Goal: Task Accomplishment & Management: Complete application form

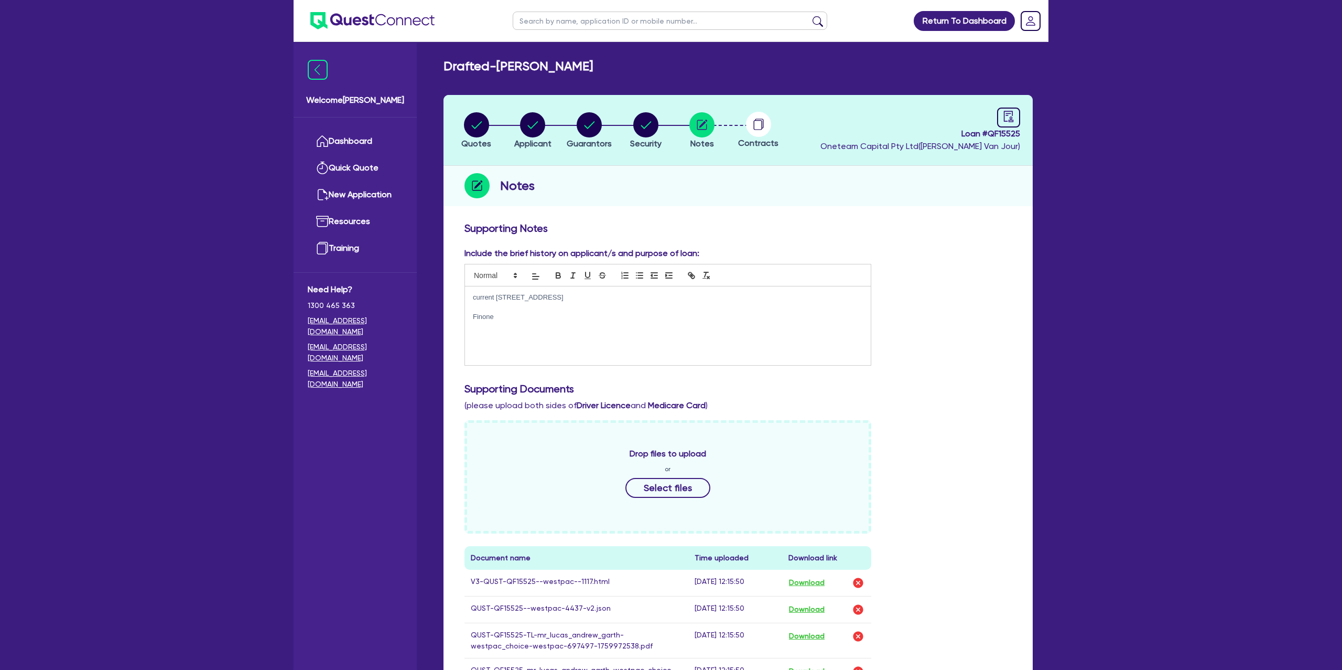
click at [815, 196] on div "Notes" at bounding box center [738, 186] width 589 height 40
click at [518, 314] on p "Finone" at bounding box center [668, 316] width 390 height 9
click at [981, 270] on div "Include the brief history on applicant/s and purpose of loan: current 57-115 Go…" at bounding box center [738, 310] width 563 height 127
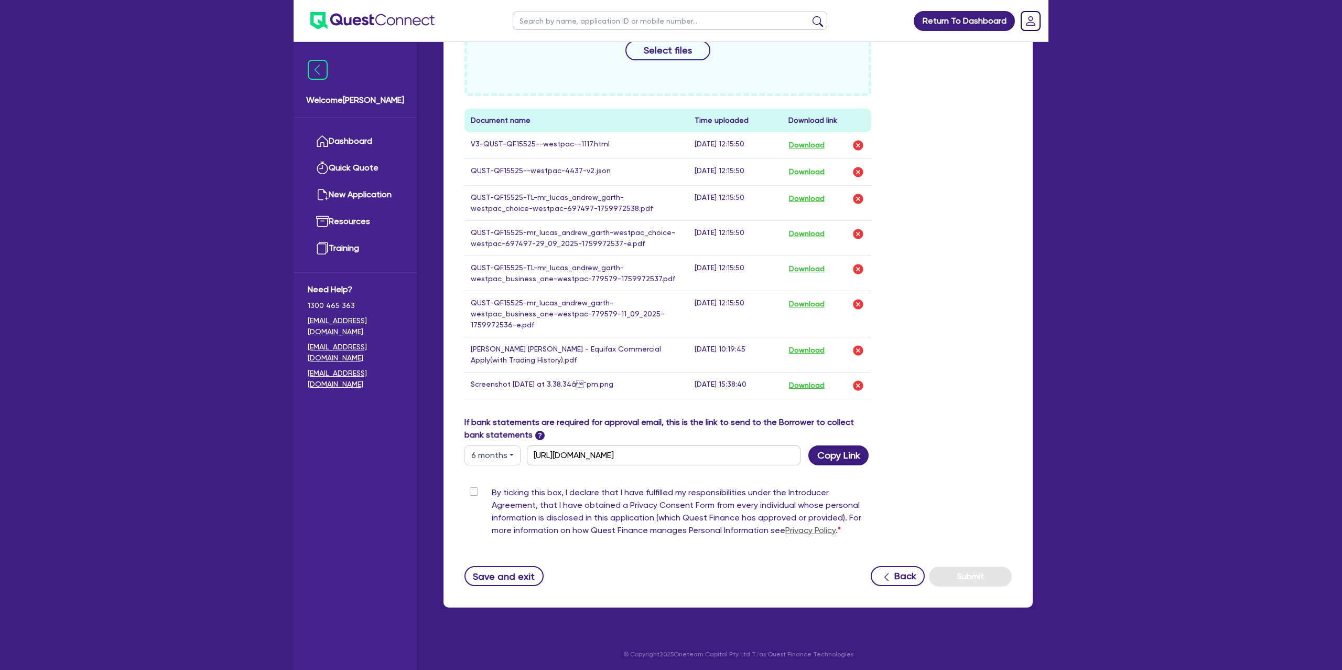
scroll to position [441, 0]
click at [509, 565] on button "Save and exit" at bounding box center [504, 574] width 79 height 20
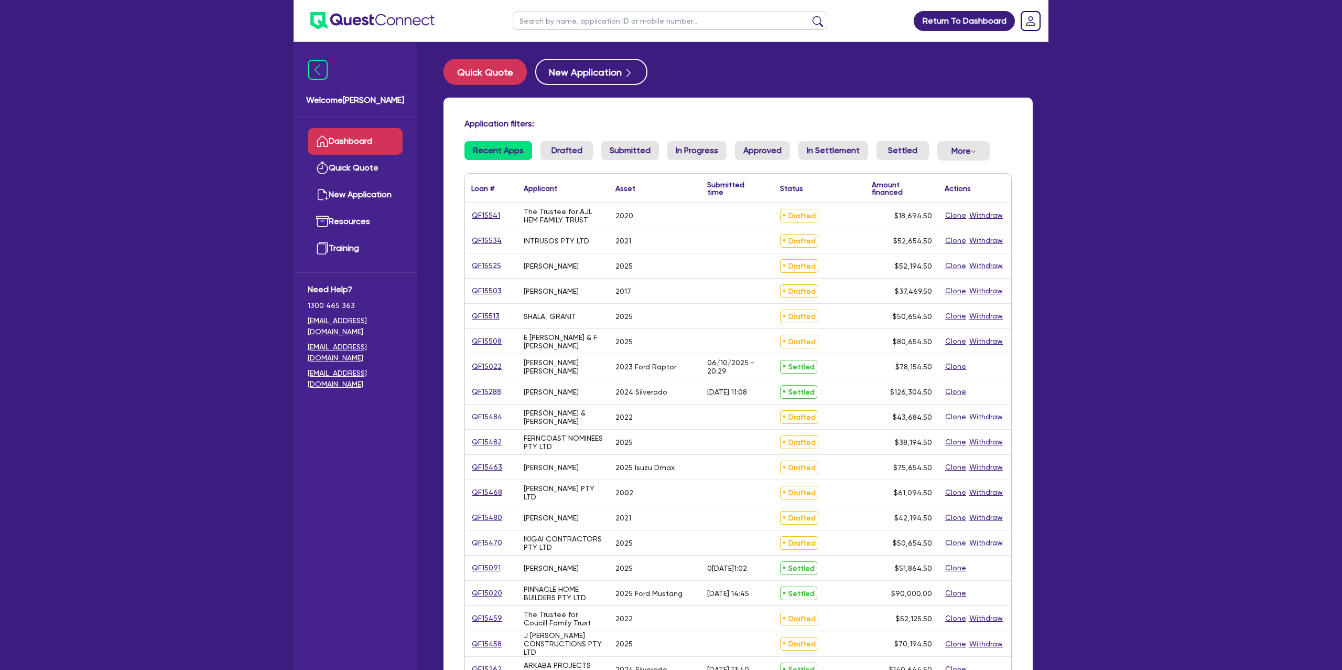
scroll to position [5, 0]
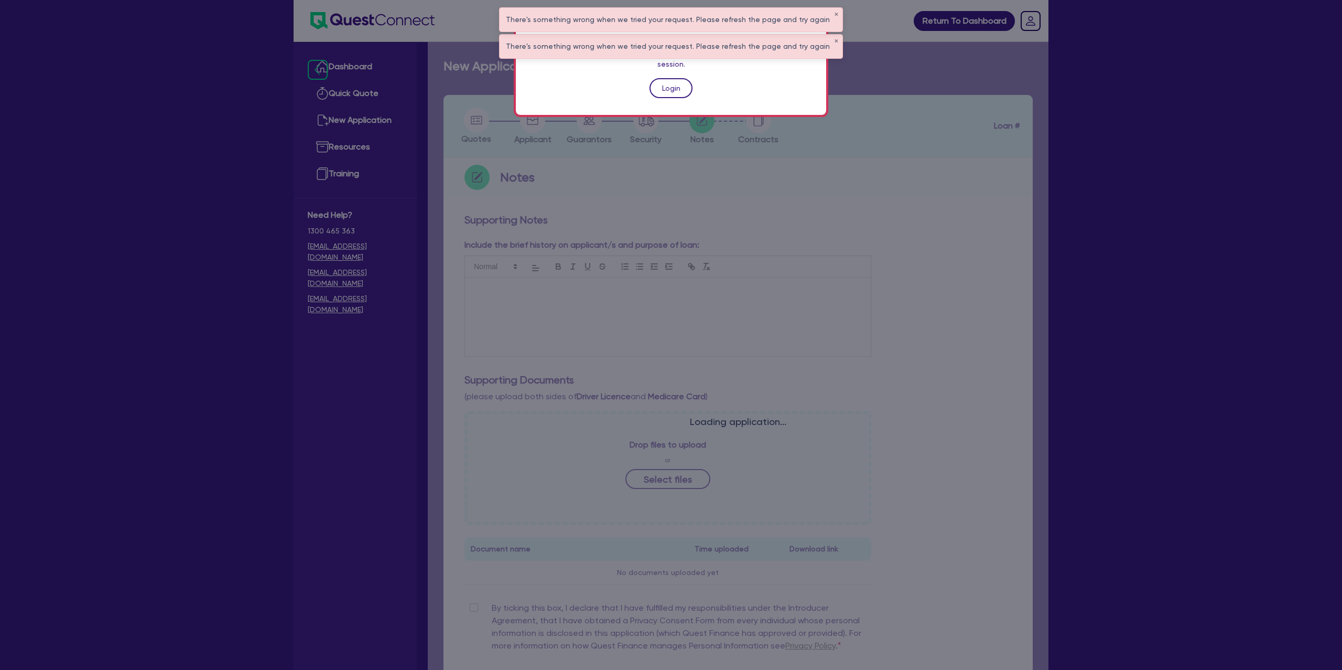
click at [683, 78] on link "Login" at bounding box center [671, 88] width 43 height 20
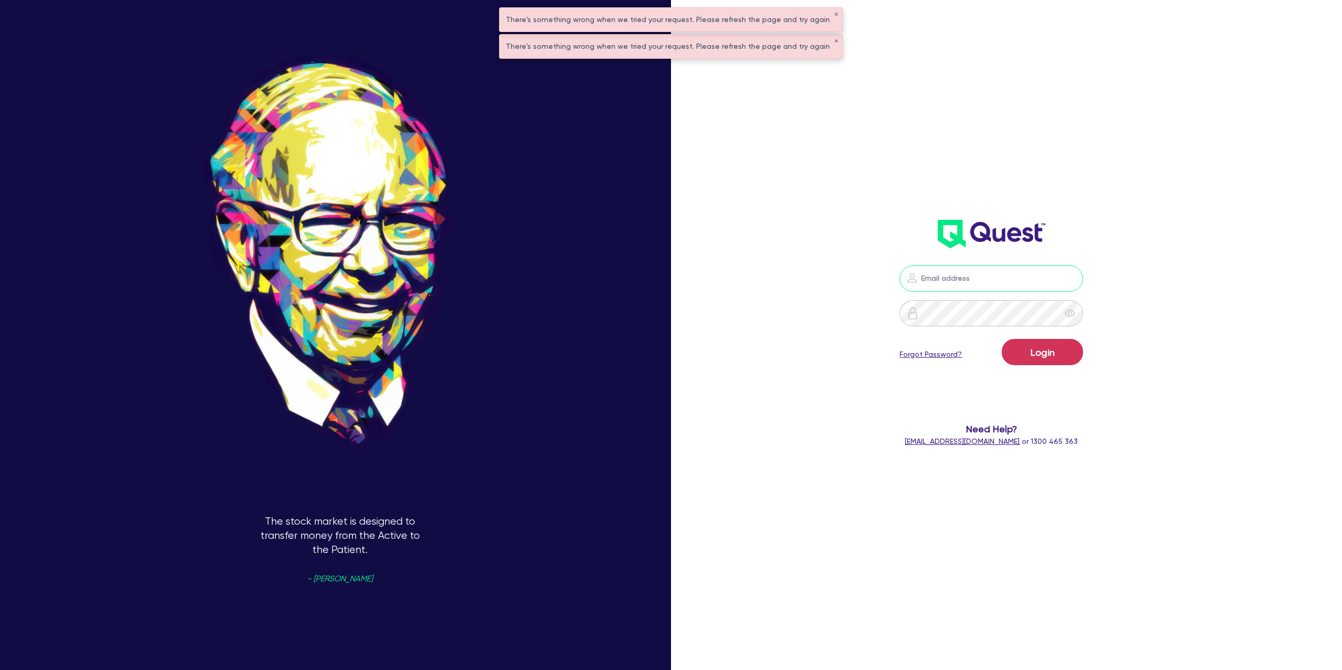
click at [957, 283] on input "email" at bounding box center [992, 278] width 184 height 26
type input "gabriel.vanjour@quest.finance"
click at [1045, 334] on form "gabriel.vanjour@quest.finance Login Forgot Password? Need Help? help@quest.fina…" at bounding box center [992, 355] width 372 height 181
click at [1057, 347] on button "Login" at bounding box center [1042, 352] width 81 height 26
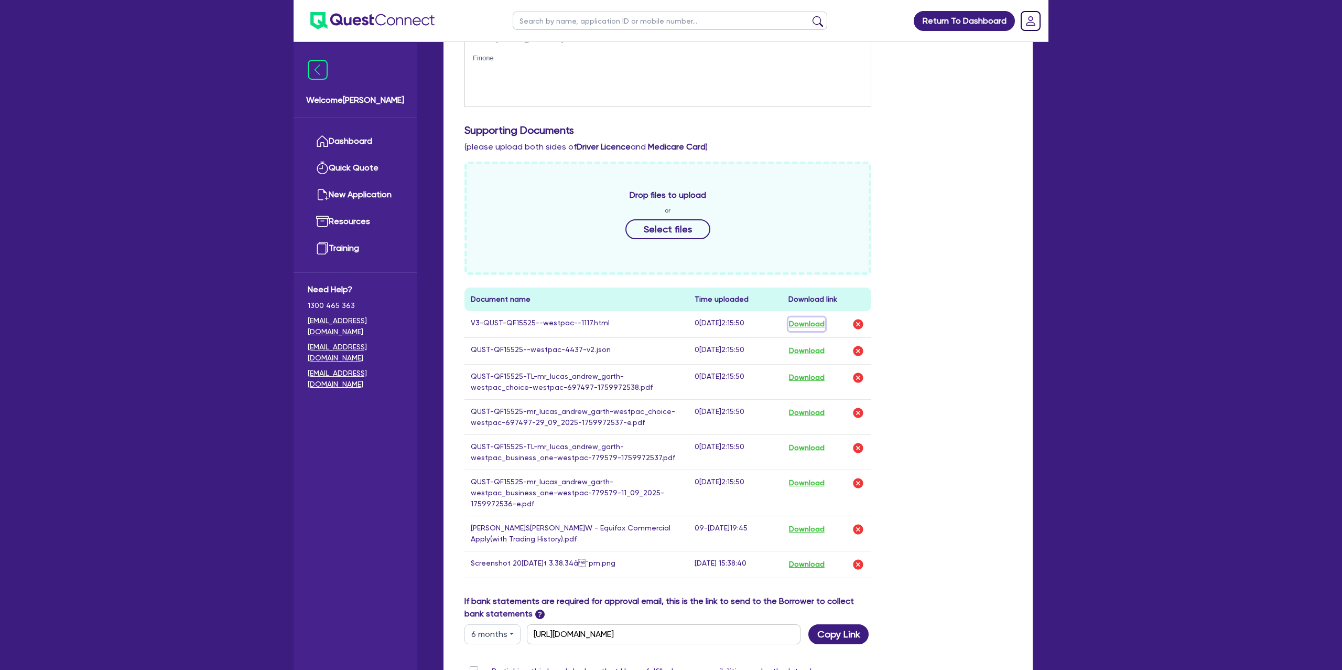
click at [818, 319] on button "Download" at bounding box center [807, 324] width 37 height 14
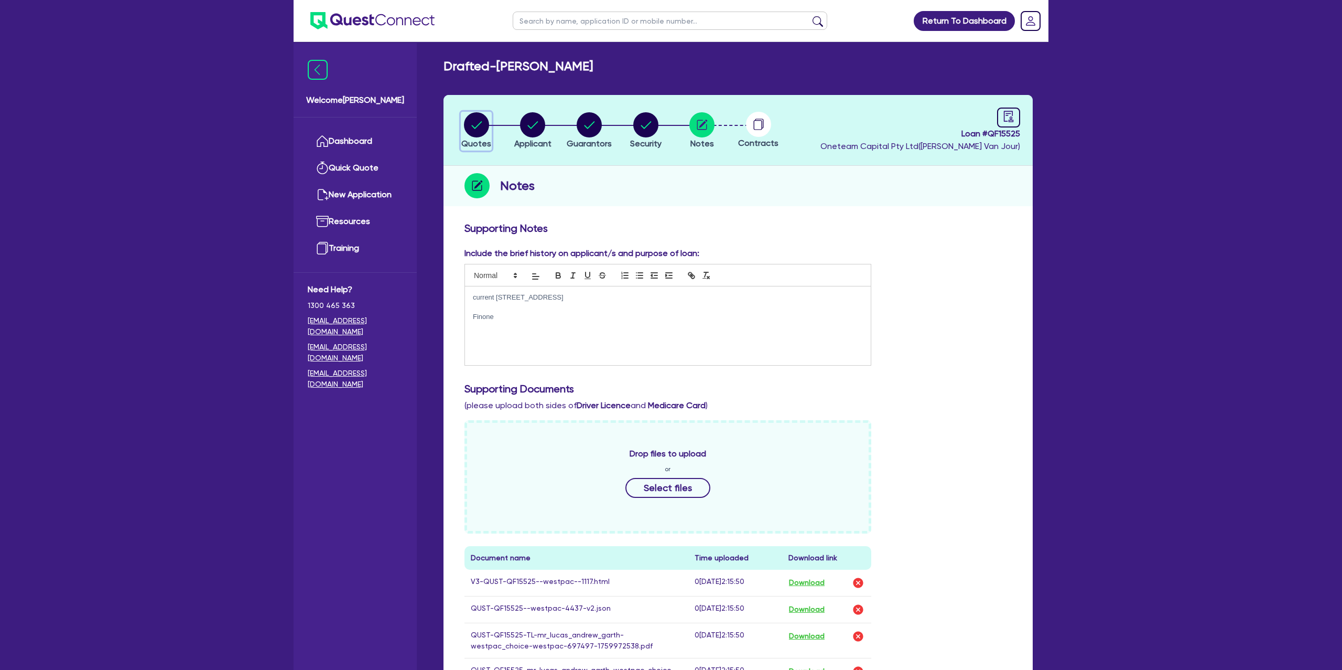
click at [479, 120] on circle "button" at bounding box center [476, 124] width 25 height 25
select select "Other"
select select "CARS_AND_LIGHT_TRUCKS"
select select "PASSENGER_VEHICLES"
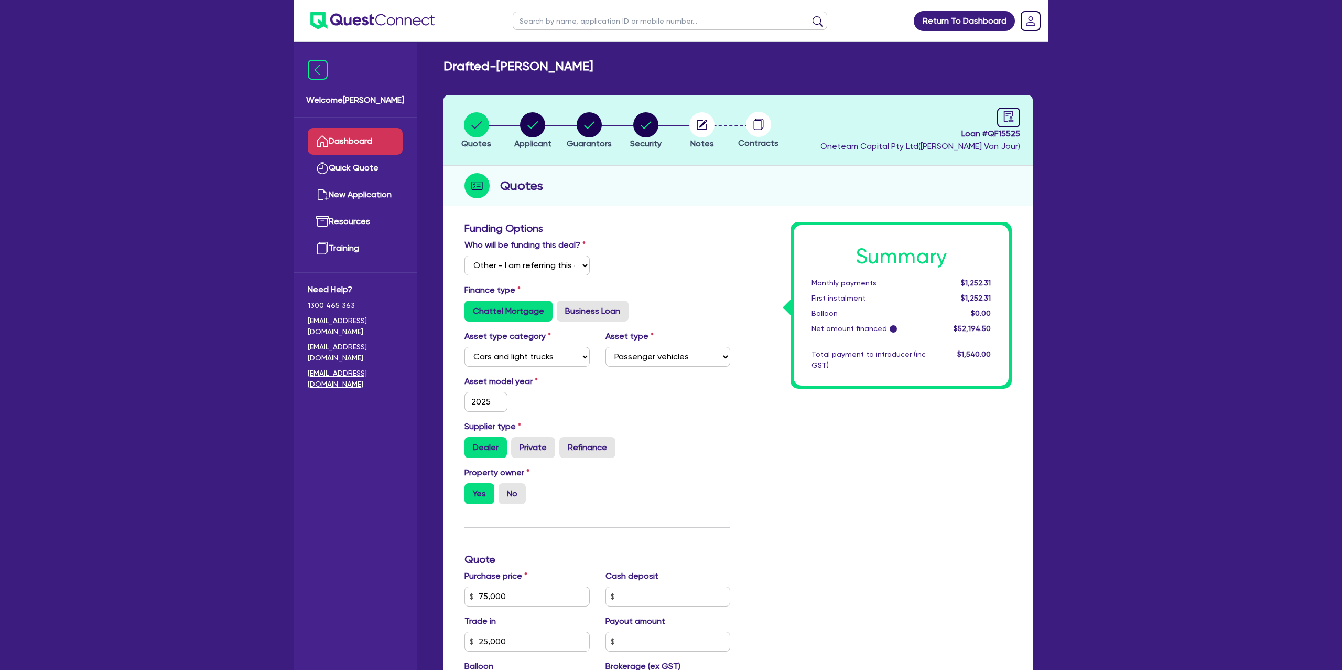
click at [348, 147] on link "Dashboard" at bounding box center [355, 141] width 95 height 27
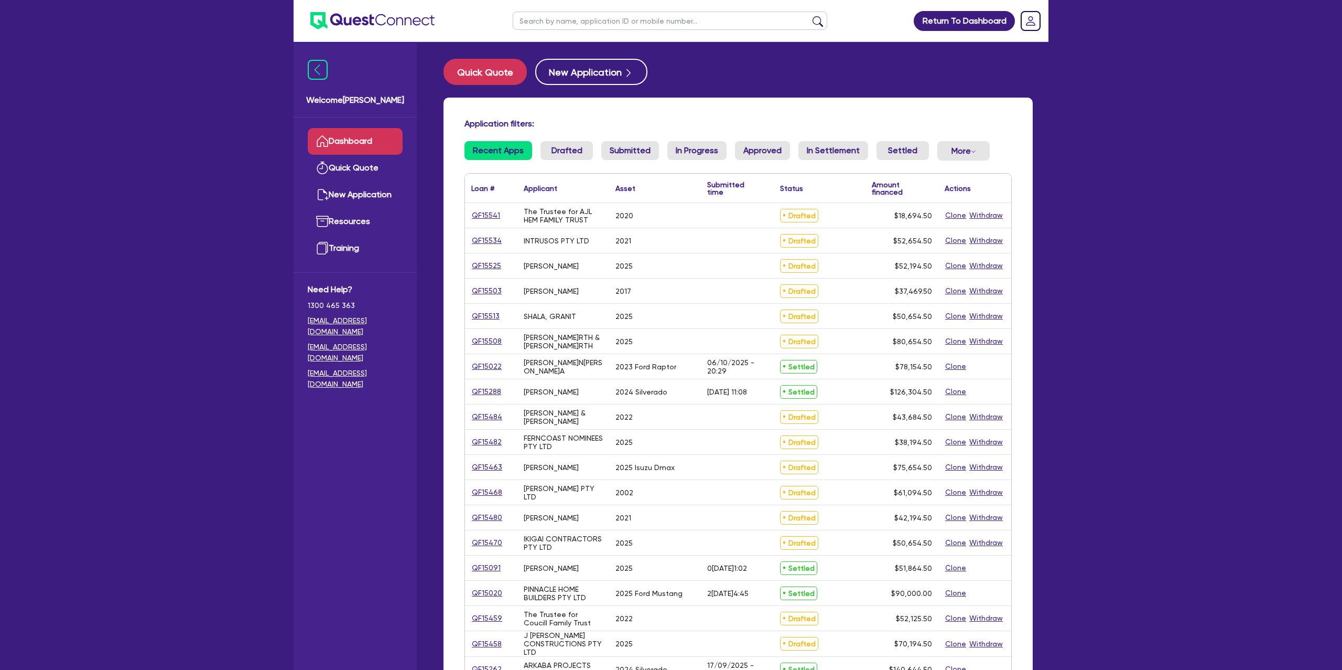
click at [556, 26] on input "text" at bounding box center [670, 21] width 315 height 18
type input "Cara"
click at [809, 16] on button "submit" at bounding box center [817, 23] width 17 height 15
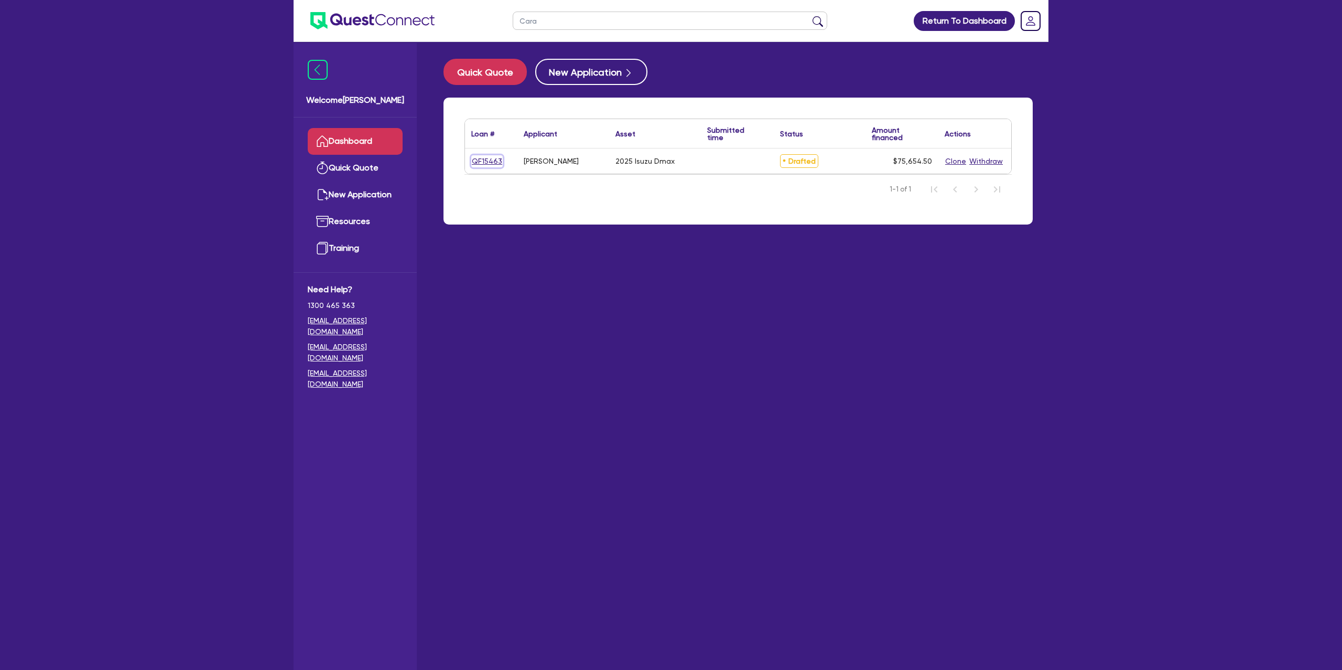
click at [485, 158] on link "QF15463" at bounding box center [486, 161] width 31 height 12
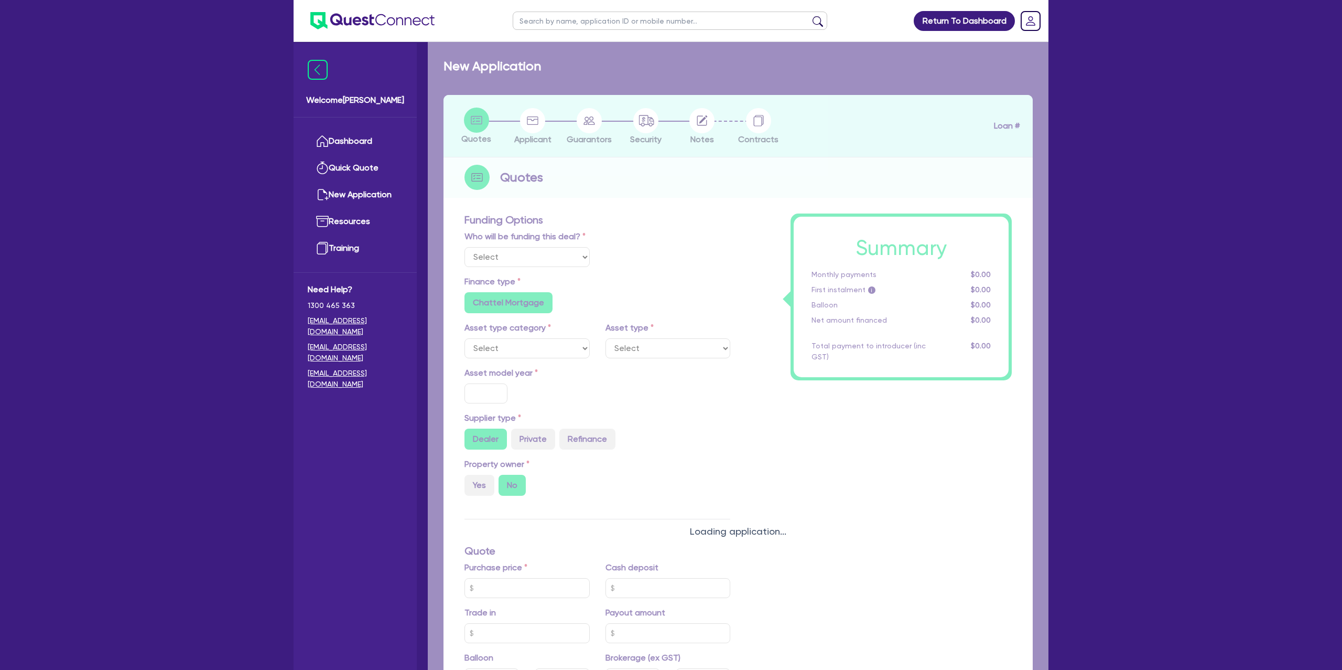
select select "Other"
select select "CARS_AND_LIGHT_TRUCKS"
type input "2025"
radio input "true"
type input "75,000"
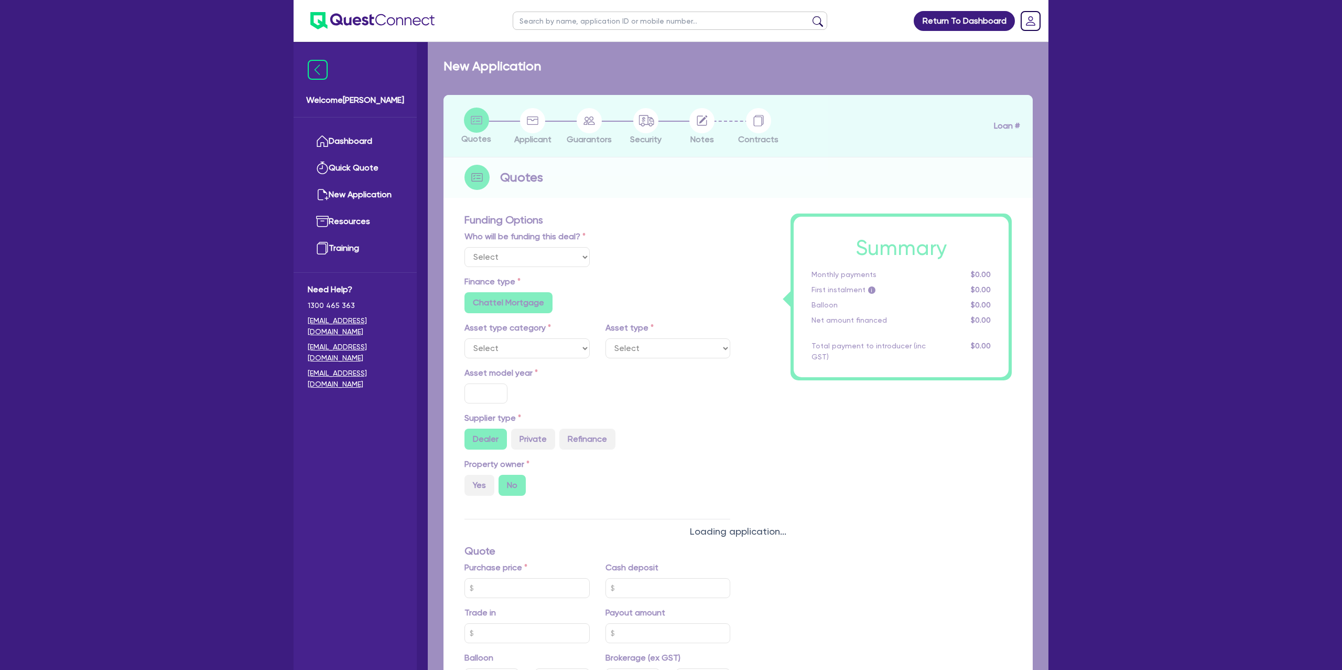
type input "15.99"
type input "1,400"
radio input "true"
radio input "false"
select select "PASSENGER_VEHICLES"
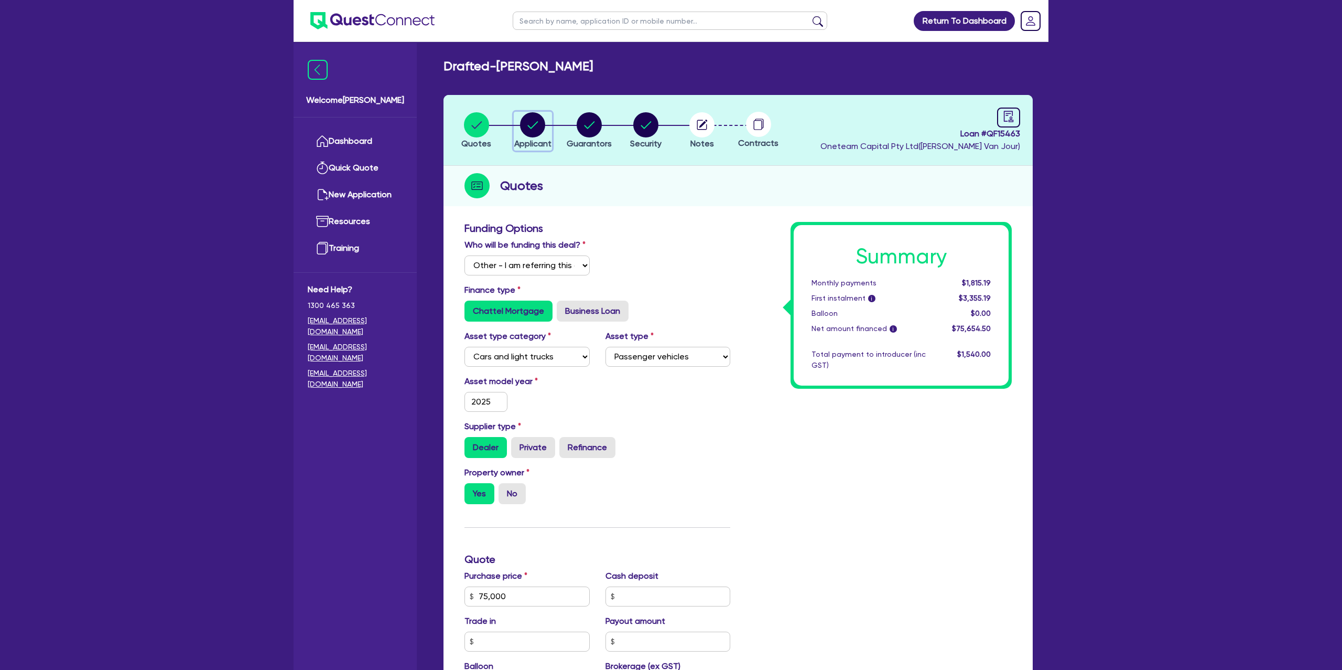
click at [540, 132] on circle "button" at bounding box center [532, 124] width 25 height 25
select select "SOLE_TRADER"
select select "BUILDING_CONSTRUCTION"
select select "TRADES_SERVICES_CONSUMERS"
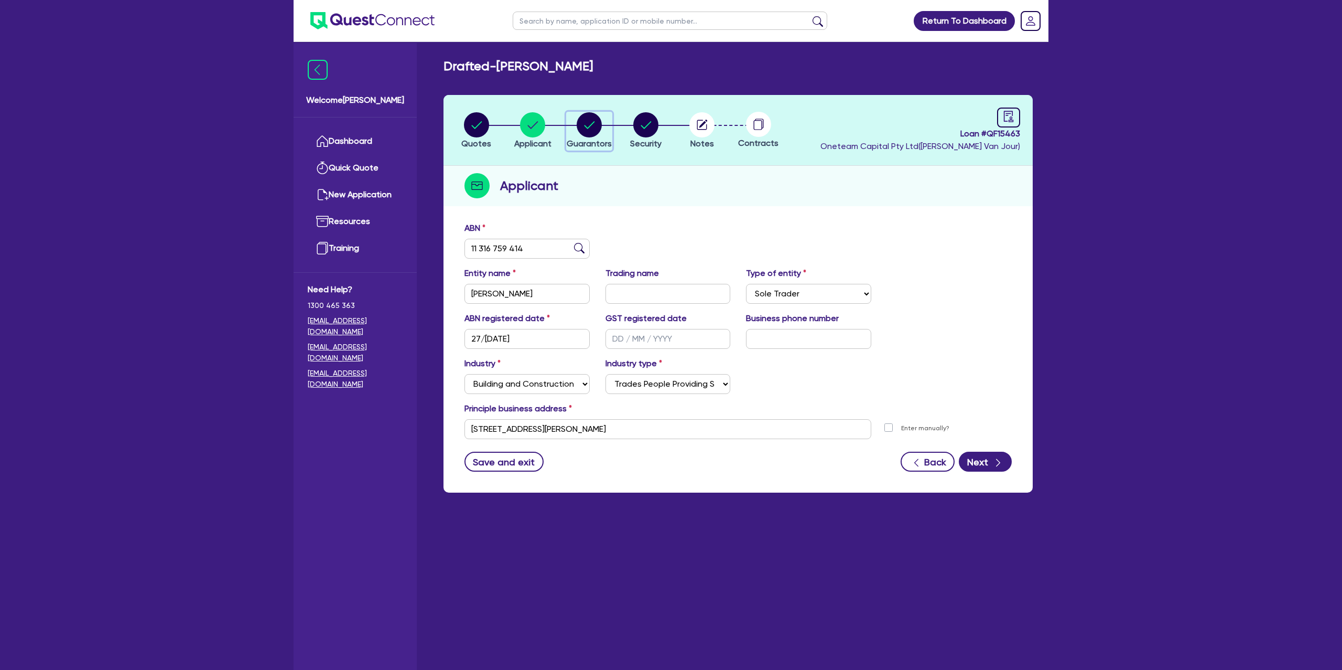
click at [597, 126] on circle "button" at bounding box center [589, 124] width 25 height 25
select select "MRS"
select select "SINGLE"
select select "CASH"
select select "VEHICLE"
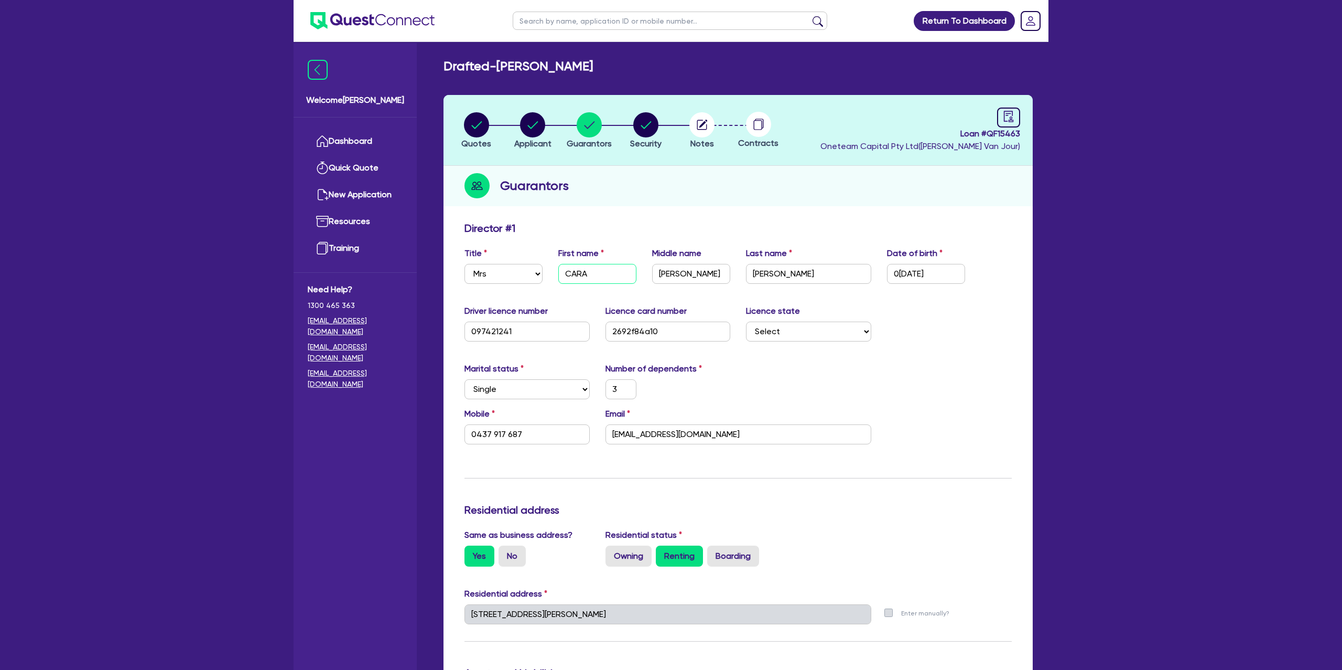
click at [570, 271] on input "CARA" at bounding box center [597, 274] width 78 height 20
click at [570, 272] on input "CARA" at bounding box center [597, 274] width 78 height 20
click at [706, 274] on input "LOUISE" at bounding box center [691, 274] width 78 height 20
click at [785, 268] on input "CARMODY-FERGUSON" at bounding box center [808, 274] width 125 height 20
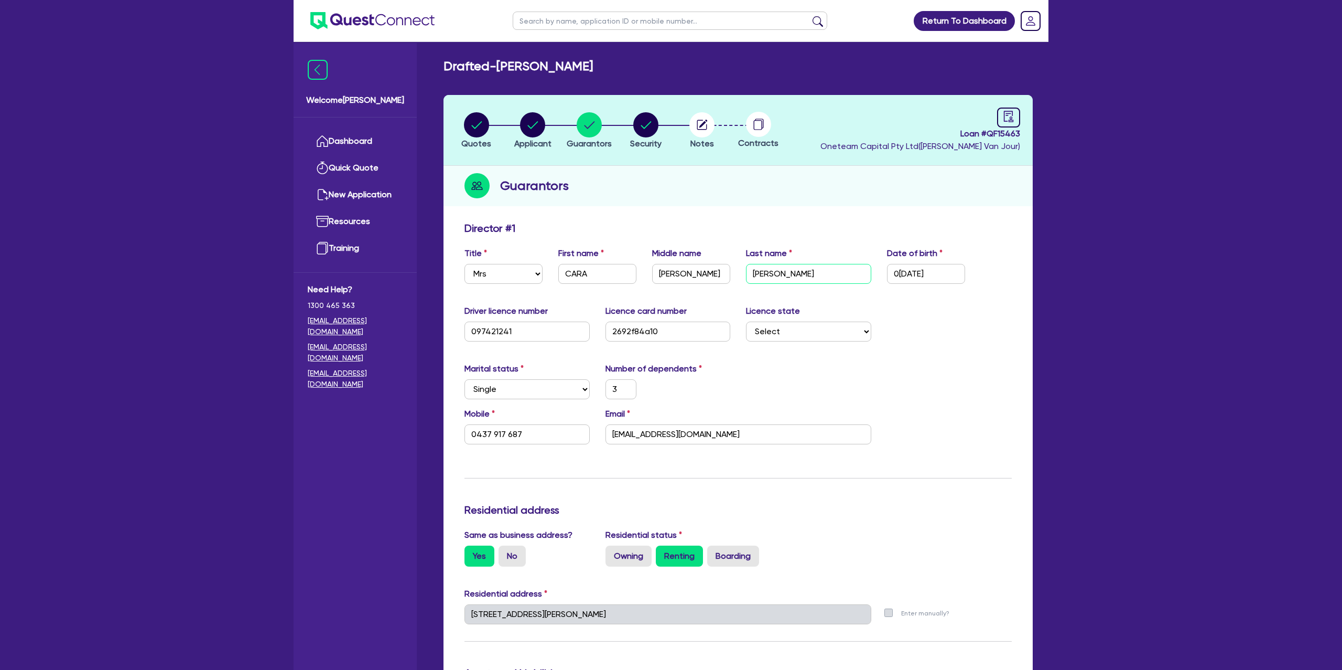
click at [785, 268] on input "CARMODY-FERGUSON" at bounding box center [808, 274] width 125 height 20
click at [813, 380] on div "Marital status Select Single Married De Facto / Partner Number of dependents 3" at bounding box center [738, 384] width 563 height 45
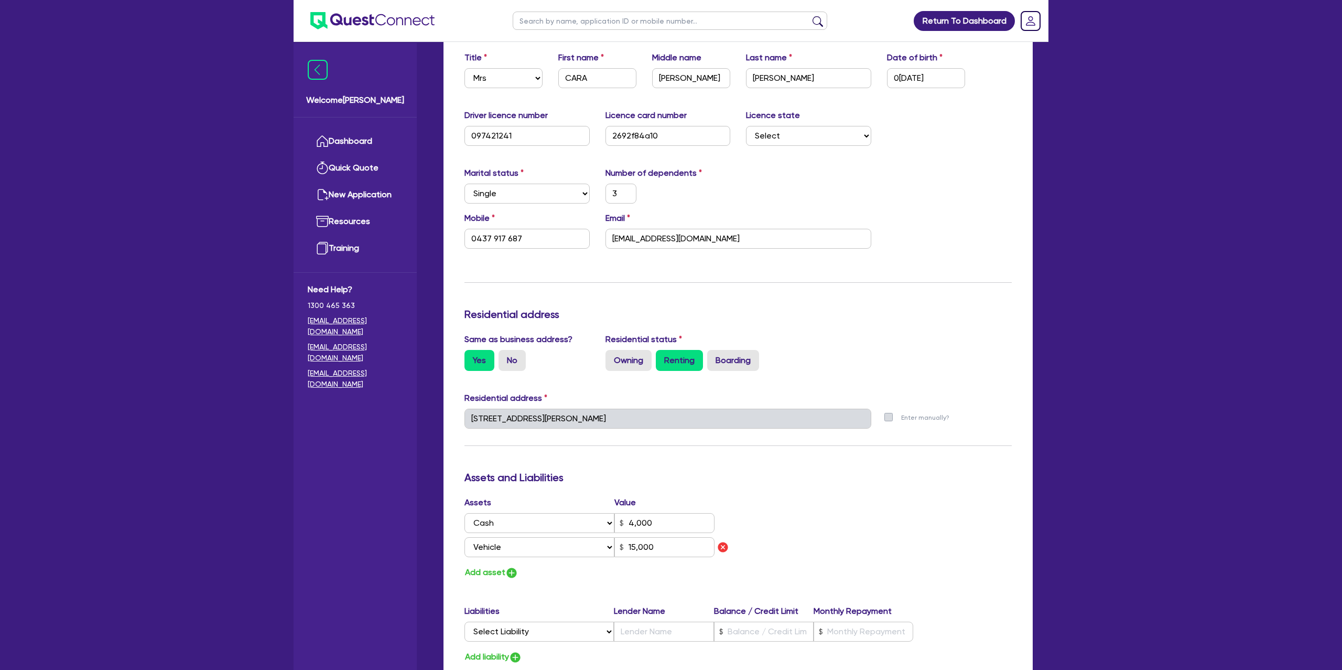
scroll to position [223, 0]
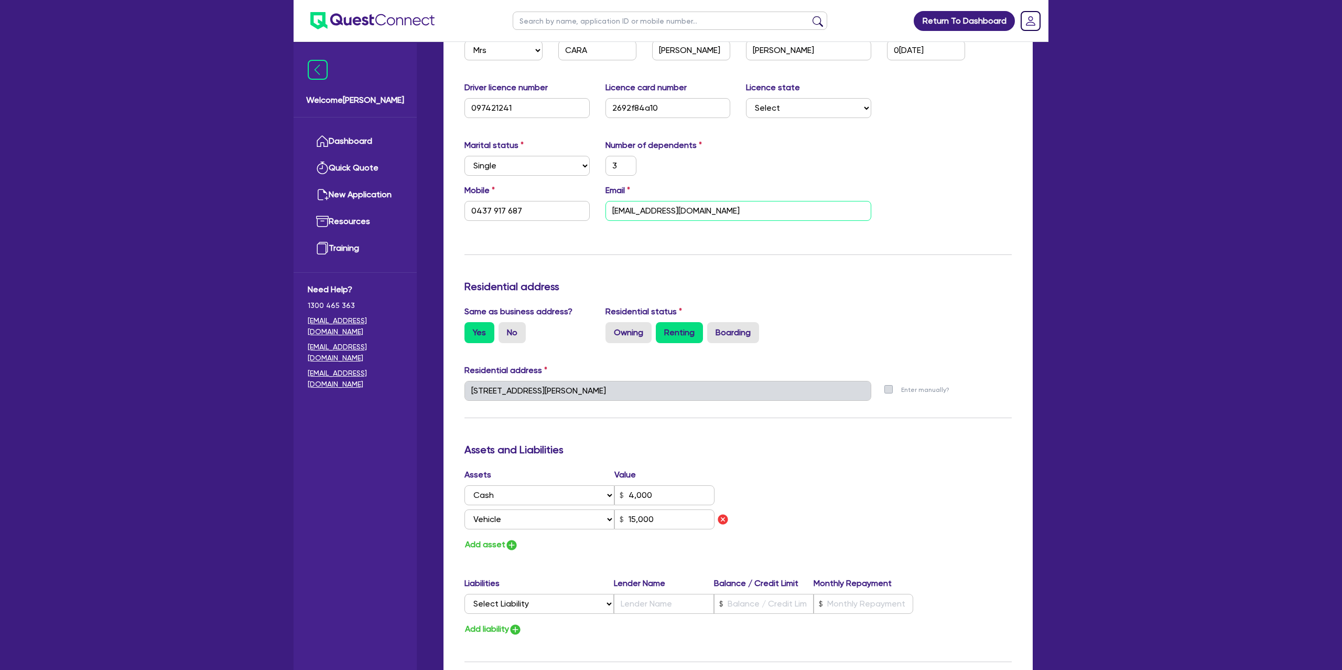
click at [720, 208] on input "caralou1@hotmail.com" at bounding box center [739, 211] width 266 height 20
click at [724, 252] on div "Update residential status for Director #1 Boarding is only acceptable when the …" at bounding box center [738, 398] width 547 height 800
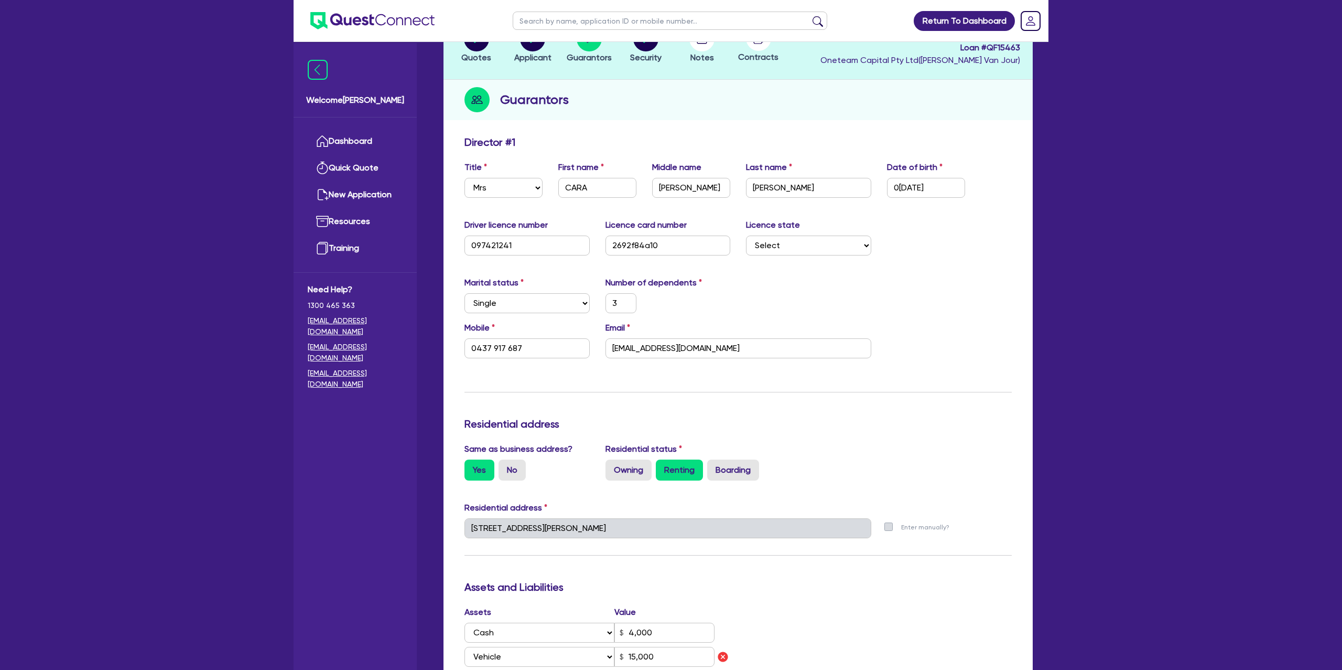
scroll to position [0, 0]
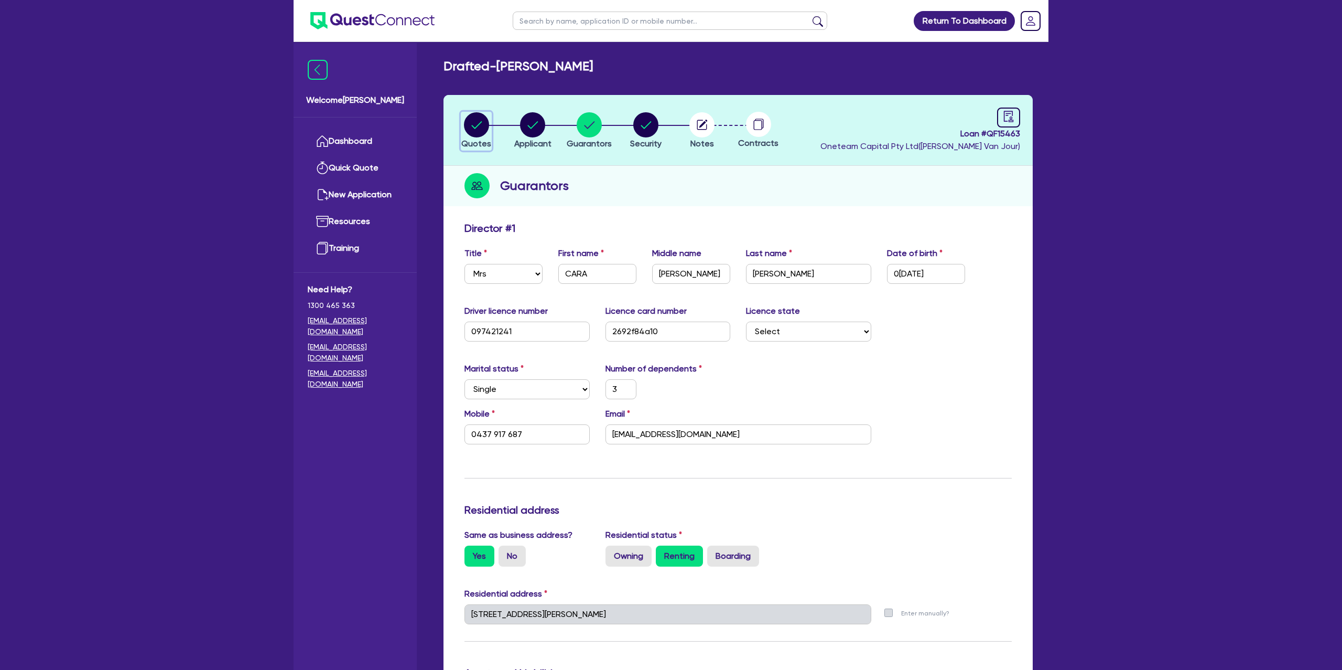
click at [485, 127] on circle "button" at bounding box center [476, 124] width 25 height 25
select select "Other"
select select "CARS_AND_LIGHT_TRUCKS"
select select "PASSENGER_VEHICLES"
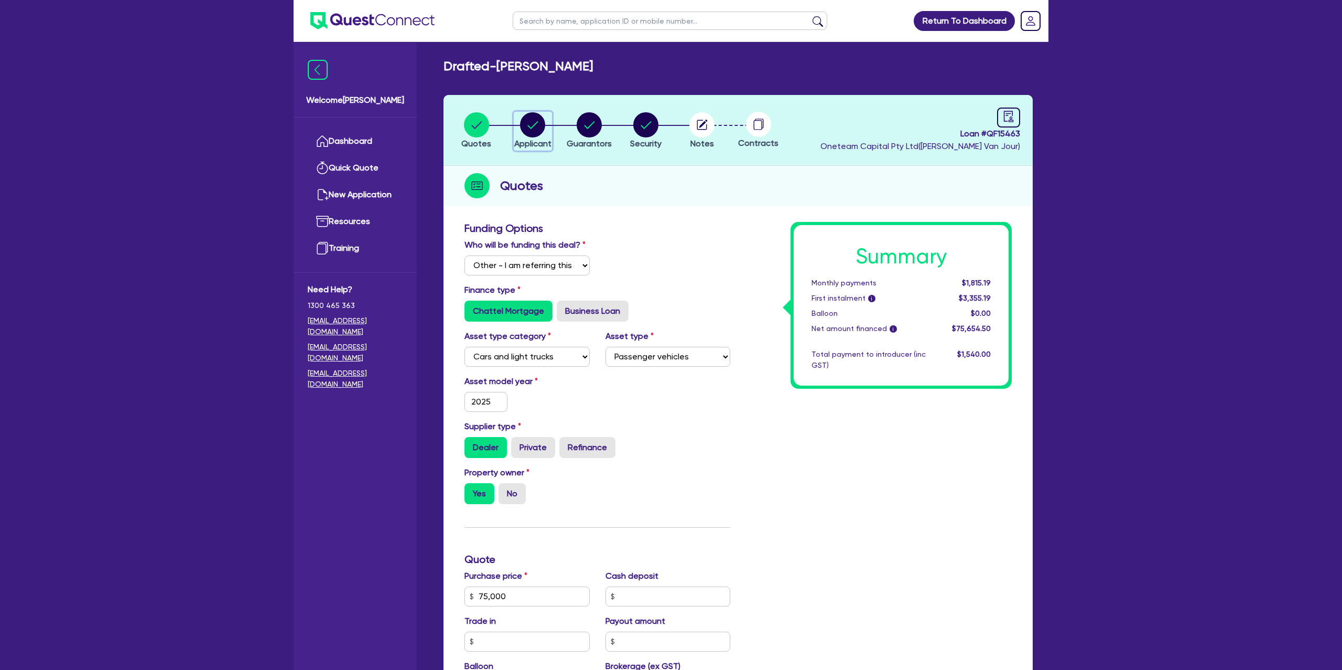
click at [531, 122] on circle "button" at bounding box center [532, 124] width 25 height 25
select select "SOLE_TRADER"
select select "BUILDING_CONSTRUCTION"
select select "TRADES_SERVICES_CONSUMERS"
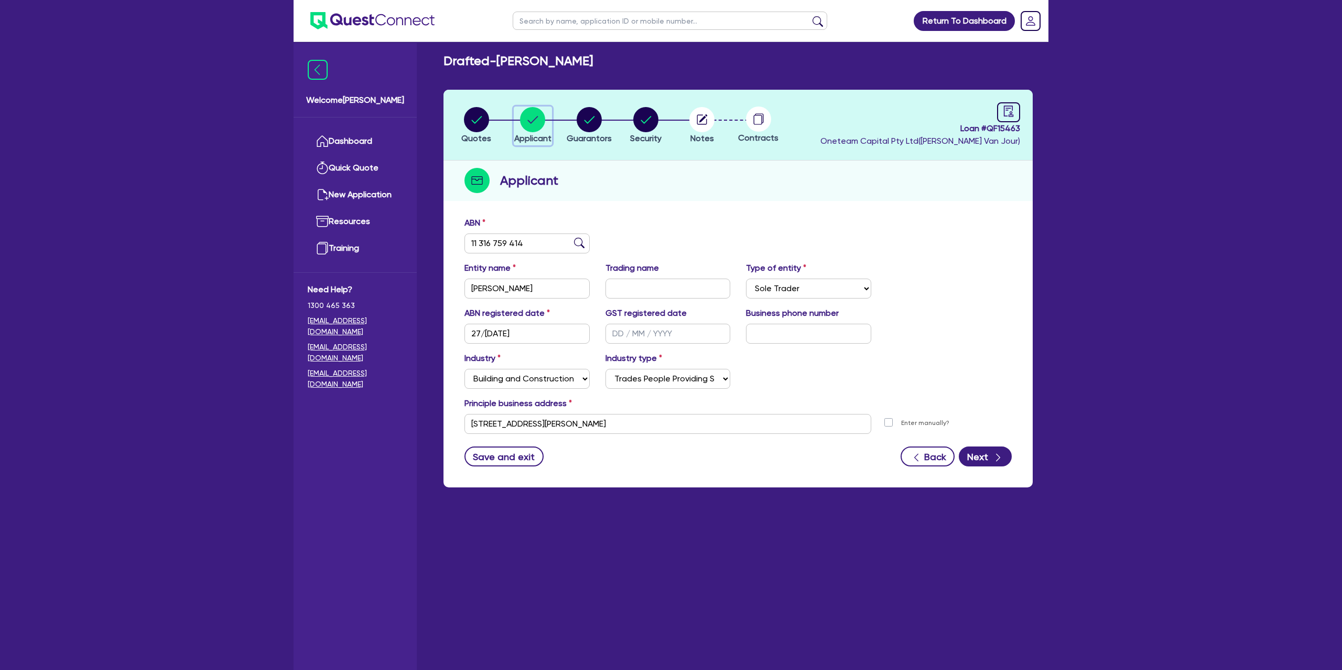
scroll to position [4, 0]
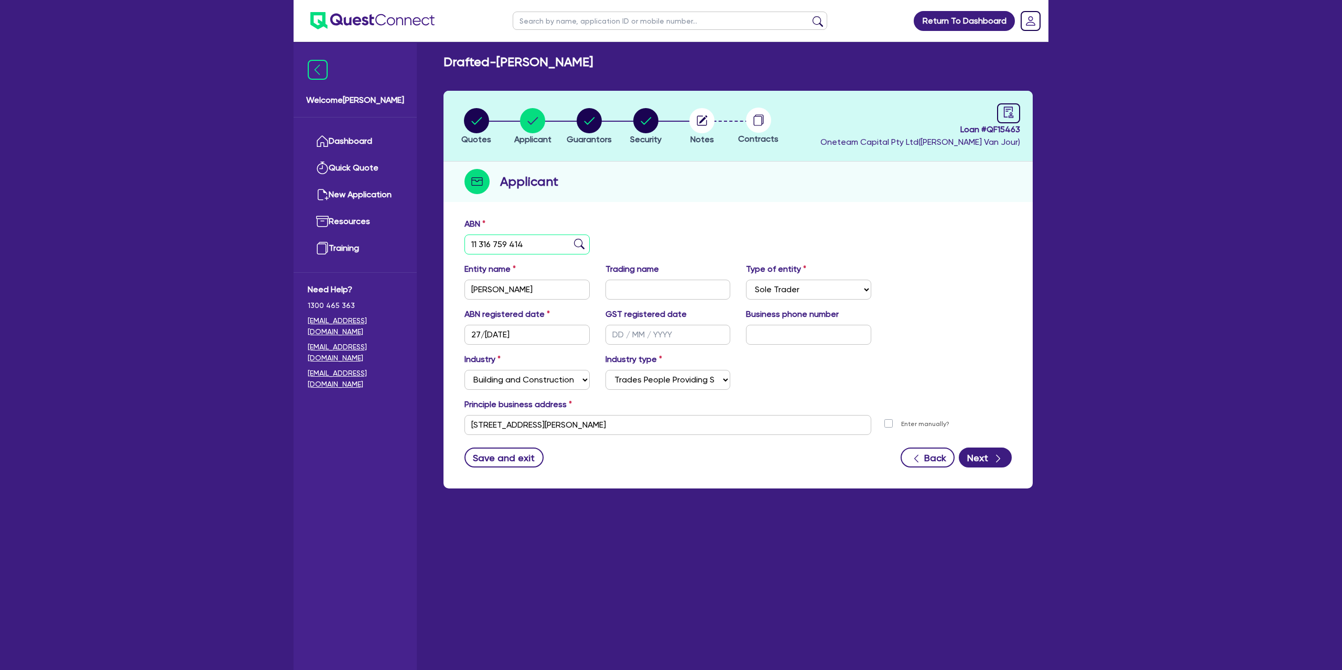
click at [495, 242] on input "11 316 759 414" at bounding box center [527, 244] width 125 height 20
click at [496, 241] on input "11 316 759 414" at bounding box center [527, 244] width 125 height 20
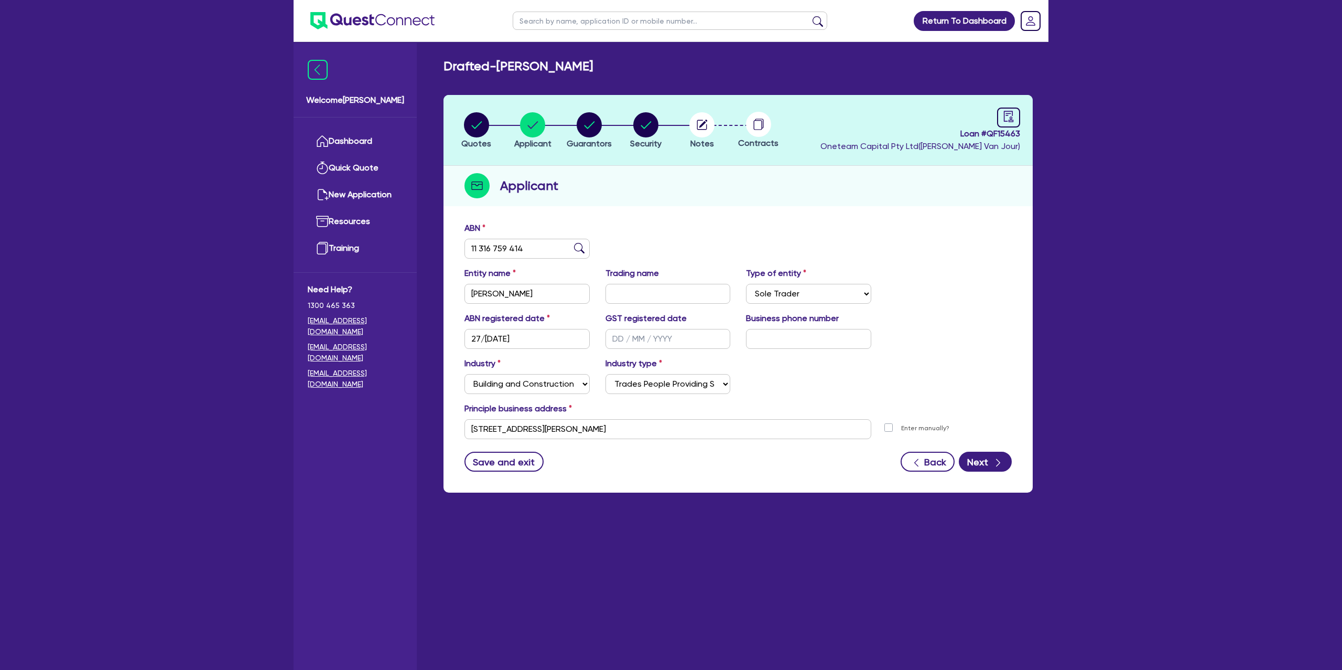
click at [567, 22] on input "text" at bounding box center [670, 21] width 315 height 18
type input "Garth"
click button "submit" at bounding box center [817, 23] width 17 height 15
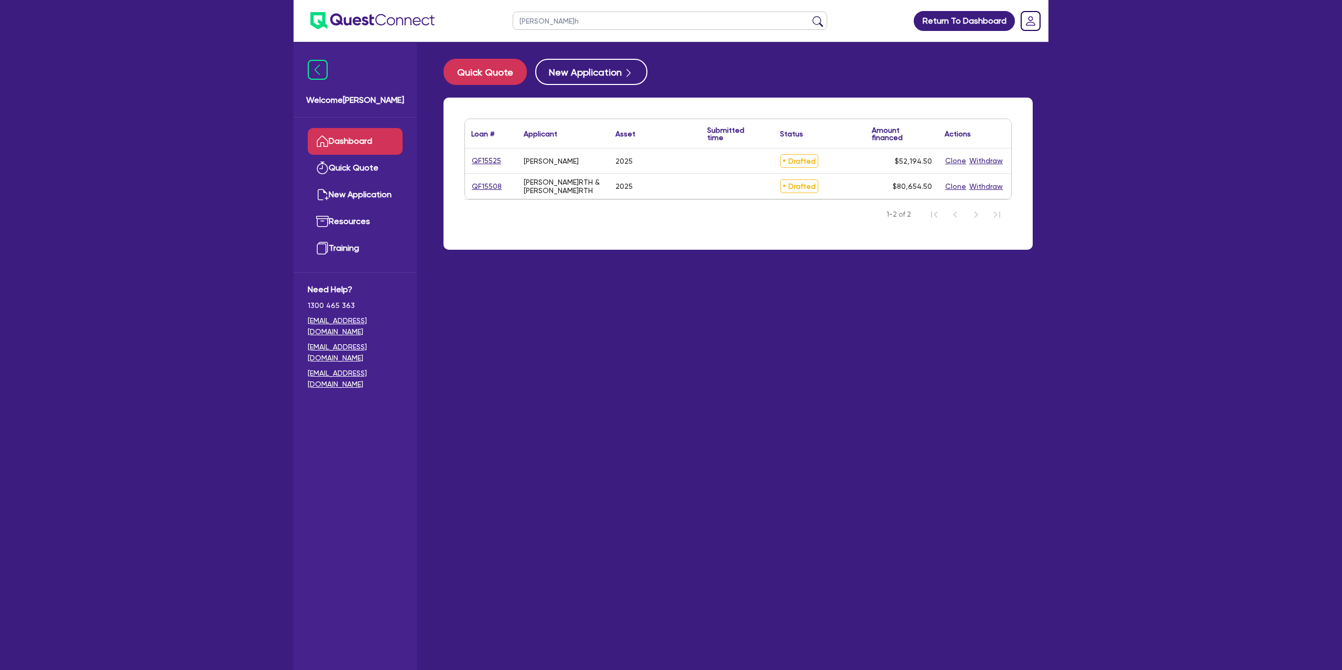
click at [484, 167] on div "QF15525" at bounding box center [491, 160] width 52 height 25
click at [486, 161] on link "QF15525" at bounding box center [486, 161] width 30 height 12
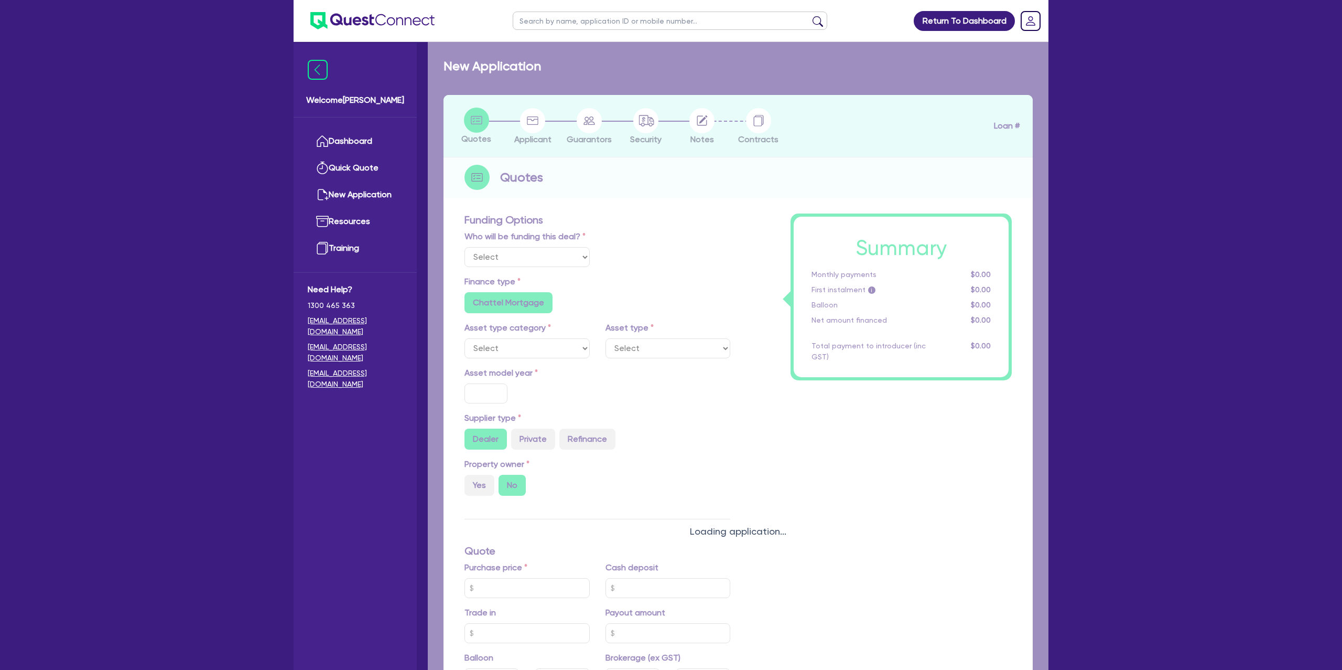
select select "Other"
select select "CARS_AND_LIGHT_TRUCKS"
type input "2025"
radio input "true"
type input "75,000"
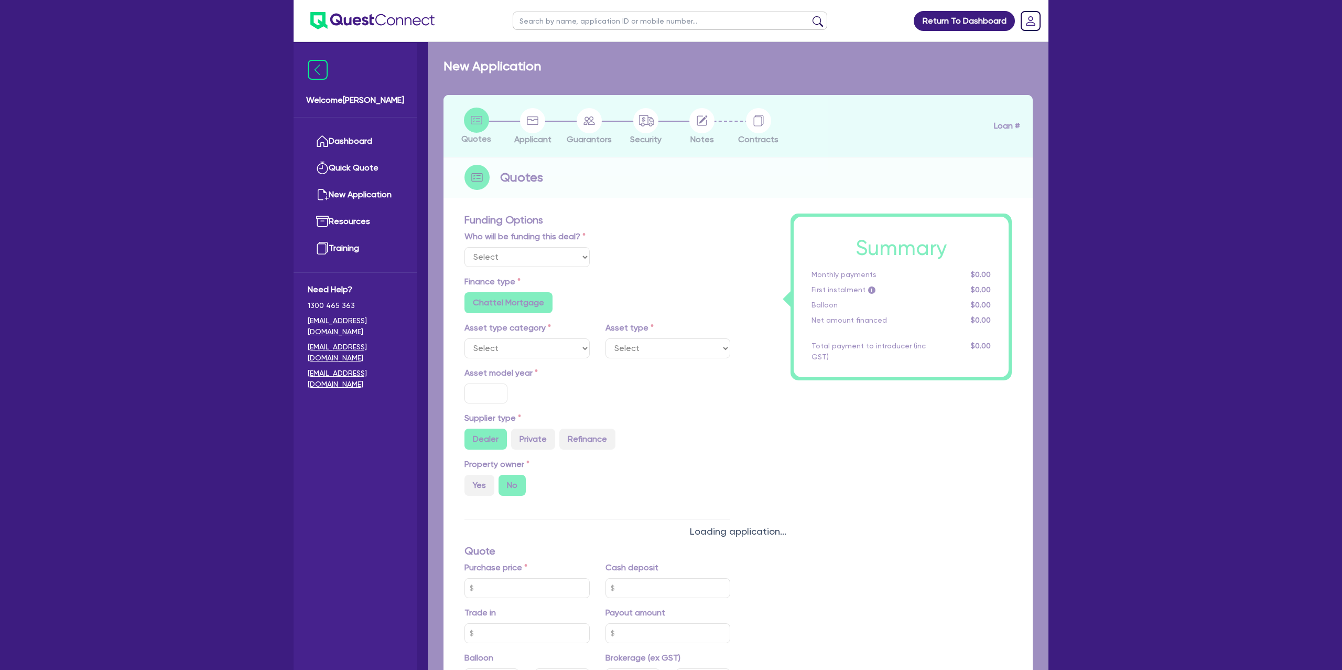
type input "25,000"
type input "15.99"
type input "1,400"
radio input "true"
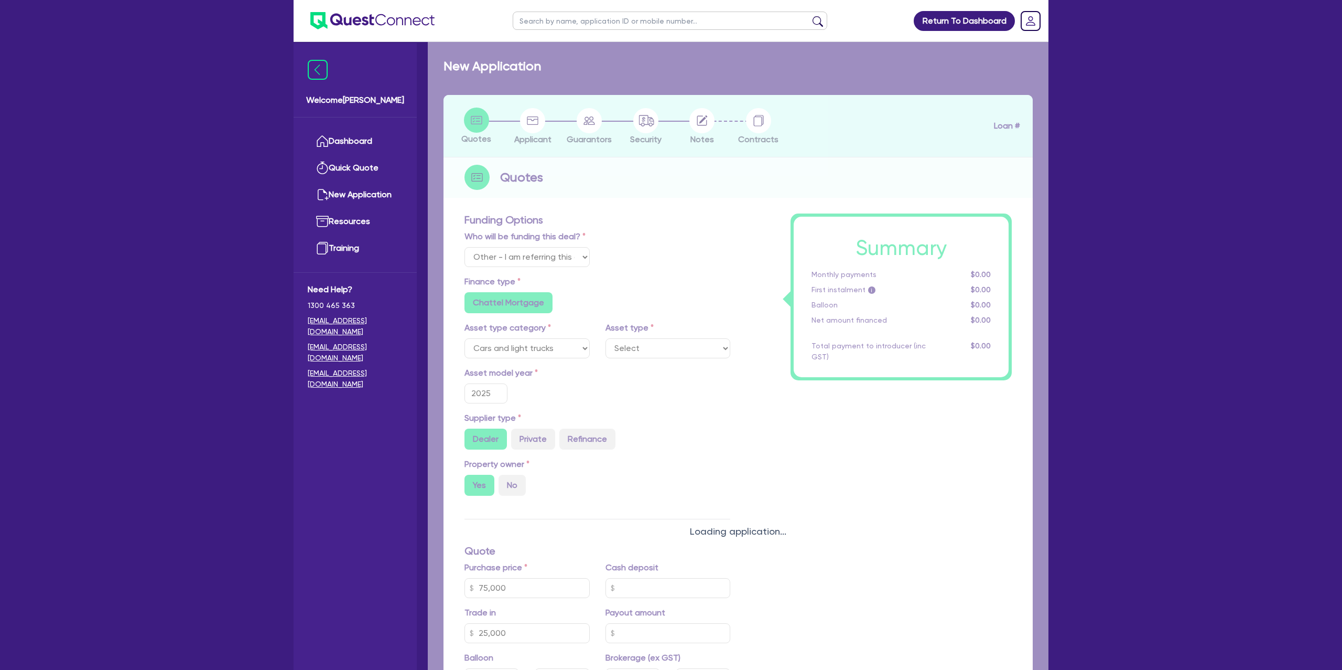
select select "PASSENGER_VEHICLES"
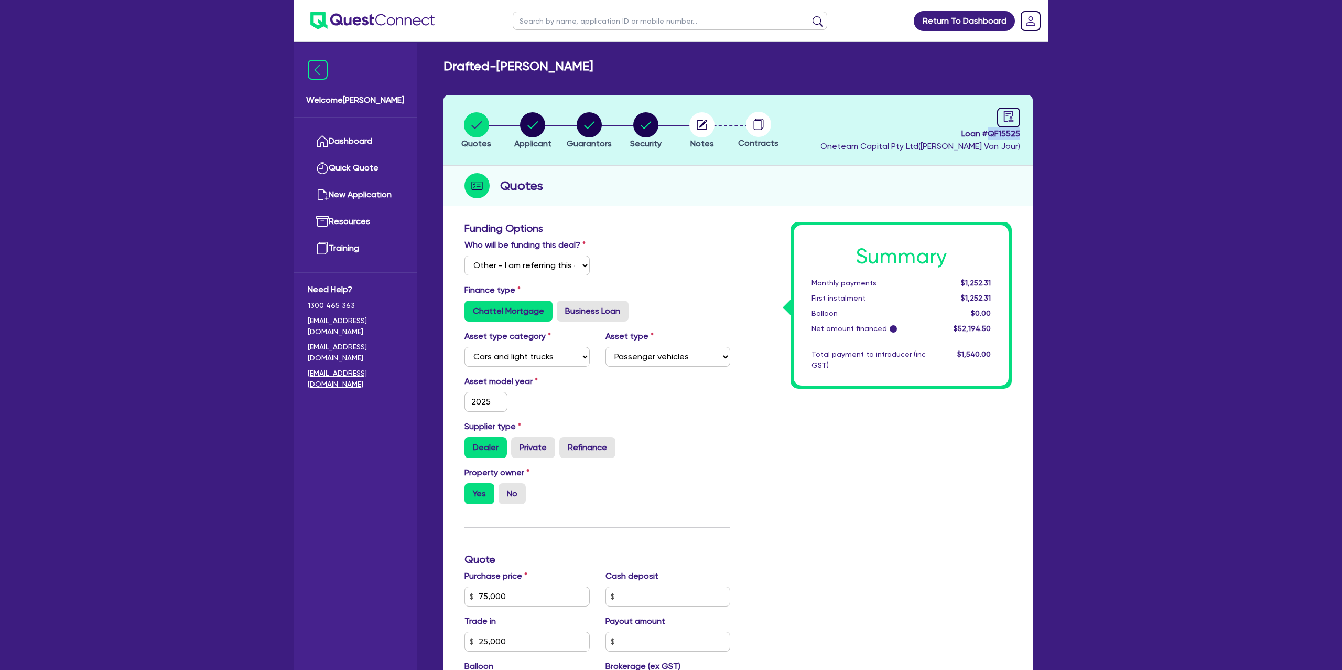
drag, startPoint x: 989, startPoint y: 132, endPoint x: 1035, endPoint y: 133, distance: 46.1
click at [1035, 133] on div "Quotes Applicant Guarantors Security Notes Contracts Loan # QF15525 Oneteam Cap…" at bounding box center [738, 529] width 605 height 868
copy span "QF15525"
click at [565, 22] on input "text" at bounding box center [670, 21] width 315 height 18
type input "frank garth"
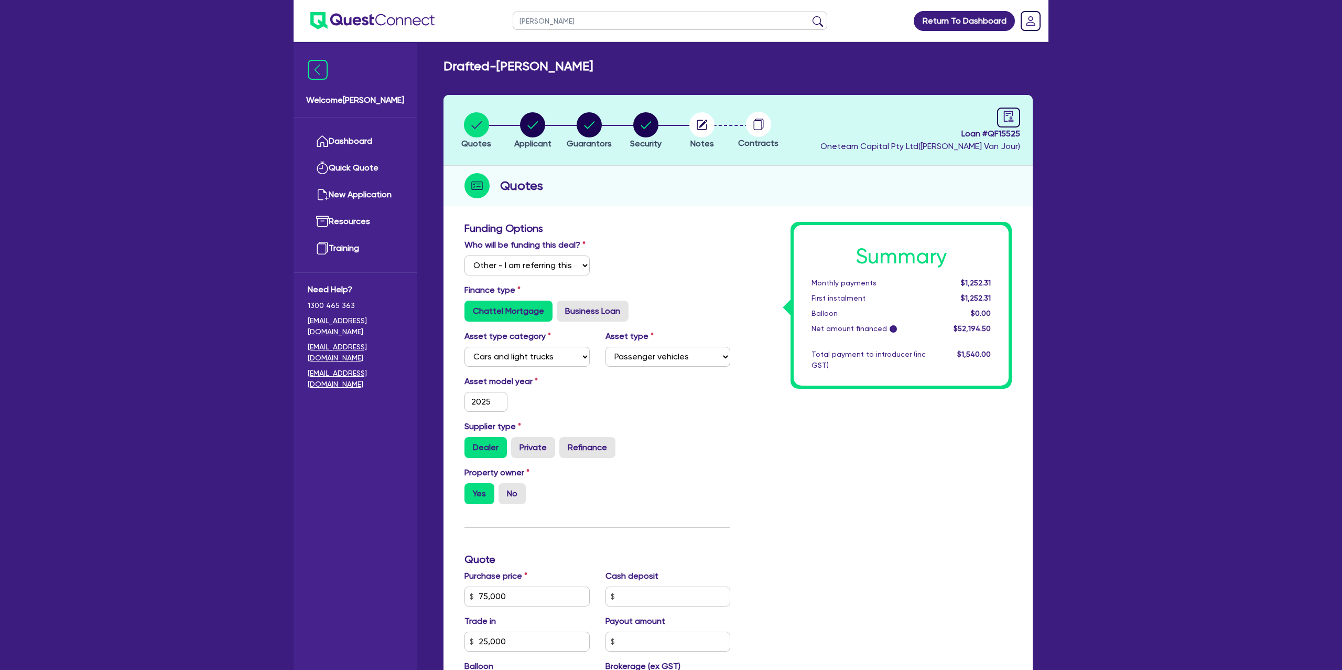
click button "submit" at bounding box center [817, 23] width 17 height 15
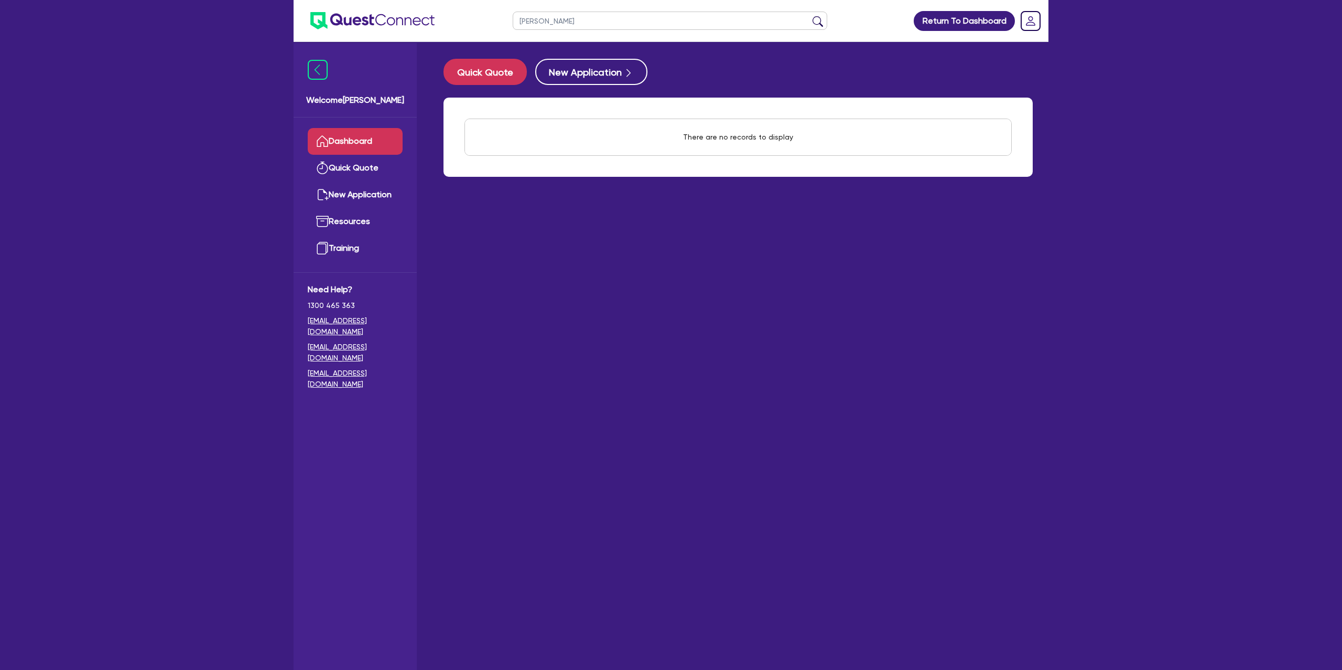
click at [560, 22] on input "frank garth" at bounding box center [670, 21] width 315 height 18
type input "f"
type input "frank"
click at [809, 16] on button "submit" at bounding box center [817, 23] width 17 height 15
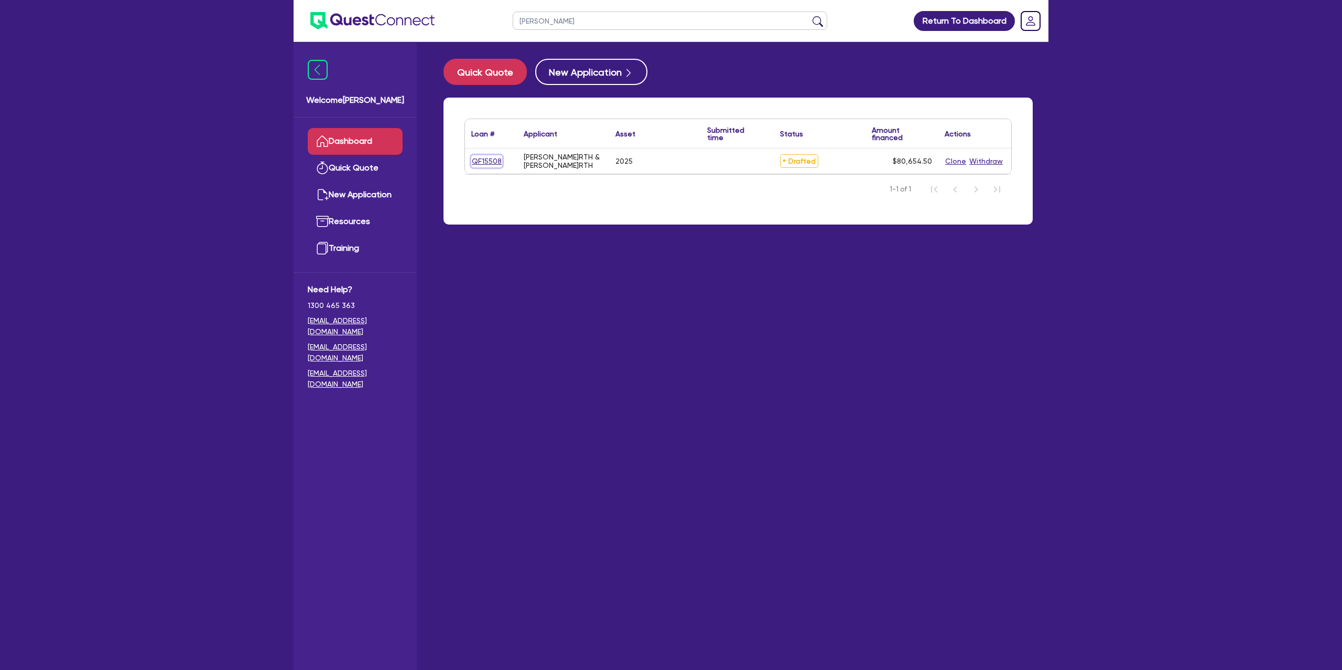
click at [487, 162] on link "QF15508" at bounding box center [486, 161] width 31 height 12
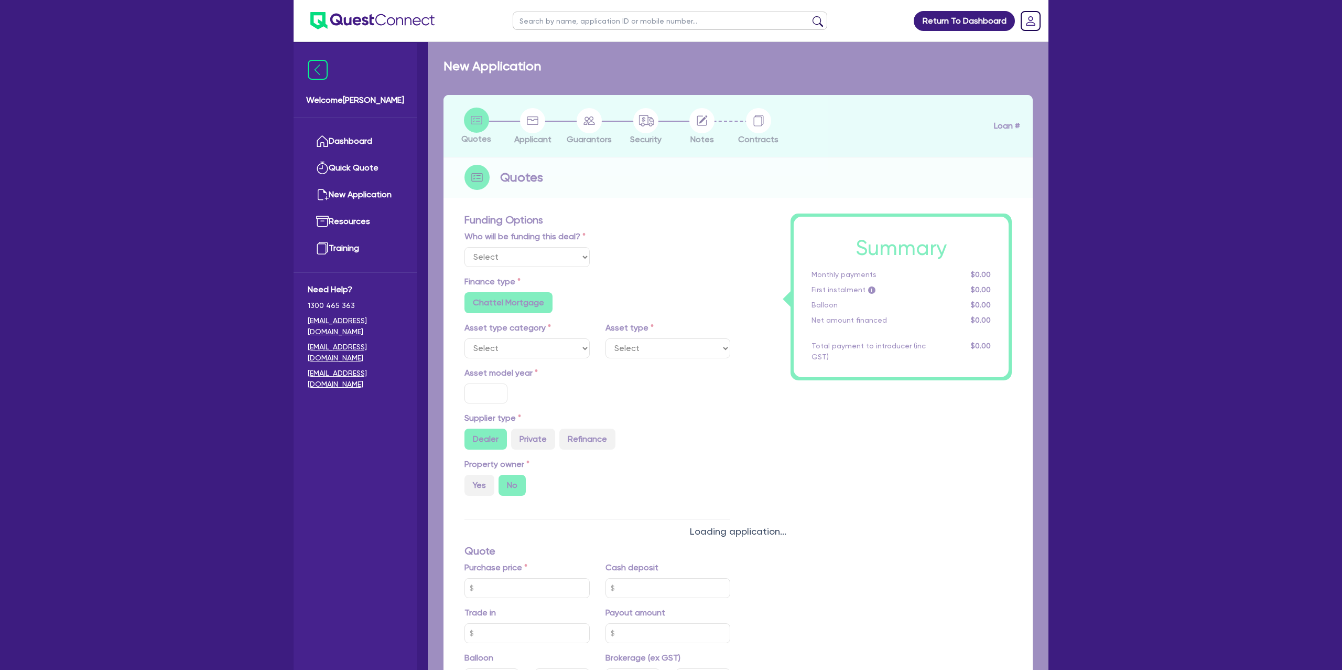
select select "Other"
select select "CARS_AND_LIGHT_TRUCKS"
type input "2025"
radio input "true"
type input "80,000"
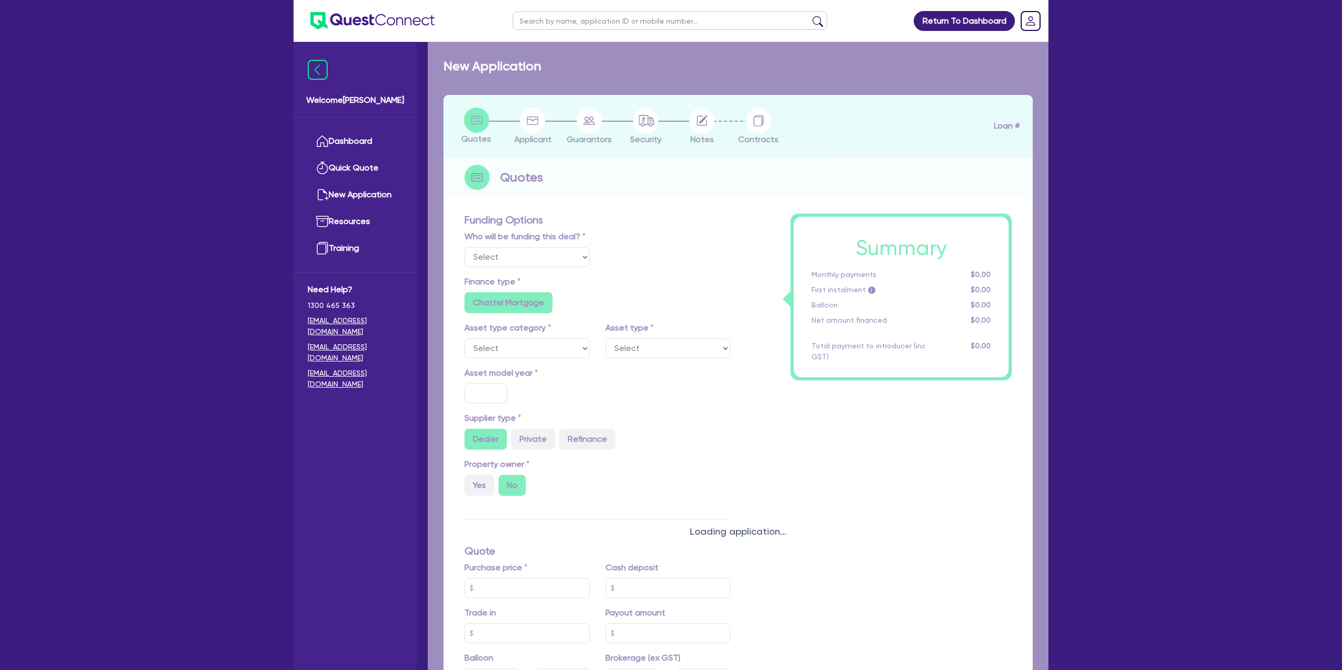
type input "6.99"
radio input "false"
type input "1,400"
radio input "true"
radio input "false"
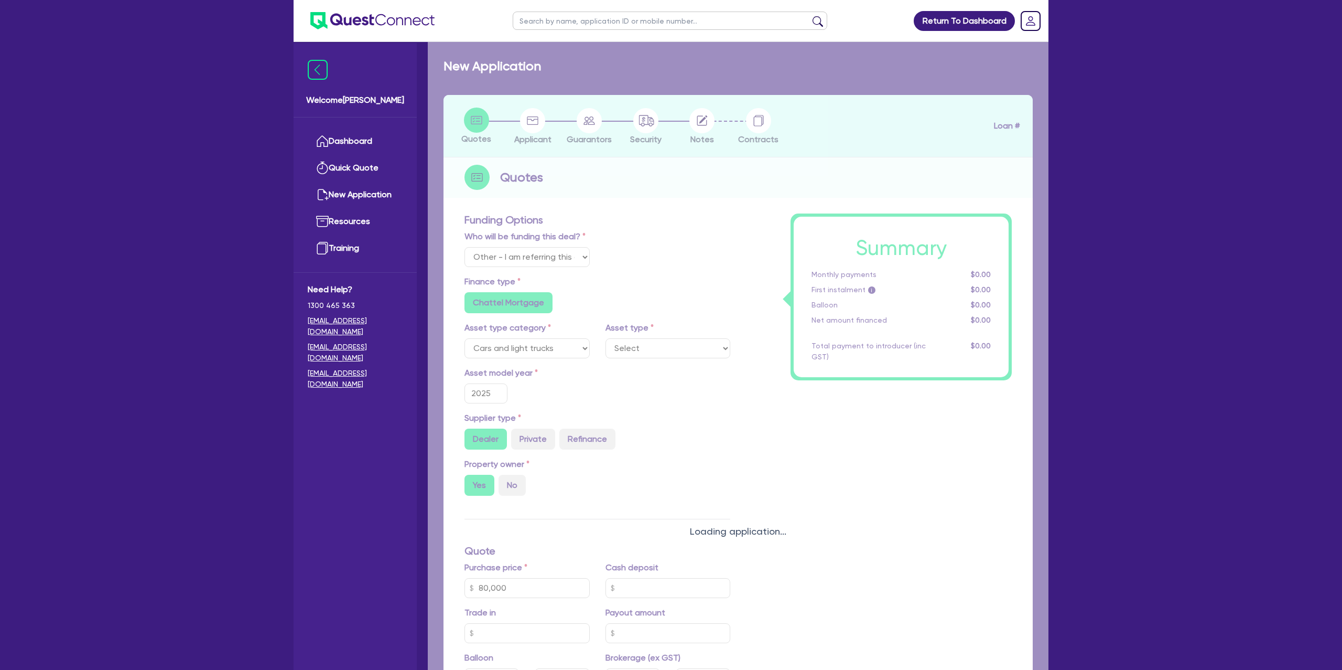
select select "PASSENGER_VEHICLES"
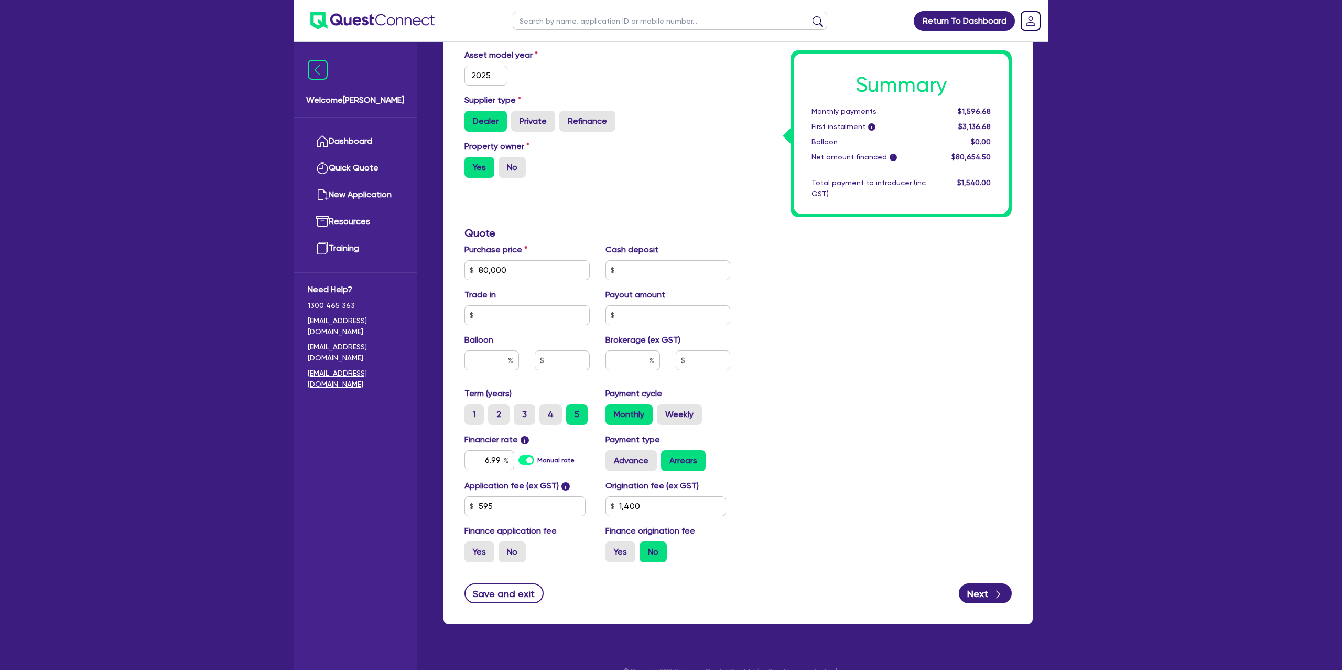
scroll to position [344, 0]
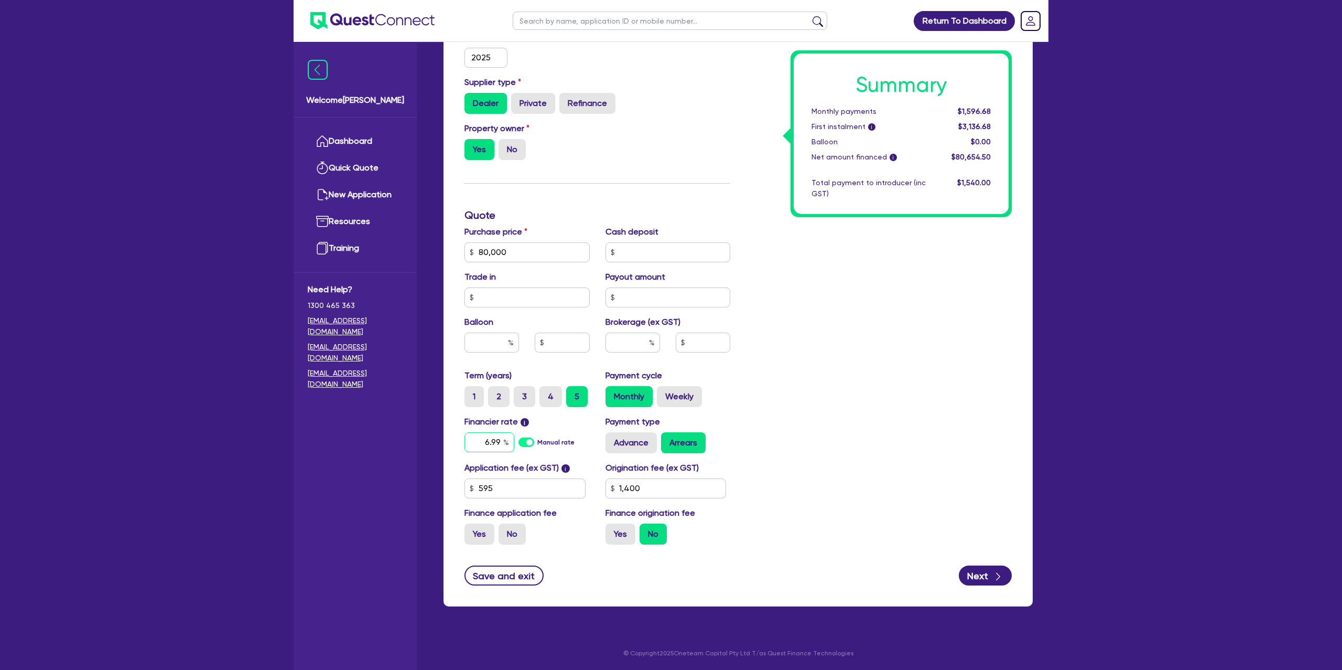
click at [501, 444] on input "6.99" at bounding box center [490, 442] width 50 height 20
type input "80,000"
type input "6.9"
type input "1,400"
type input "80,000"
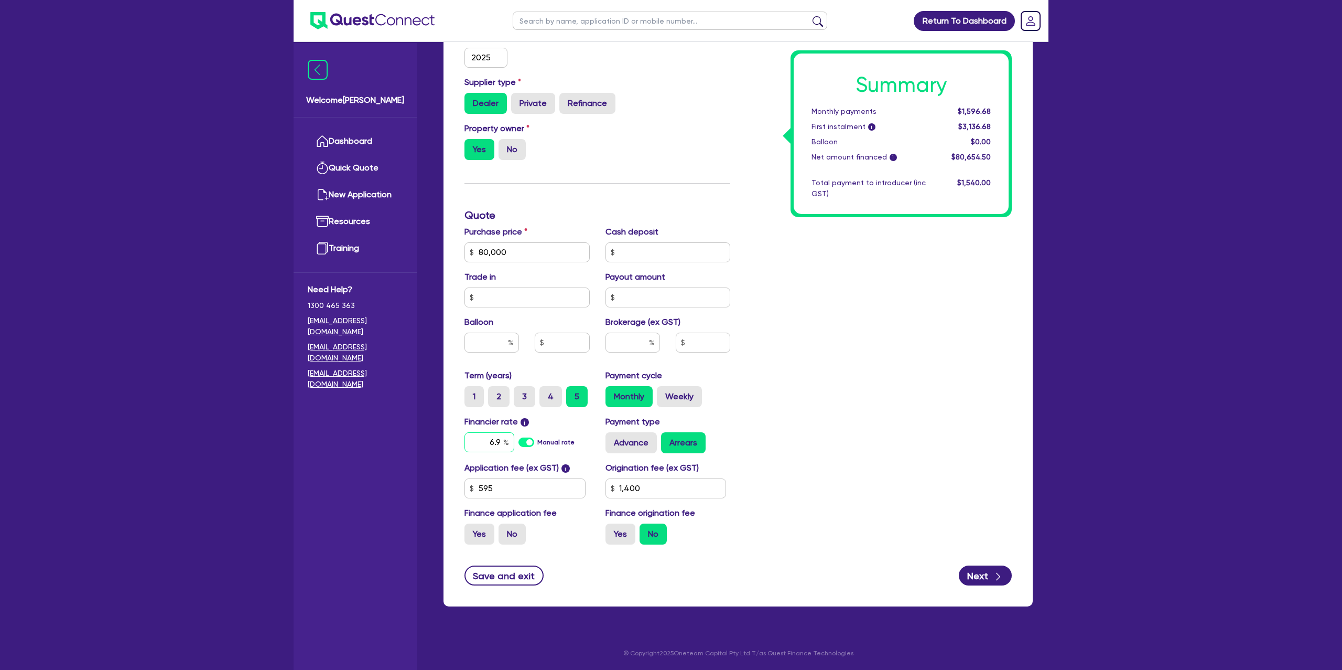
type input "6."
type input "1,400"
type input "80,000"
type input "6.4"
type input "1,400"
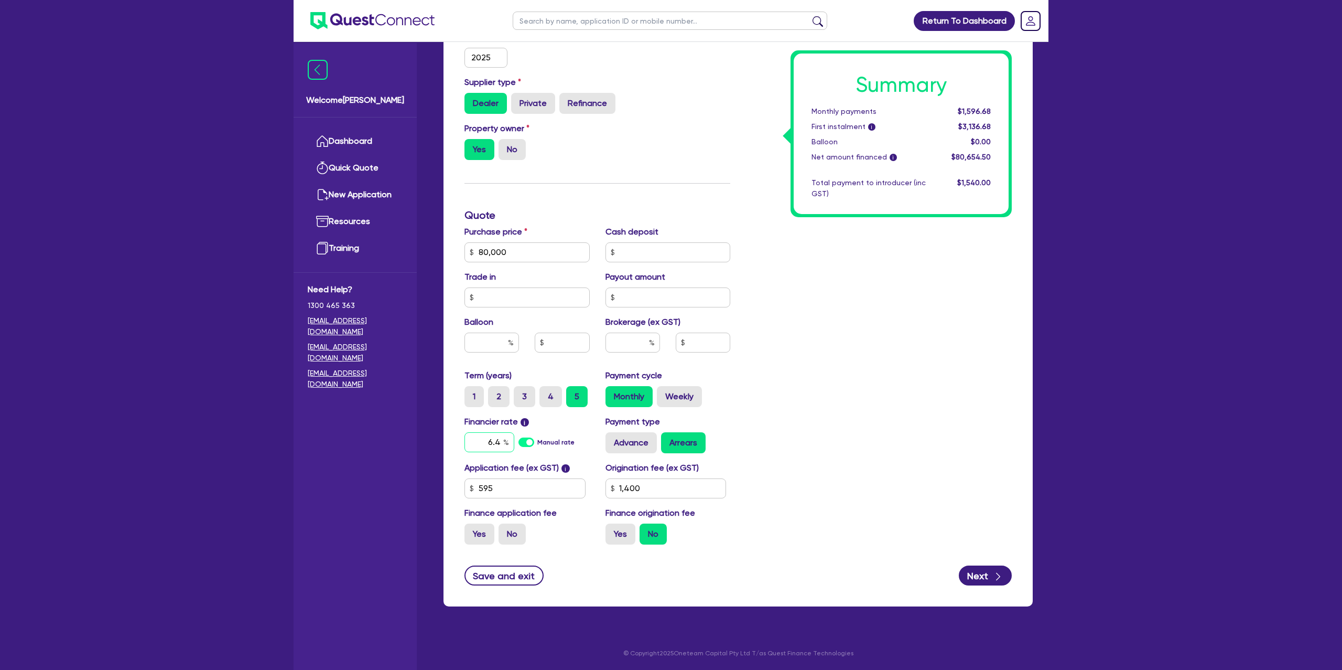
type input "80,000"
type input "6.49"
type input "1,400"
type input "6.49"
type input "80,000"
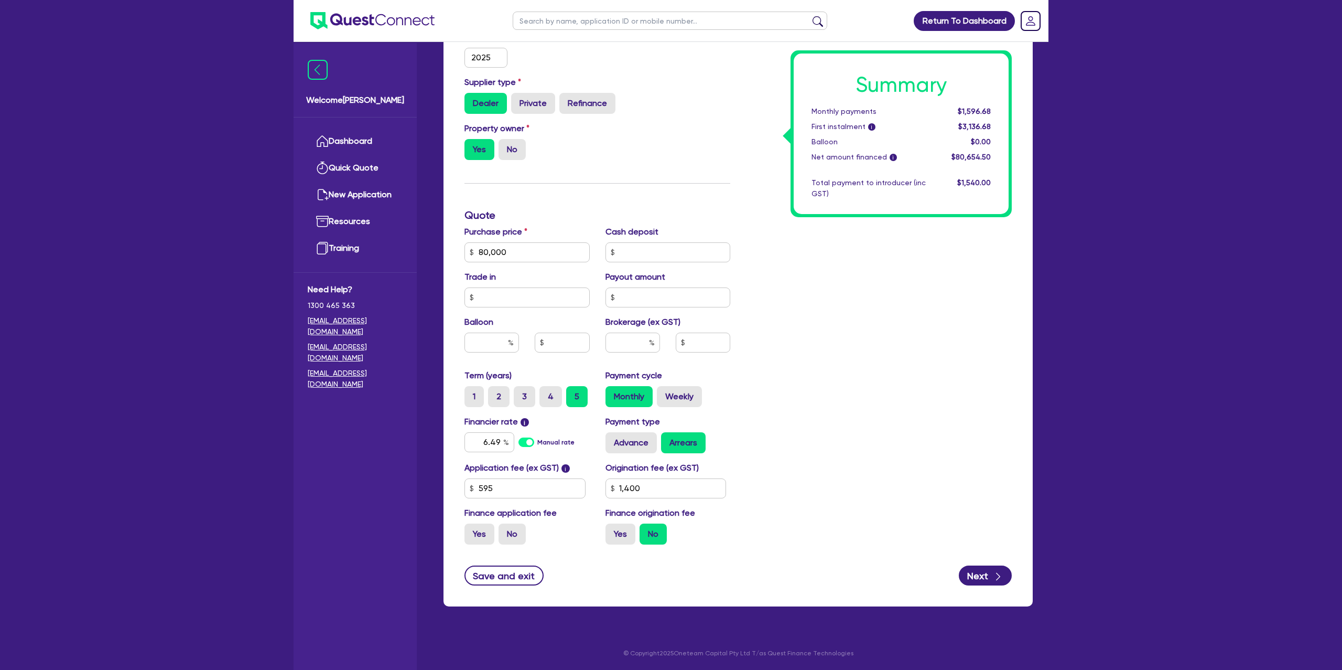
type input "1,400"
type input "80,000"
type input "1,400"
drag, startPoint x: 879, startPoint y: 330, endPoint x: 867, endPoint y: 336, distance: 13.8
click at [879, 329] on div "Summary Monthly payments $1,596.68 First instalment i $3,136.68 Balloon $0.00 N…" at bounding box center [879, 215] width 282 height 675
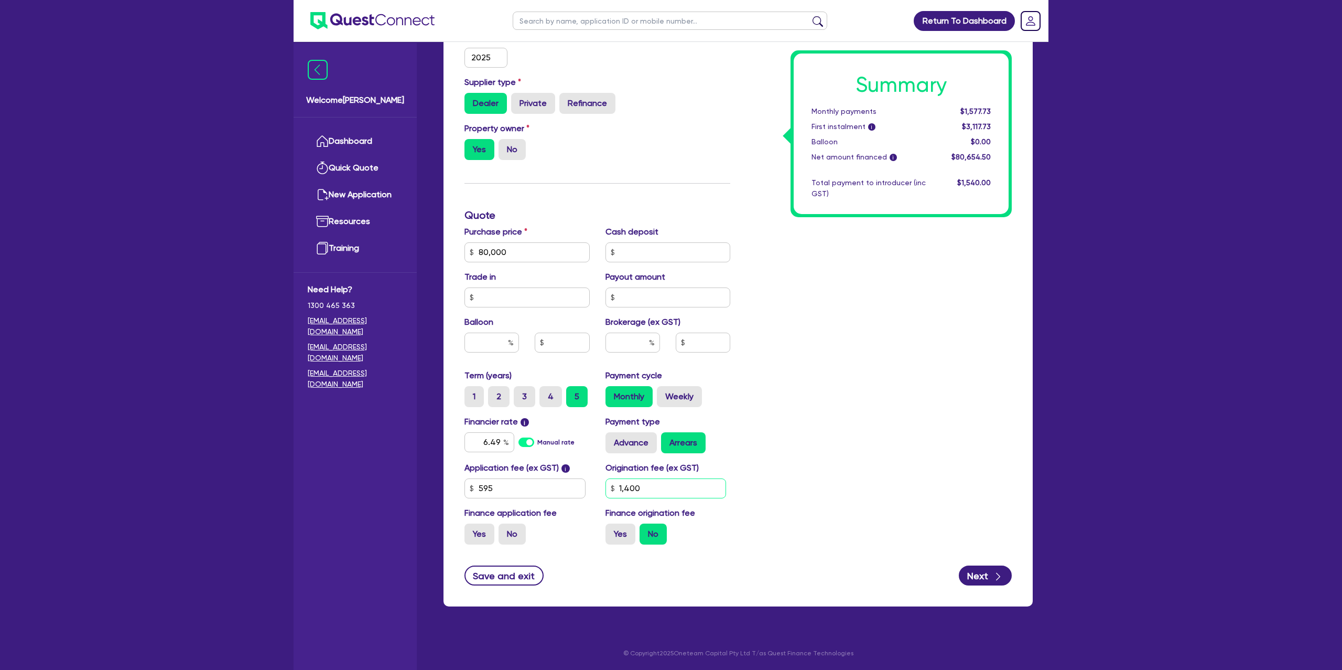
click at [656, 491] on input "1,400" at bounding box center [666, 488] width 121 height 20
type input "80,000"
type input "140"
type input "80,000"
type input "14"
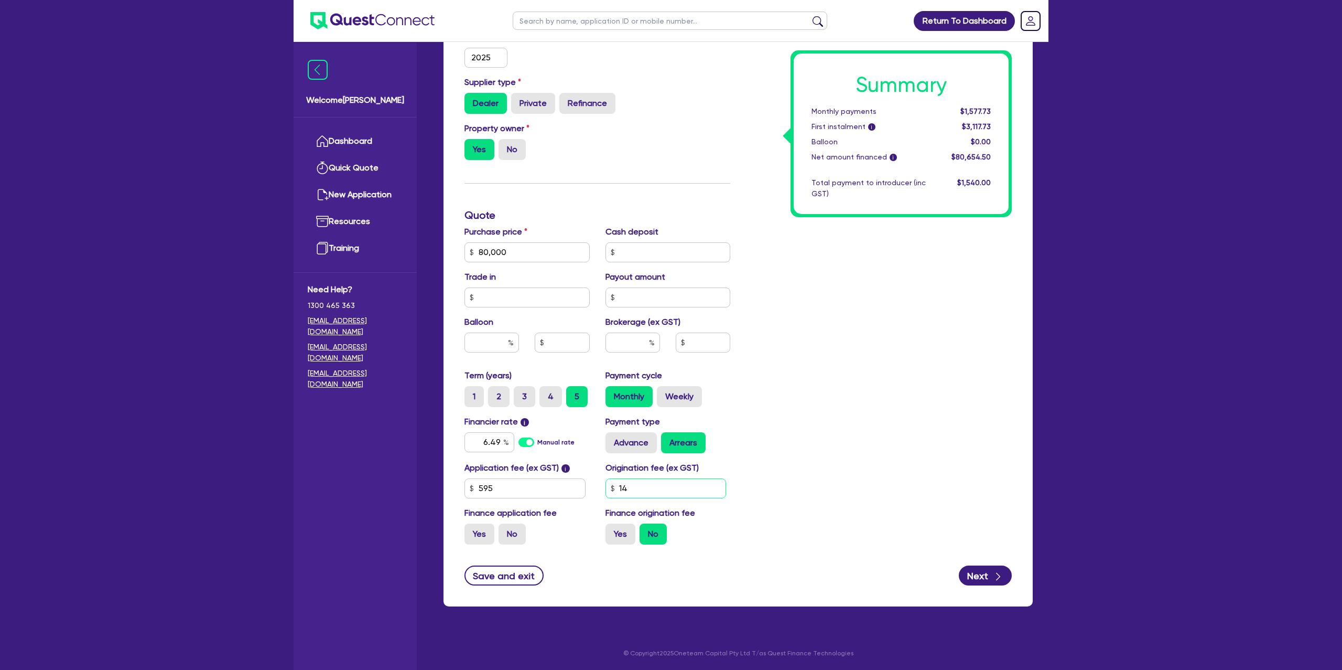
type input "80,000"
type input "1"
type input "80,000"
type input "1"
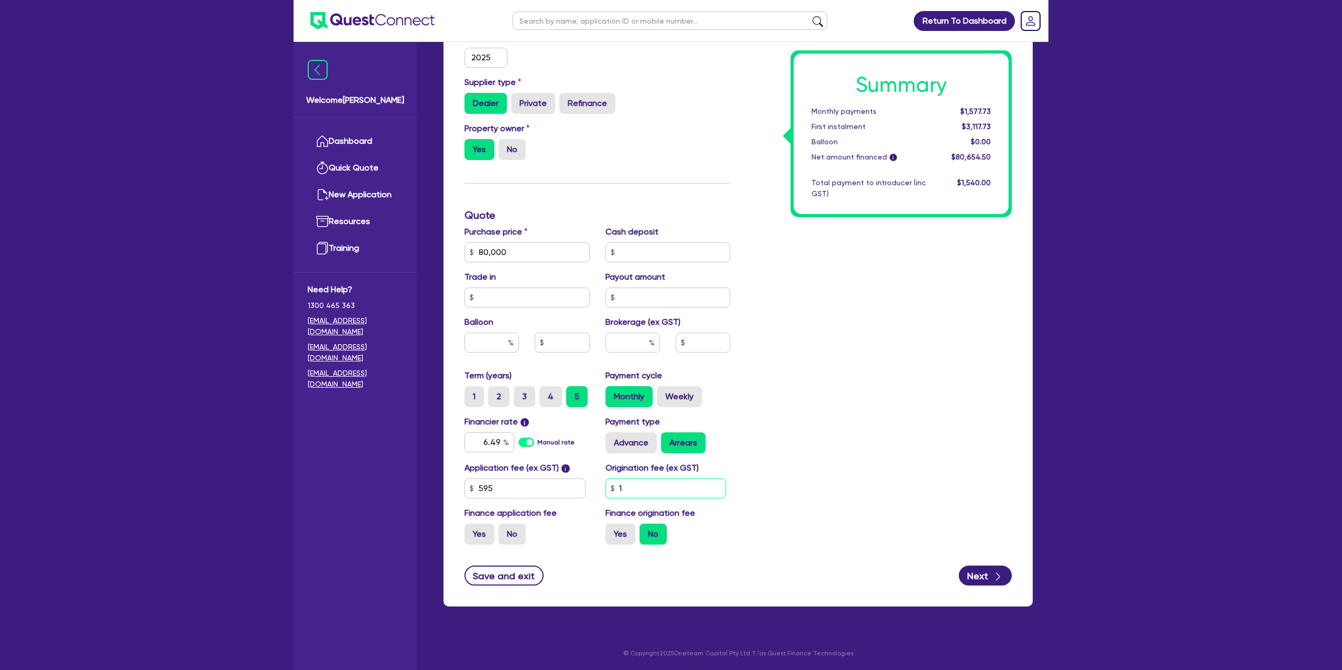
type input "80,000"
type input "15"
type input "80,000"
type input "150"
type input "80,000"
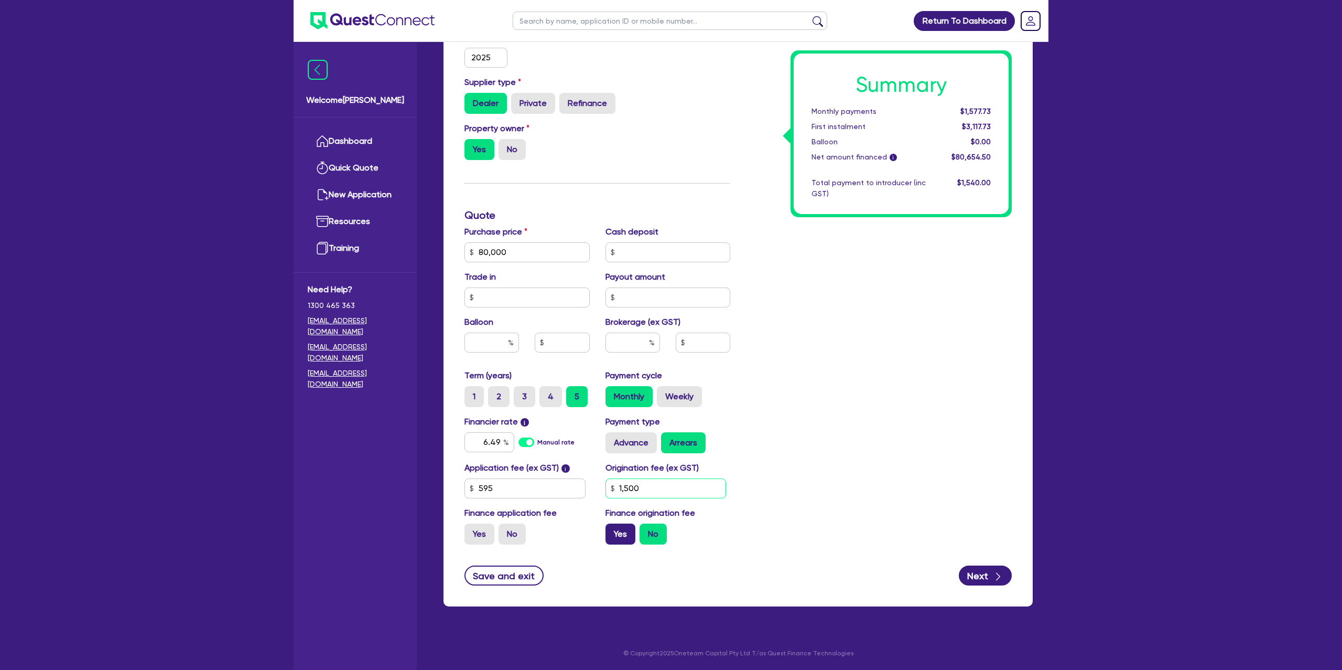
type input "1,500"
type input "80,000"
click at [611, 533] on label "Yes" at bounding box center [621, 533] width 30 height 21
click at [611, 530] on input "Yes" at bounding box center [609, 526] width 7 height 7
radio input "true"
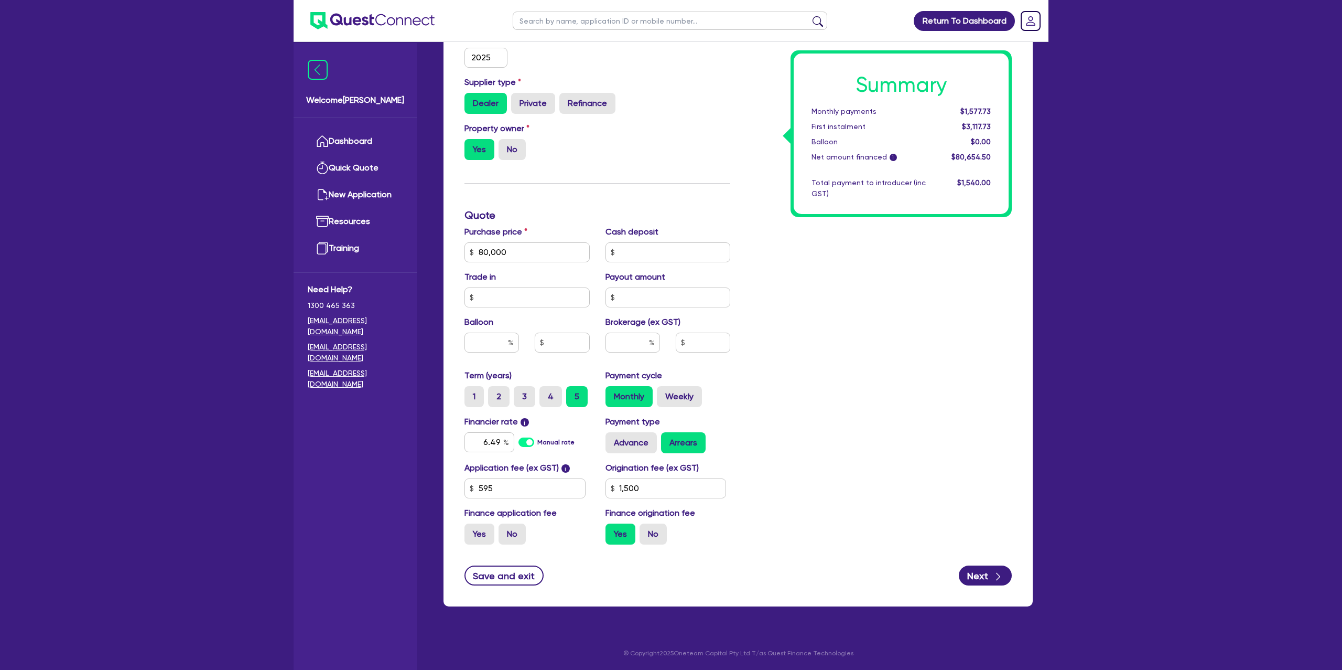
type input "80,000"
click at [674, 400] on label "Weekly" at bounding box center [679, 396] width 45 height 21
click at [664, 393] on input "Weekly" at bounding box center [660, 389] width 7 height 7
radio input "true"
click at [519, 297] on input "text" at bounding box center [527, 297] width 125 height 20
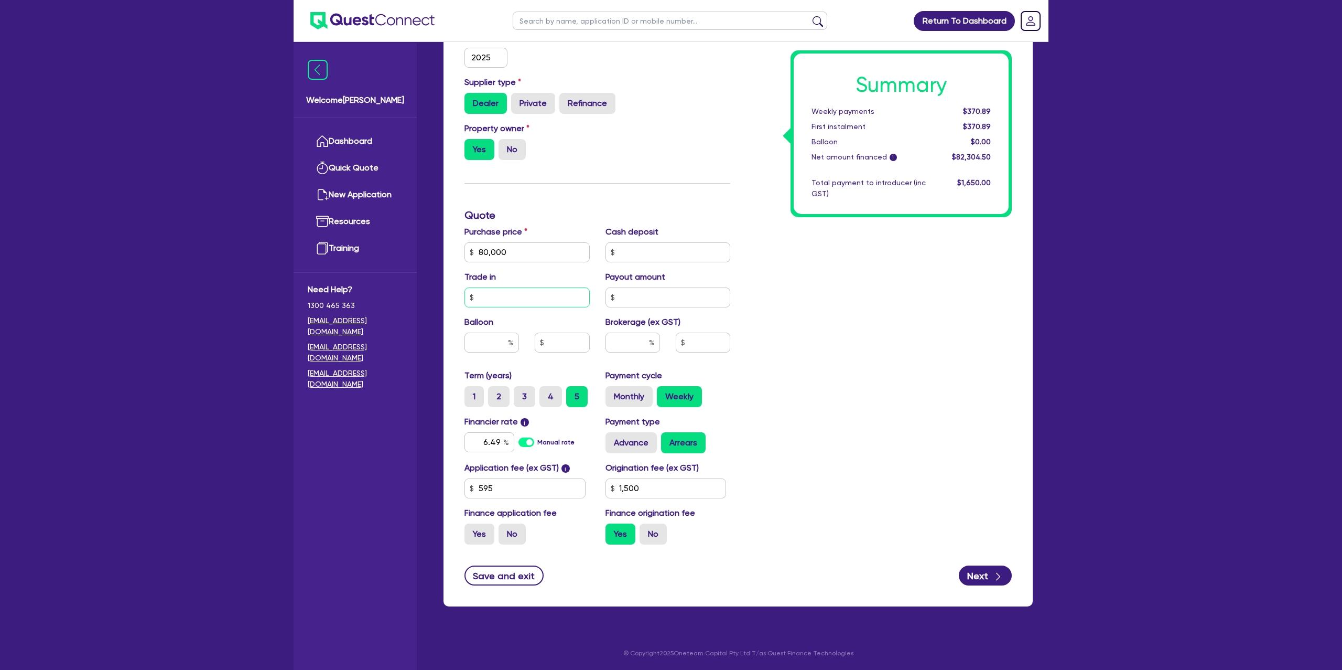
type input "80,000"
type input "3"
type input "80,000"
type input "35"
type input "80,000"
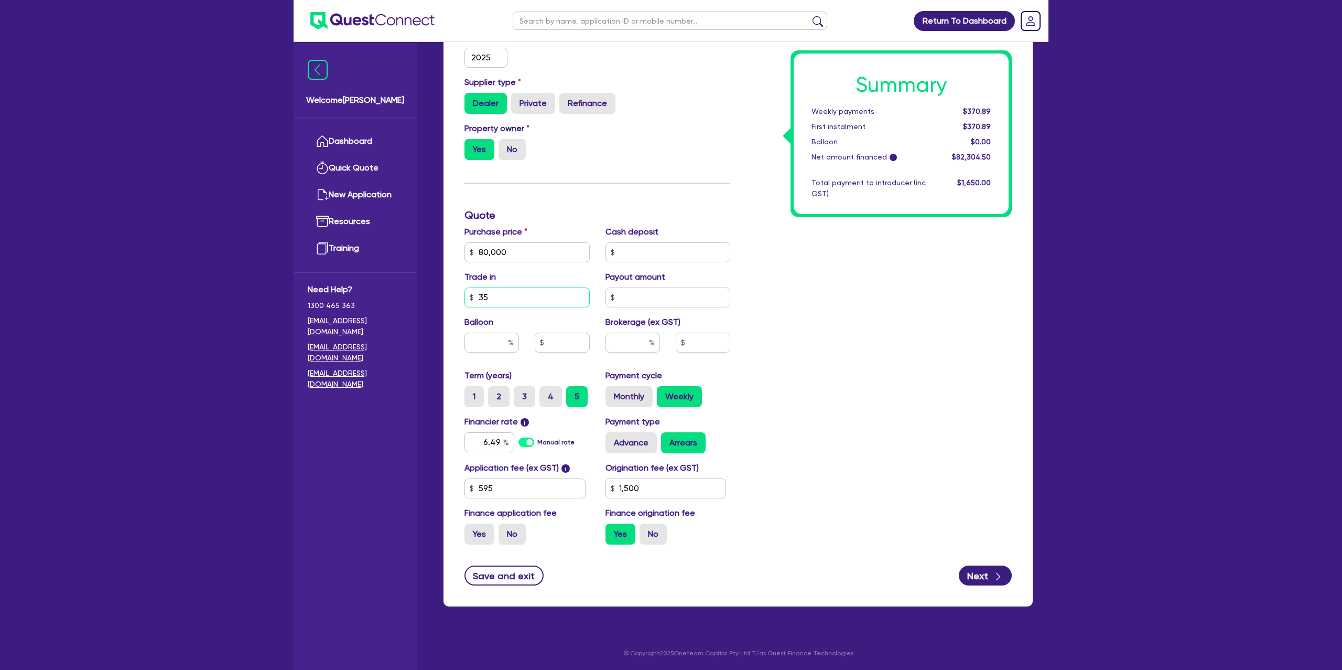
type input "350"
type input "80,000"
type input "3,500"
type input "80,000"
type input "35,000"
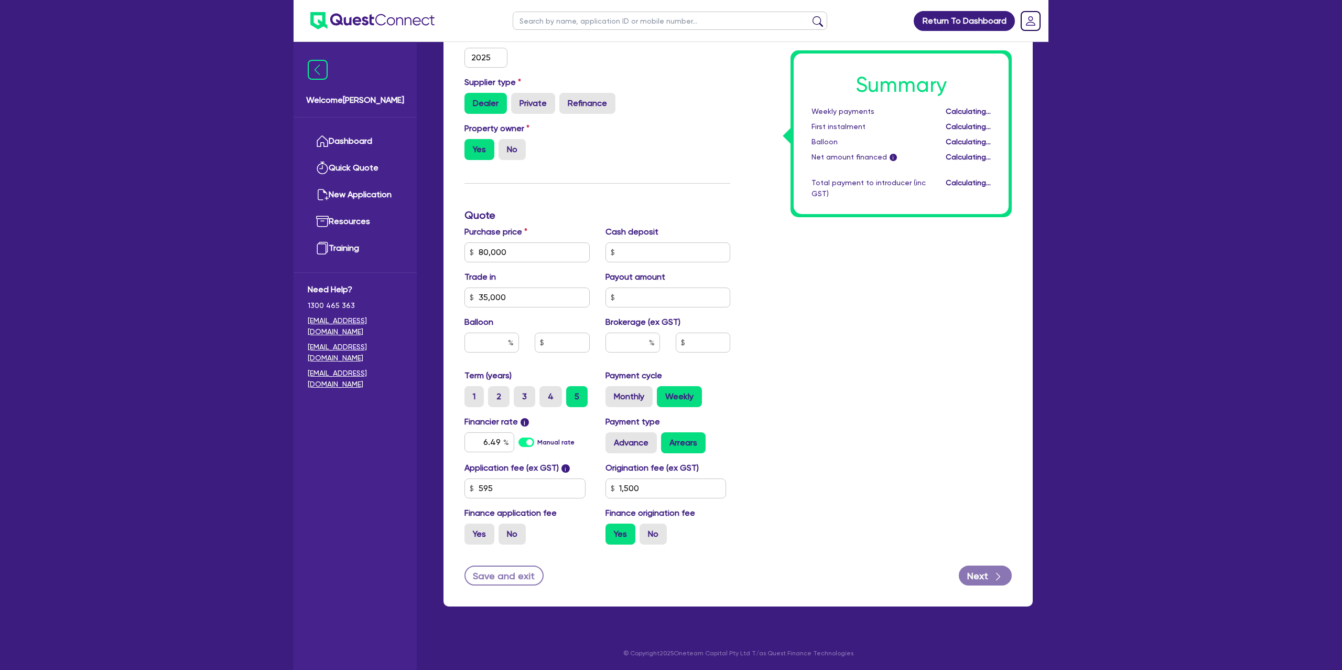
click at [830, 300] on div "Summary Weekly payments Calculating... First instalment Calculating... Balloon …" at bounding box center [879, 215] width 282 height 675
click at [647, 489] on input "1,500" at bounding box center [666, 488] width 121 height 20
click at [517, 252] on input "80,000" at bounding box center [527, 252] width 125 height 20
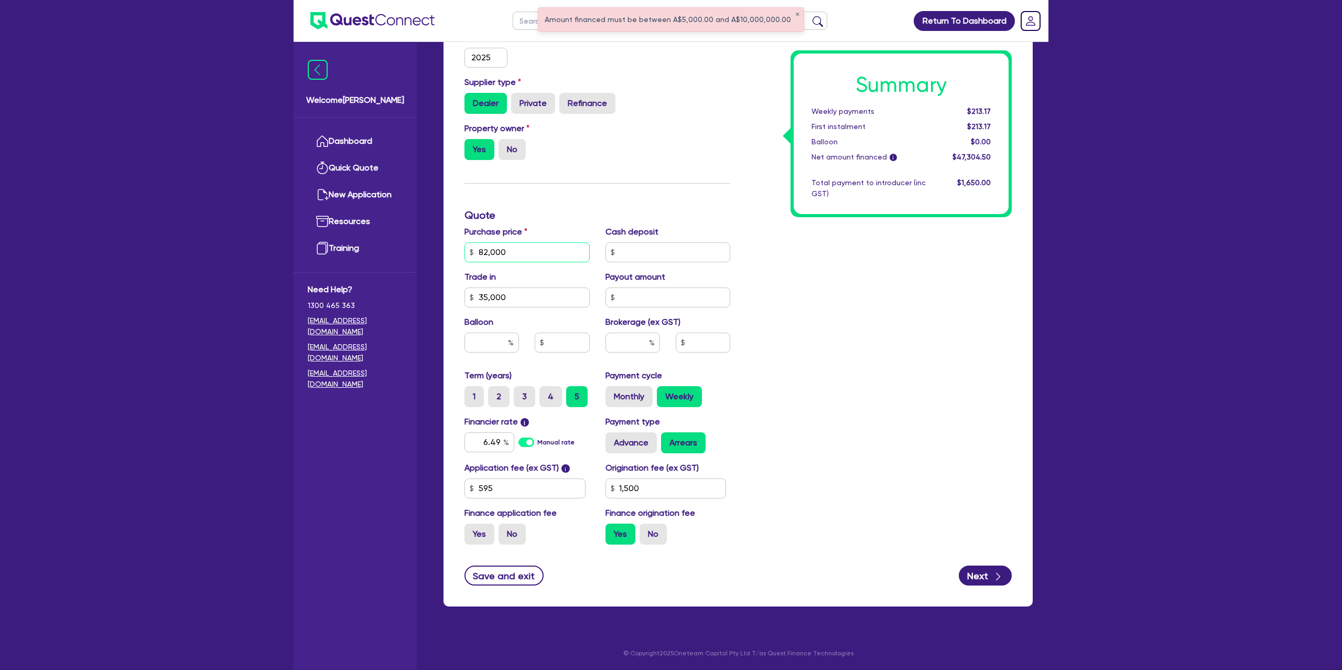
type input "82,000"
click at [949, 315] on div "Summary Weekly payments $213.17 First instalment $213.17 Balloon $0.00 Net amou…" at bounding box center [879, 215] width 282 height 675
click at [838, 274] on div "Summary Weekly payments $222.18 First instalment $222.18 Balloon $0.00 Net amou…" at bounding box center [879, 215] width 282 height 675
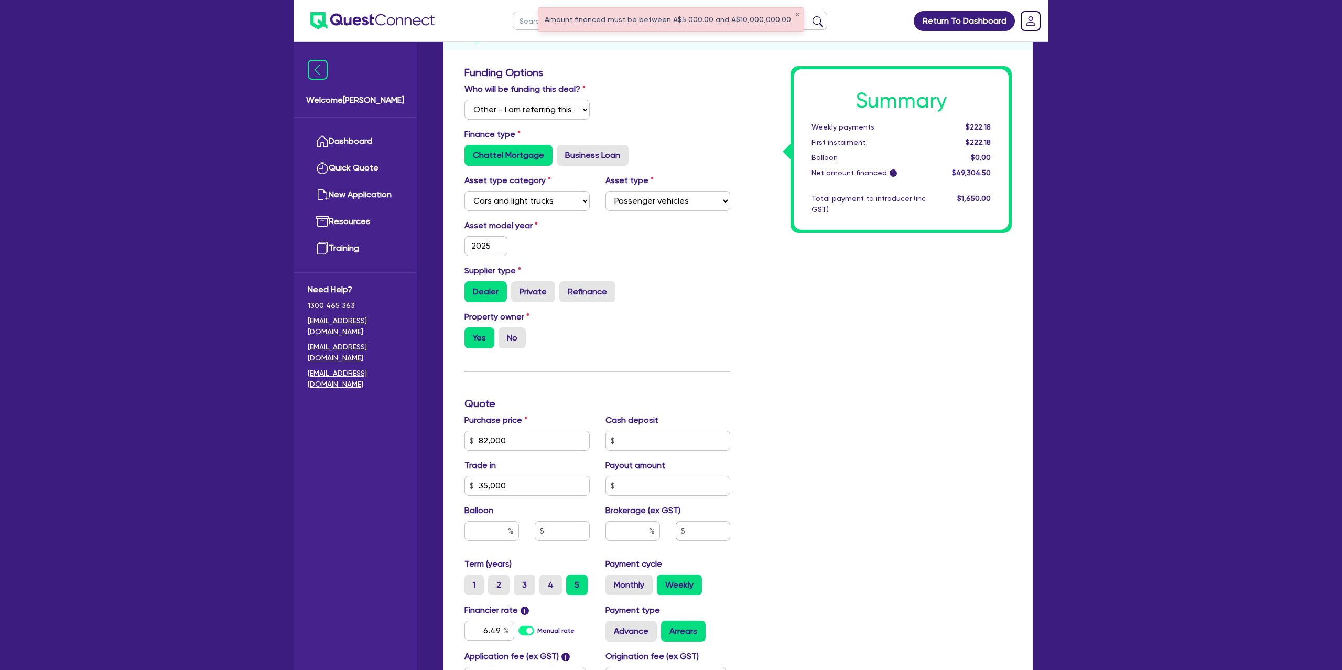
scroll to position [0, 0]
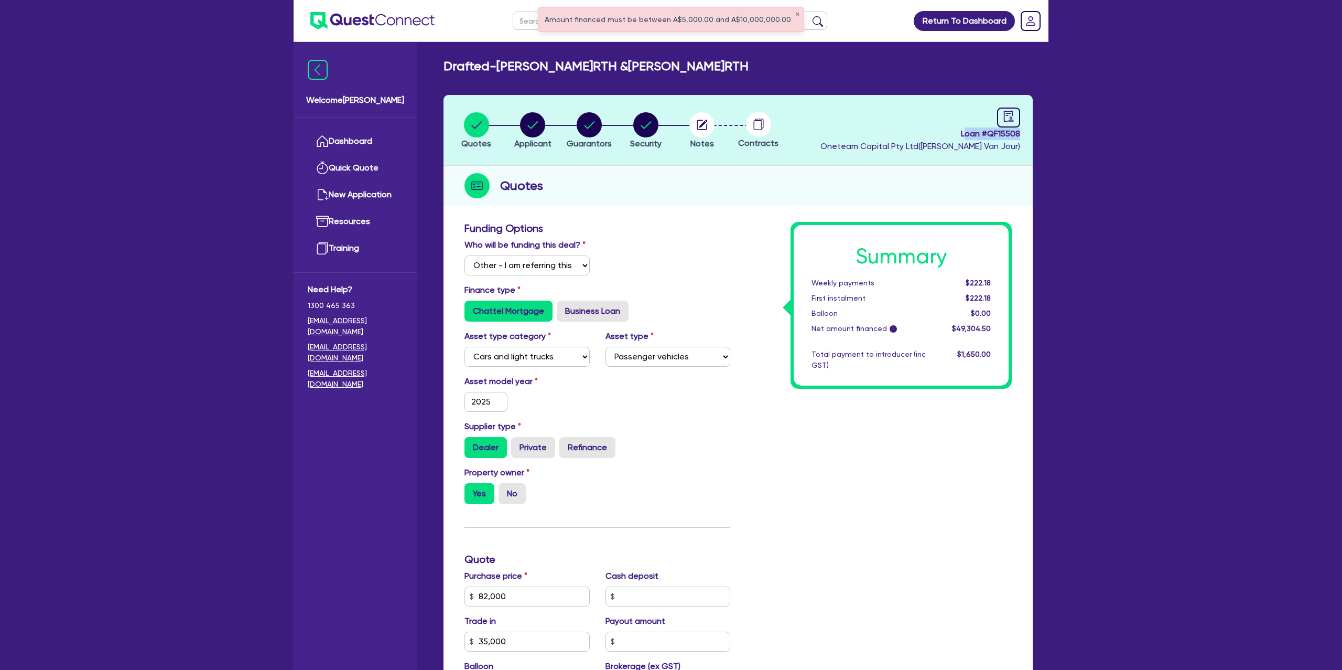
drag, startPoint x: 962, startPoint y: 132, endPoint x: 1031, endPoint y: 135, distance: 69.8
click at [1031, 135] on header "Quotes Applicant Guarantors Security Notes Contracts Loan # QF15508 Oneteam Cap…" at bounding box center [738, 130] width 589 height 71
click at [1027, 135] on header "Quotes Applicant Guarantors Security Notes Contracts Loan # QF15508 Oneteam Cap…" at bounding box center [738, 130] width 589 height 71
drag, startPoint x: 1017, startPoint y: 131, endPoint x: 947, endPoint y: 138, distance: 70.1
click at [947, 138] on header "Quotes Applicant Guarantors Security Notes Contracts Loan # QF15508 Oneteam Cap…" at bounding box center [738, 130] width 589 height 71
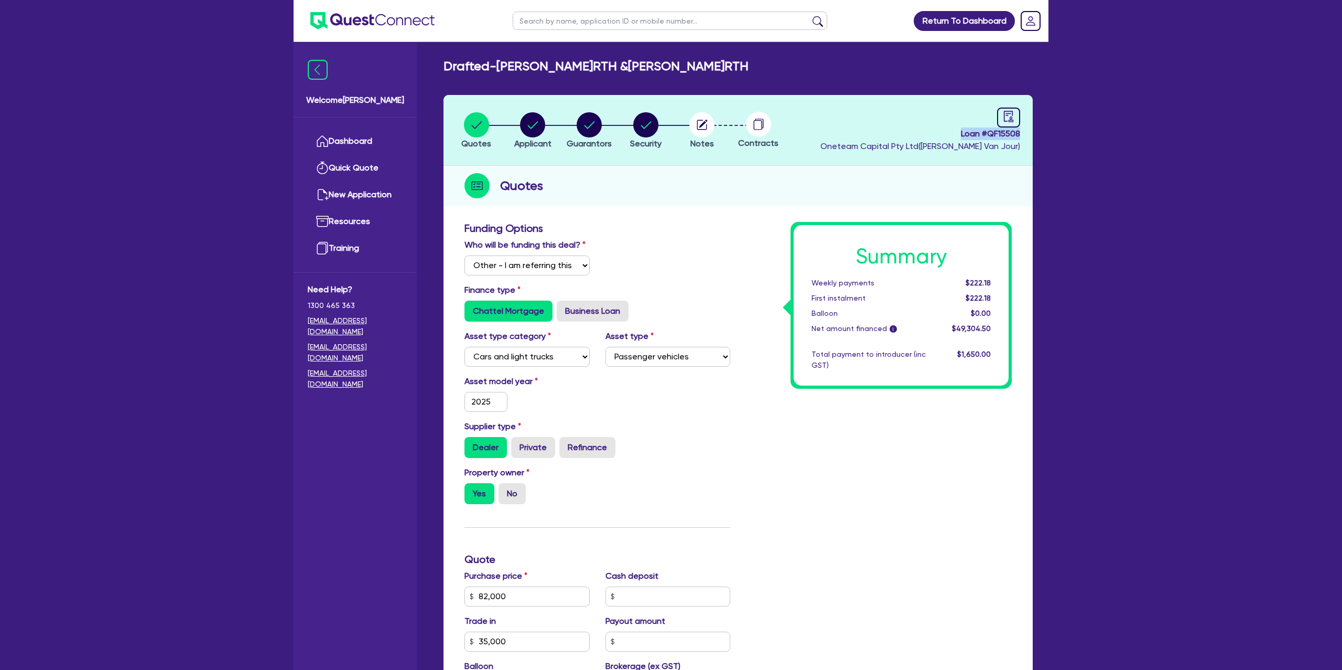
copy span "Loan # QF15508"
click at [540, 110] on header "Quotes Applicant Guarantors Security Notes Contracts Loan # QF15508 Oneteam Cap…" at bounding box center [738, 130] width 589 height 71
click at [702, 123] on icon "button" at bounding box center [703, 124] width 8 height 8
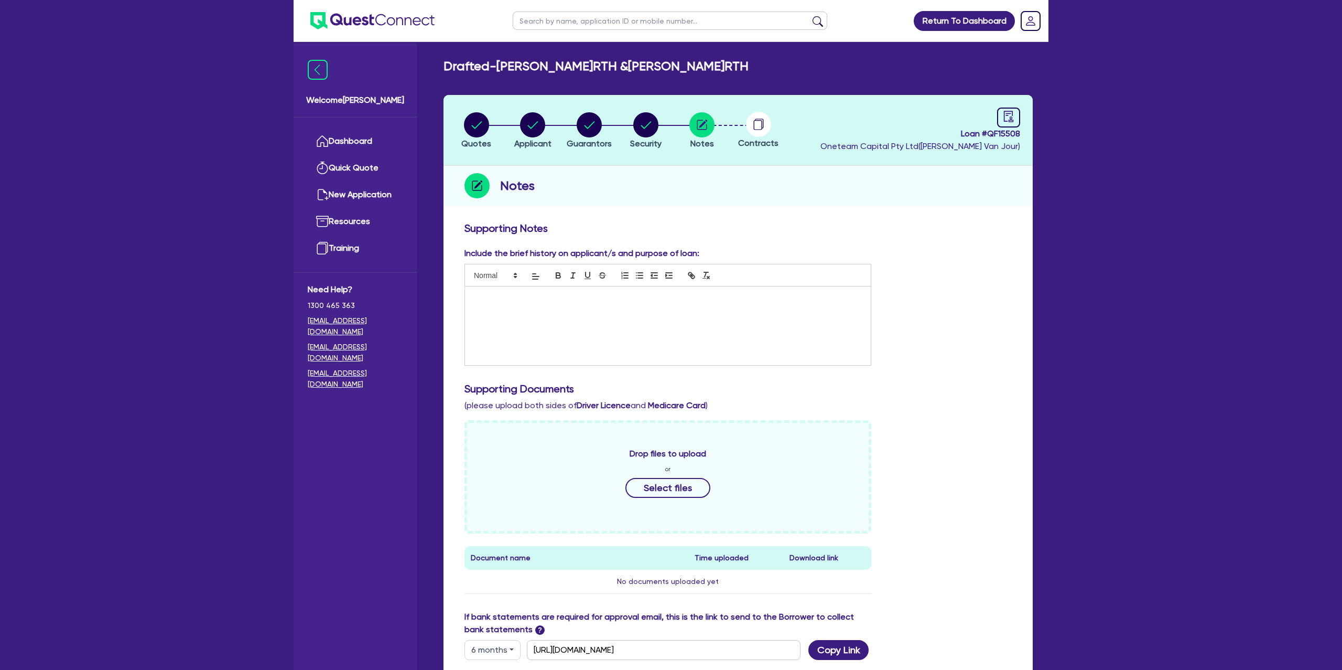
click at [763, 124] on circle at bounding box center [758, 124] width 25 height 25
click at [654, 122] on circle "button" at bounding box center [645, 124] width 25 height 25
select select "CARS_AND_LIGHT_TRUCKS"
select select "PASSENGER_VEHICLES"
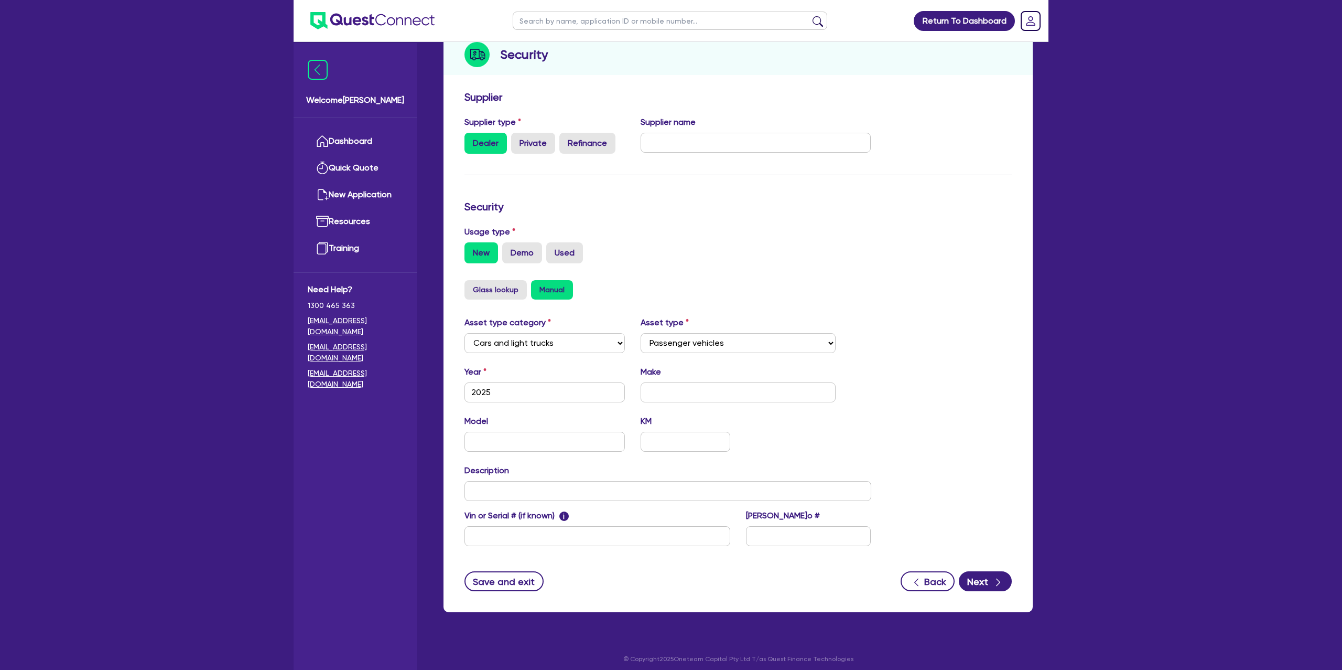
scroll to position [136, 0]
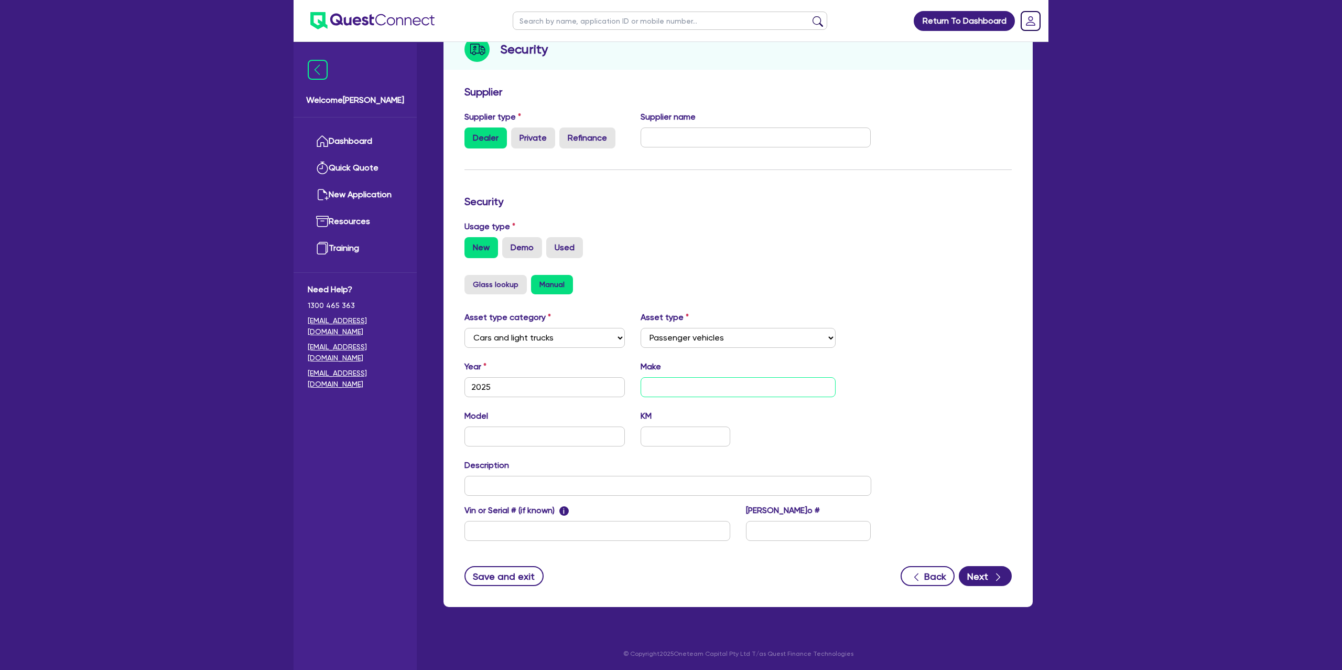
click at [671, 387] on input "text" at bounding box center [739, 387] width 196 height 20
type input "Ford"
type input "Ranger"
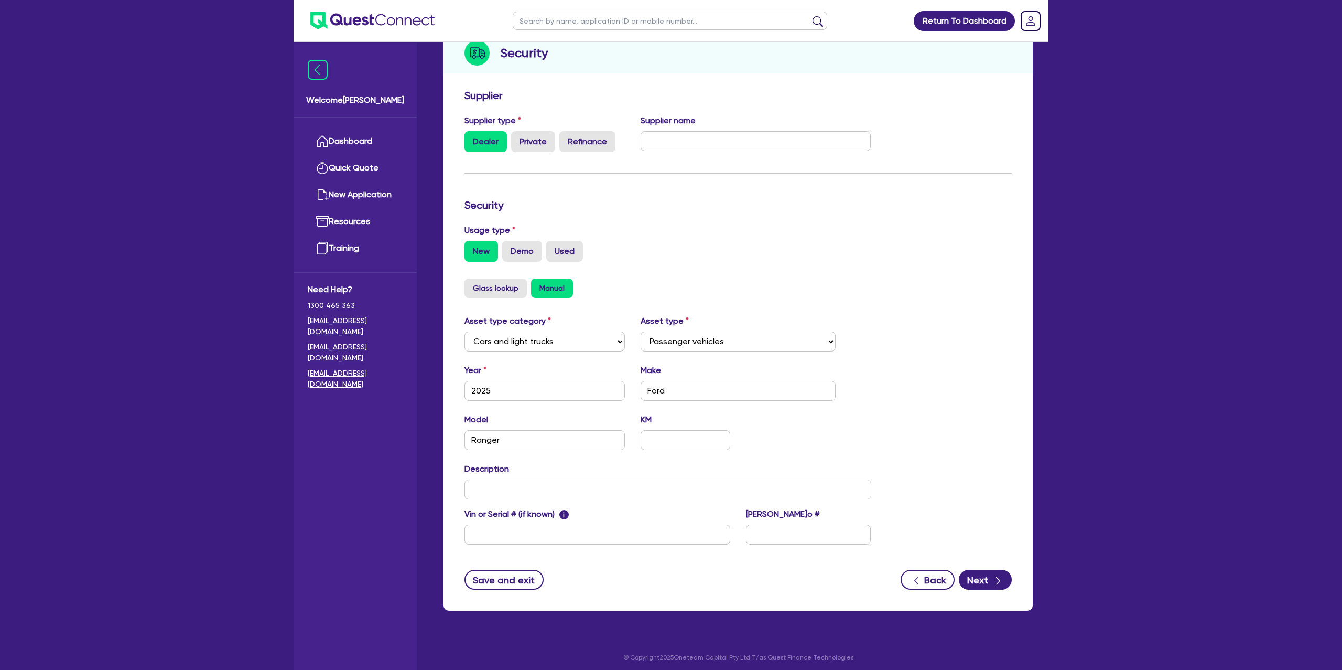
click at [779, 448] on div "Model Ranger KM" at bounding box center [668, 435] width 423 height 45
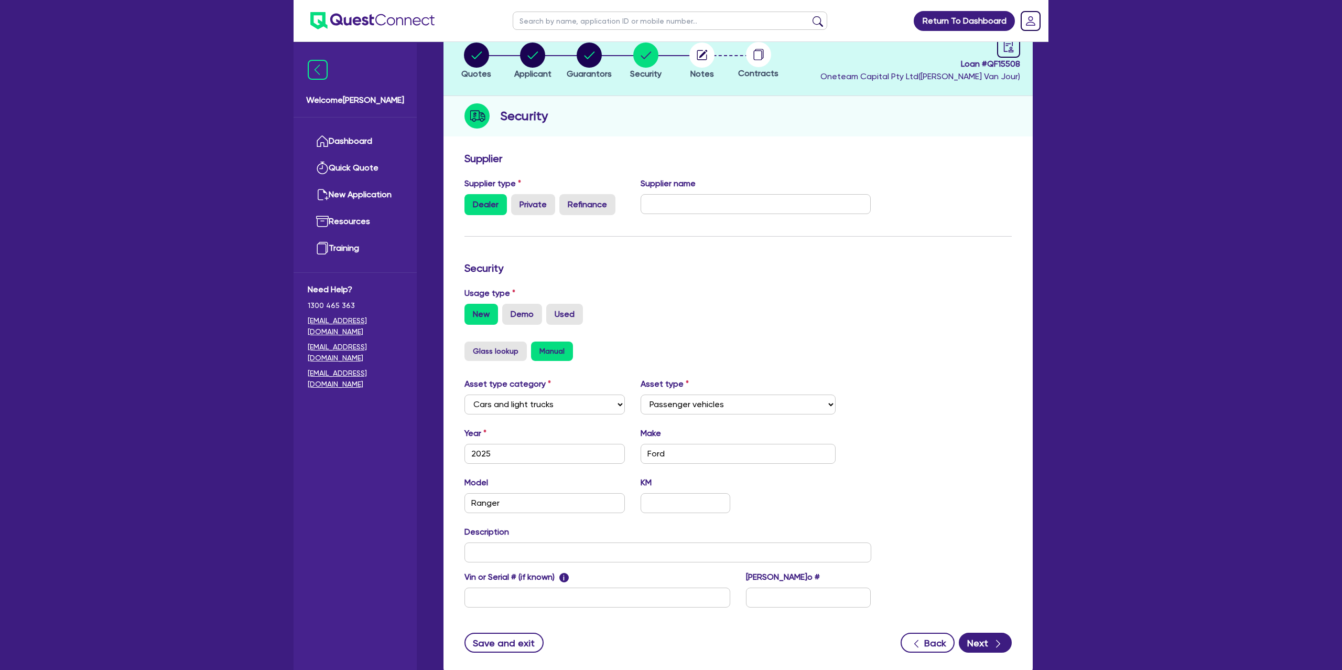
scroll to position [0, 0]
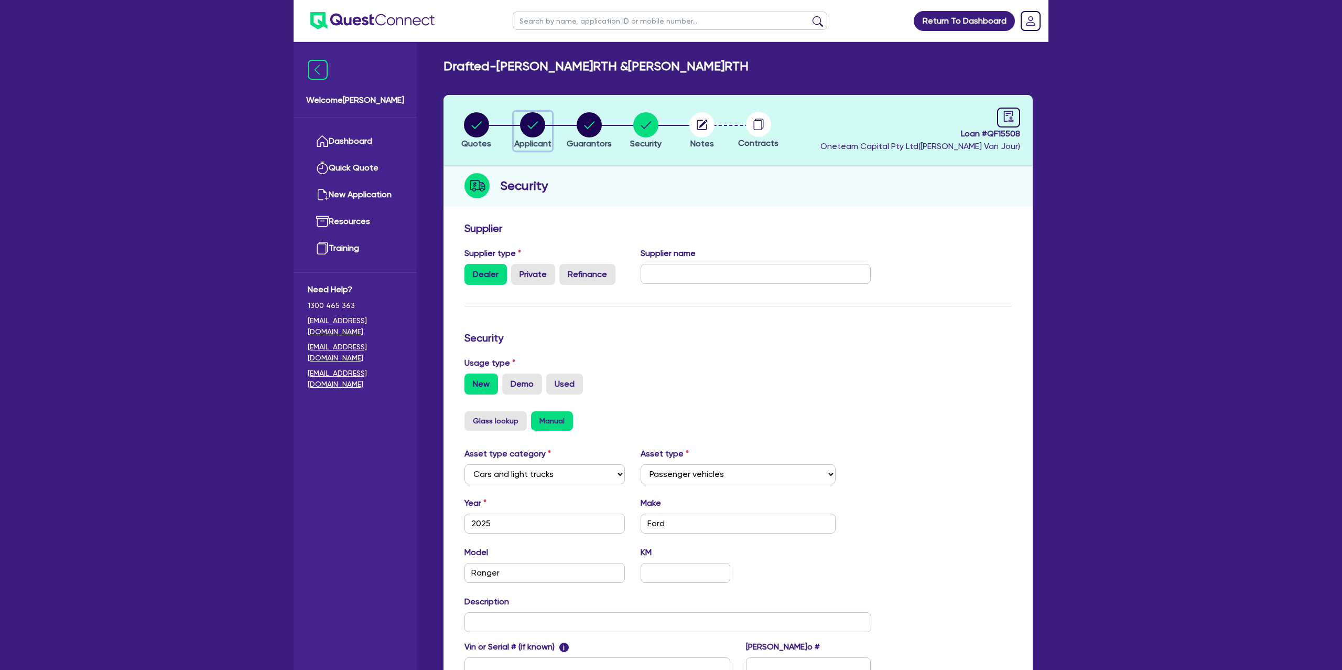
click at [536, 122] on circle "button" at bounding box center [532, 124] width 25 height 25
select select "PARTNERSHIP"
select select "BUILDING_CONSTRUCTION"
select select "TRADES_SERVICES_CONSUMERS"
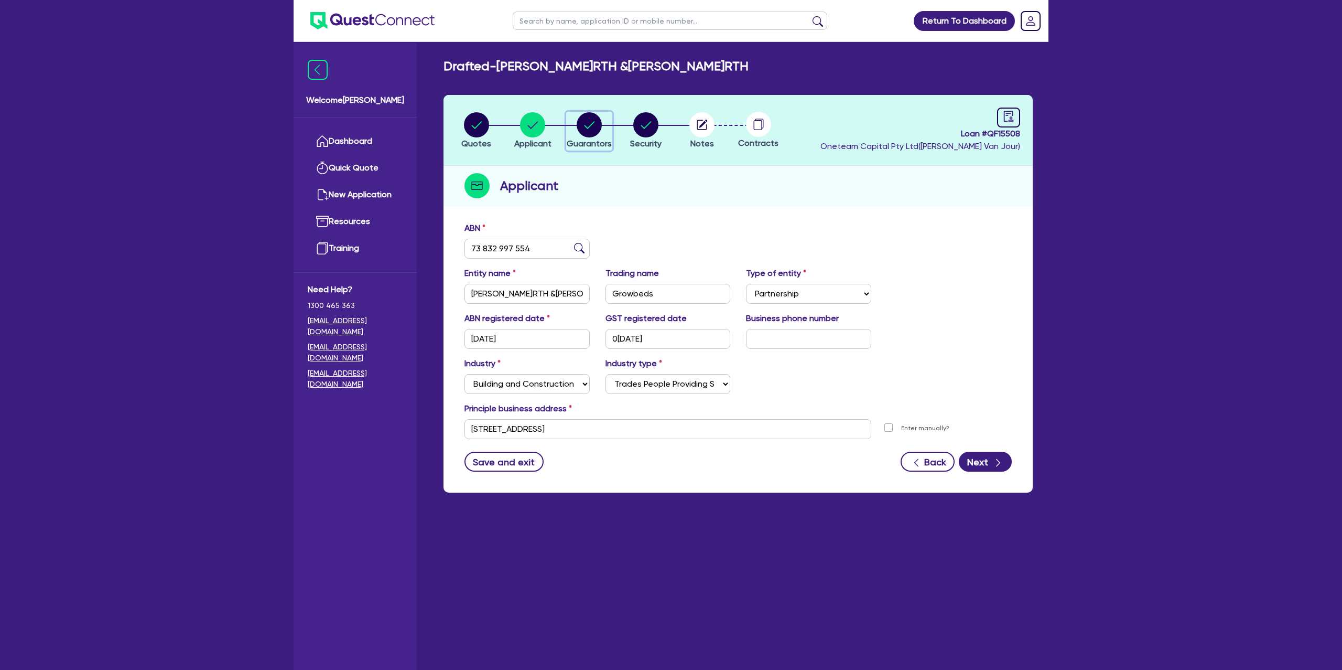
click at [587, 124] on circle "button" at bounding box center [589, 124] width 25 height 25
select select "MR"
select select "[GEOGRAPHIC_DATA]"
select select "MARRIED"
select select "MRS"
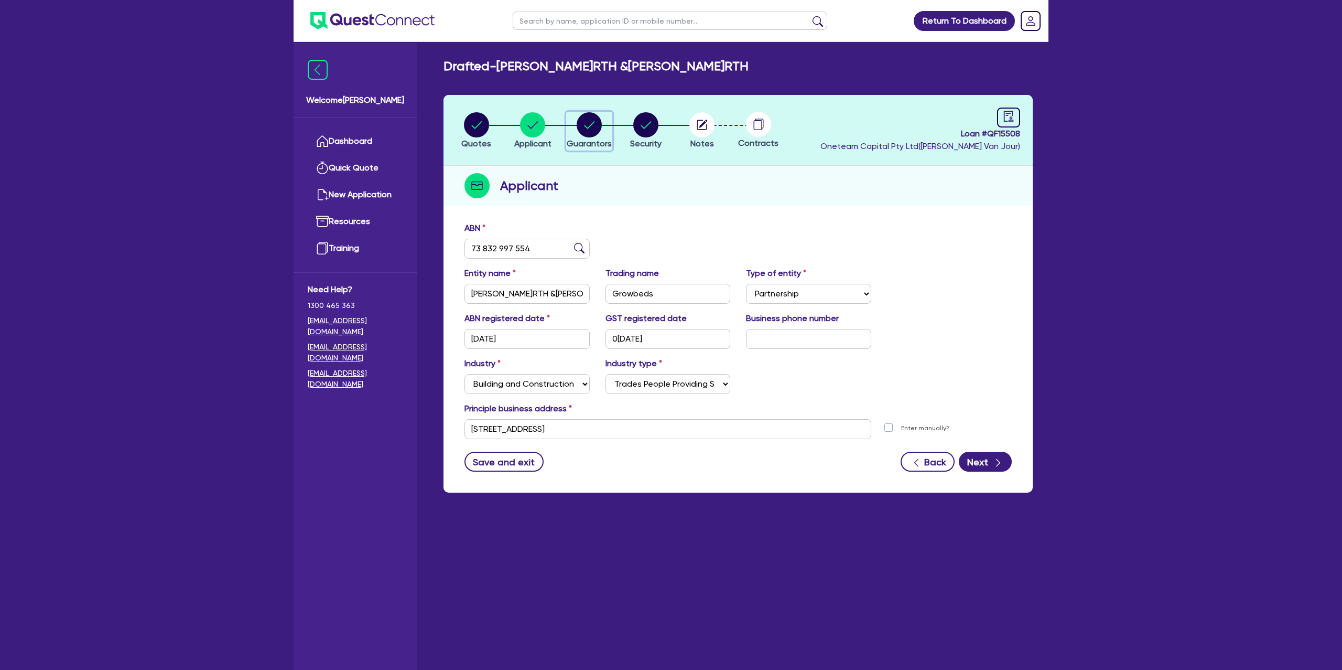
select select "[GEOGRAPHIC_DATA]"
select select "MARRIED"
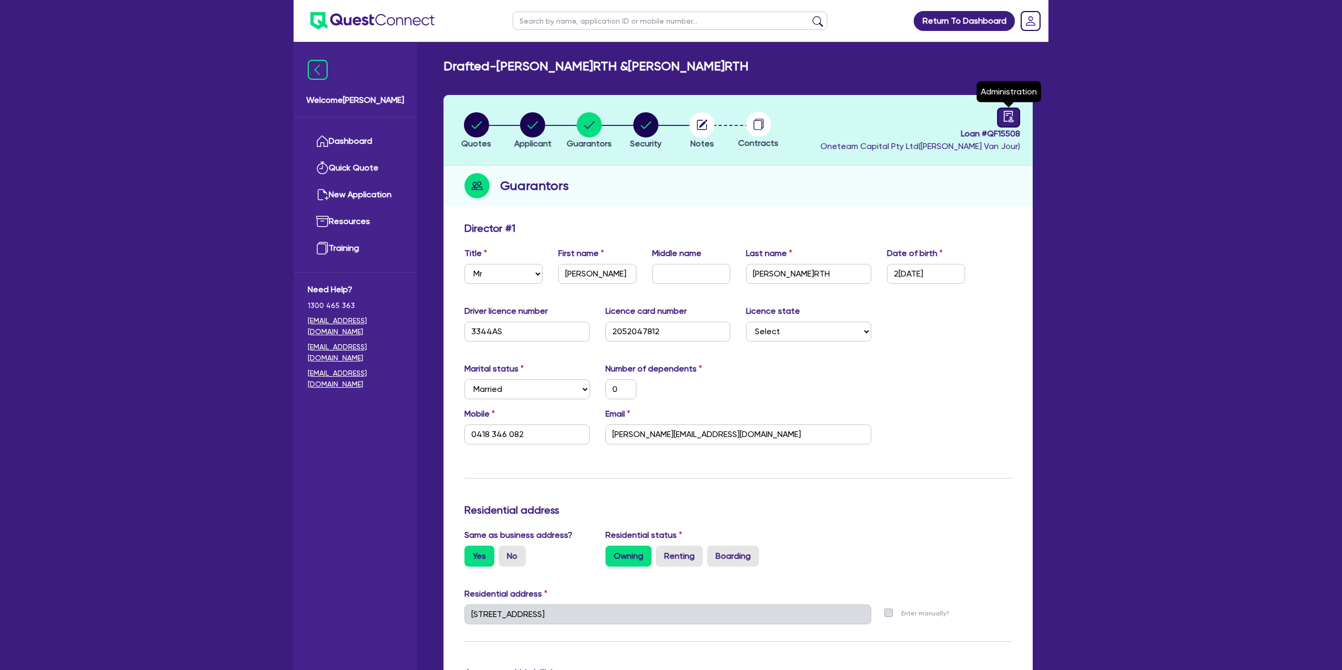
click at [1009, 116] on icon "audit" at bounding box center [1009, 117] width 12 height 12
select select "DRAFTED_NEW"
select select "Other"
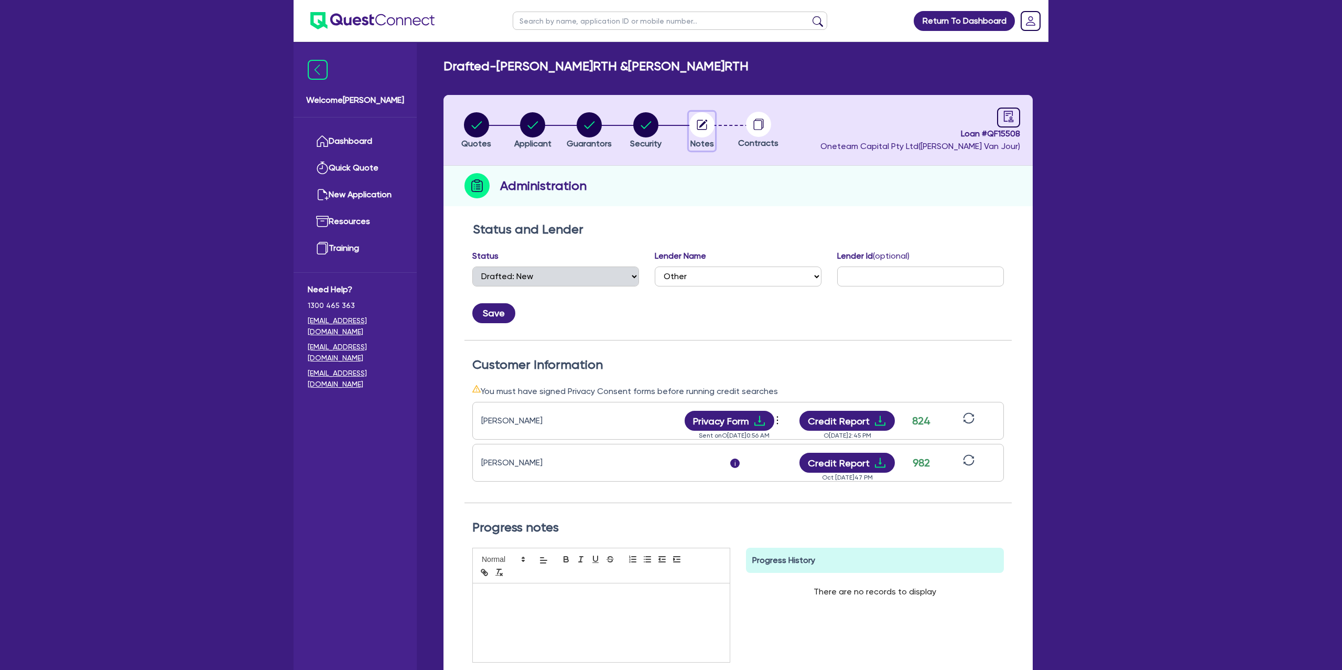
click at [702, 127] on circle "button" at bounding box center [701, 124] width 25 height 25
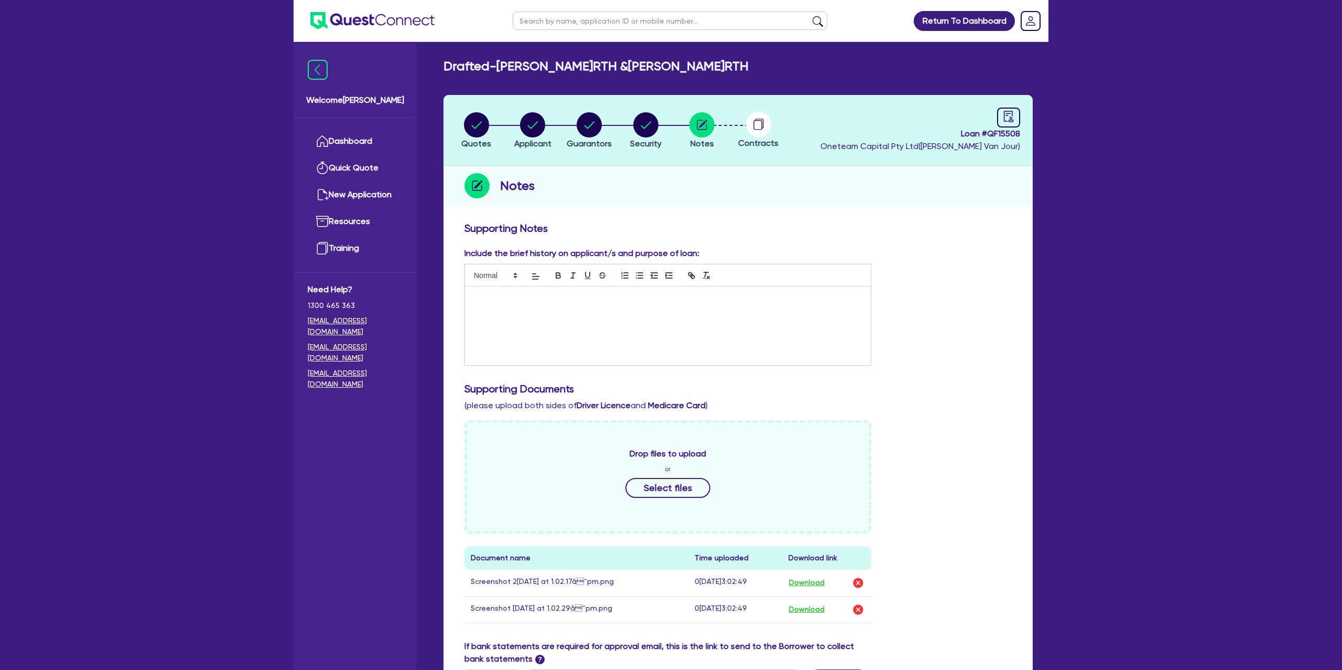
click at [508, 302] on div at bounding box center [668, 325] width 406 height 79
click at [459, 125] on li "Quotes" at bounding box center [476, 130] width 57 height 37
click at [477, 124] on circle "button" at bounding box center [476, 124] width 25 height 25
select select "Other"
select select "CARS_AND_LIGHT_TRUCKS"
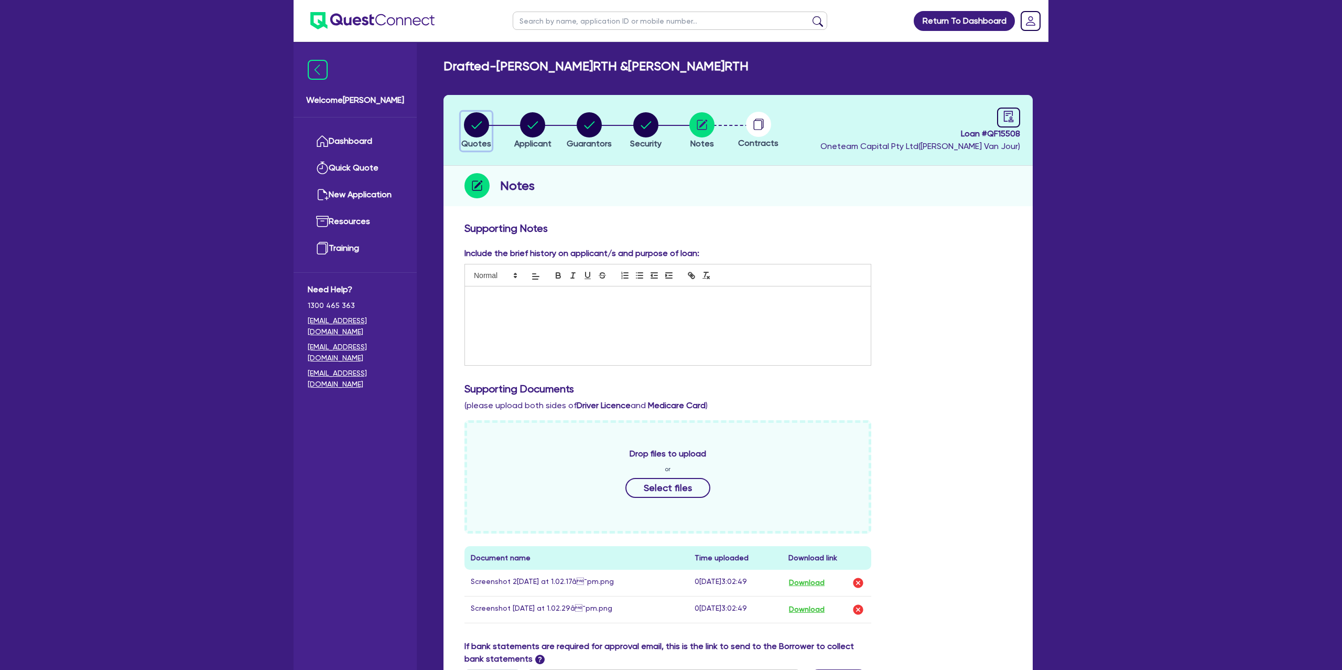
select select "PASSENGER_VEHICLES"
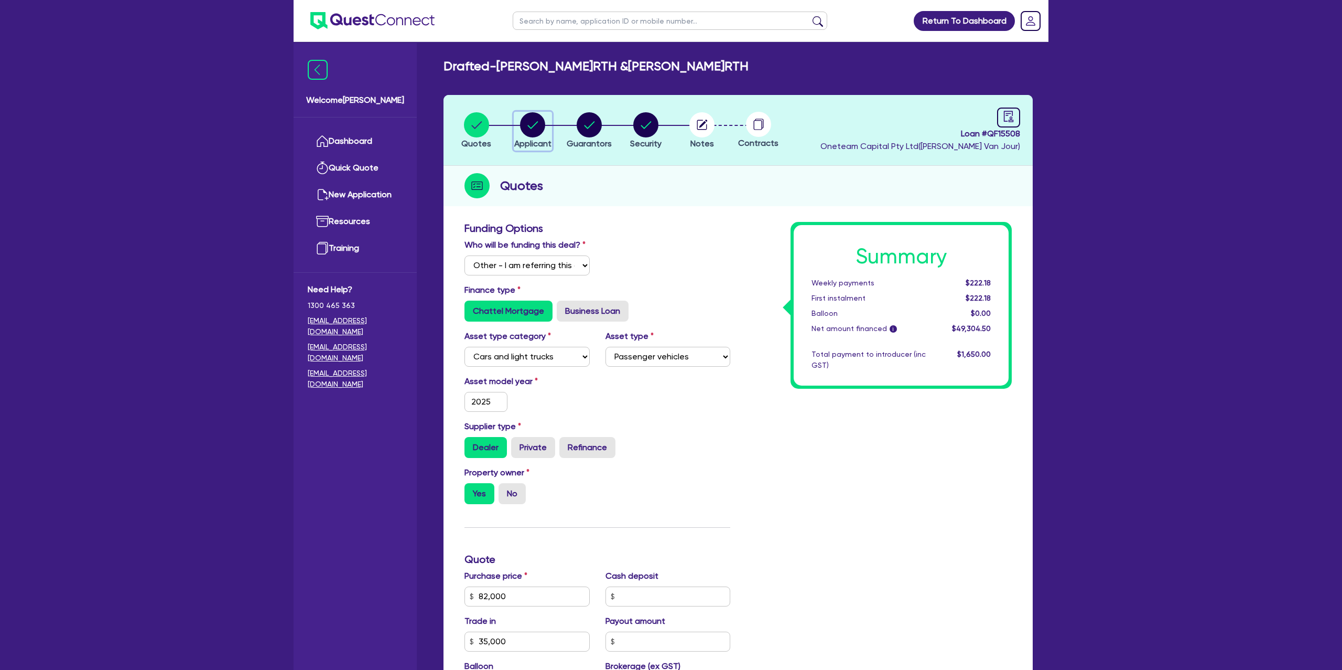
click at [530, 131] on circle "button" at bounding box center [532, 124] width 25 height 25
select select "PARTNERSHIP"
select select "BUILDING_CONSTRUCTION"
select select "TRADES_SERVICES_CONSUMERS"
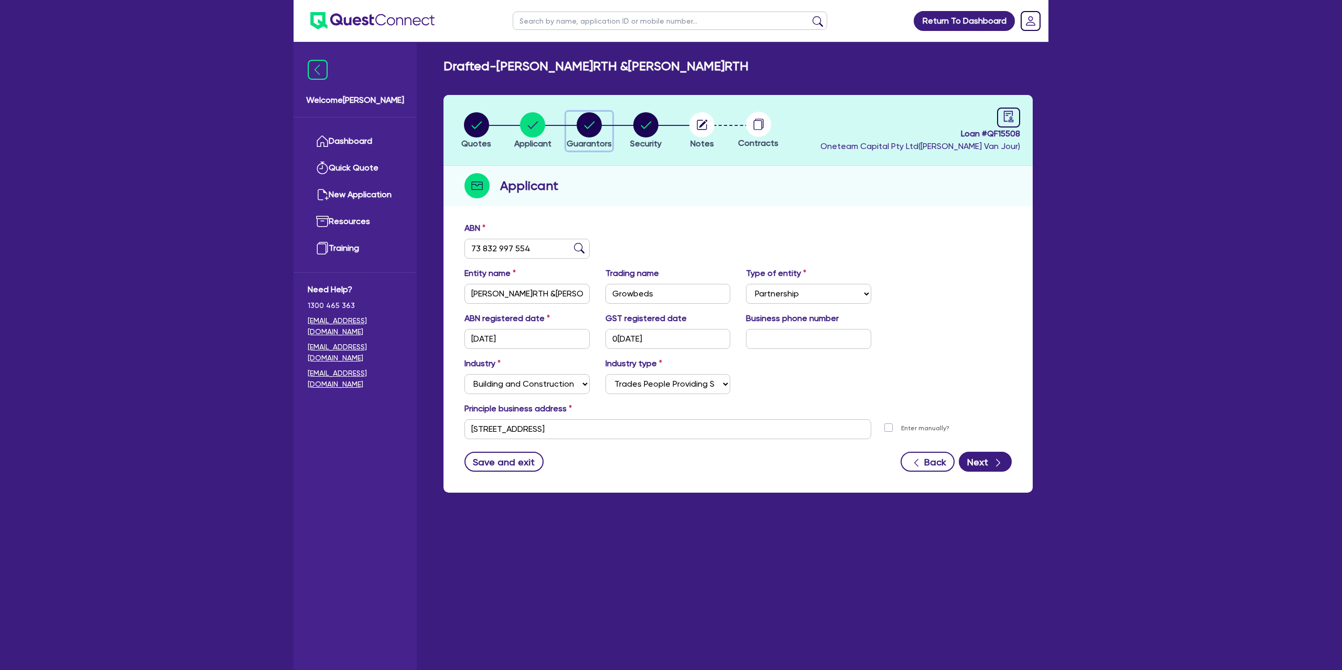
click at [590, 125] on icon "button" at bounding box center [589, 124] width 10 height 7
select select "MR"
select select "[GEOGRAPHIC_DATA]"
select select "MARRIED"
select select "MRS"
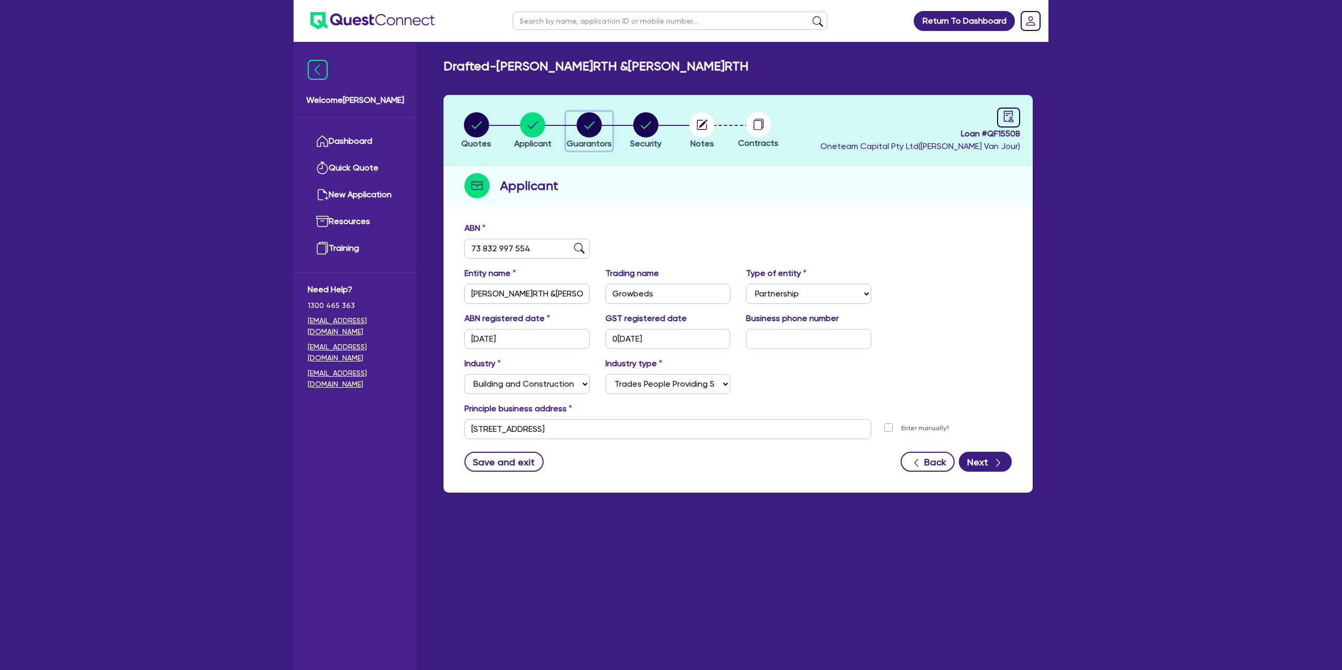
select select "[GEOGRAPHIC_DATA]"
select select "MARRIED"
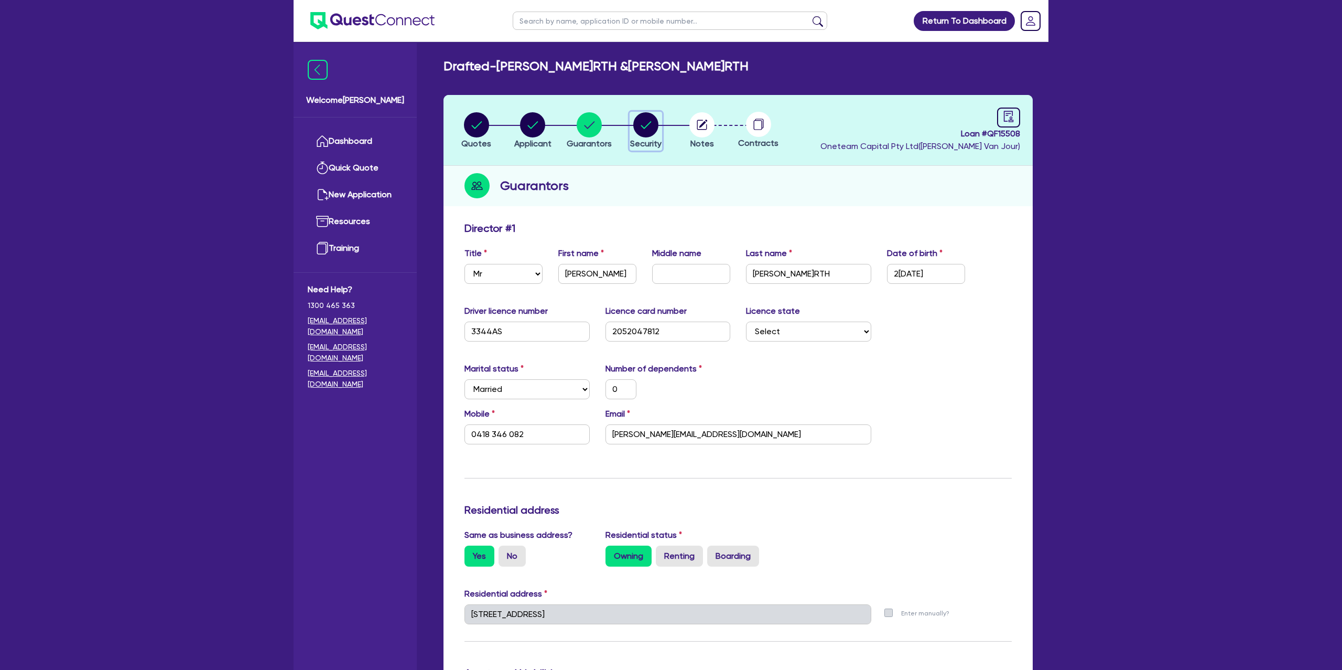
click at [647, 125] on circle "button" at bounding box center [645, 124] width 25 height 25
select select "CARS_AND_LIGHT_TRUCKS"
select select "PASSENGER_VEHICLES"
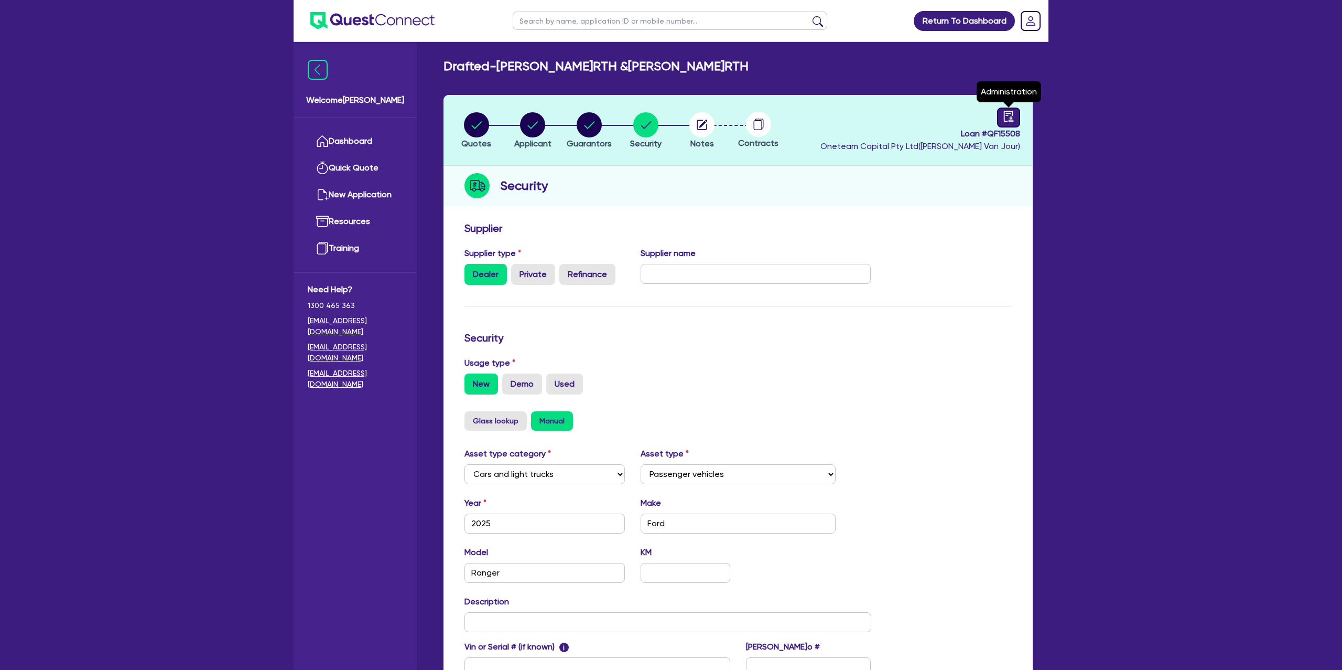
click at [1004, 121] on icon "audit" at bounding box center [1008, 116] width 9 height 11
select select "DRAFTED_NEW"
select select "Other"
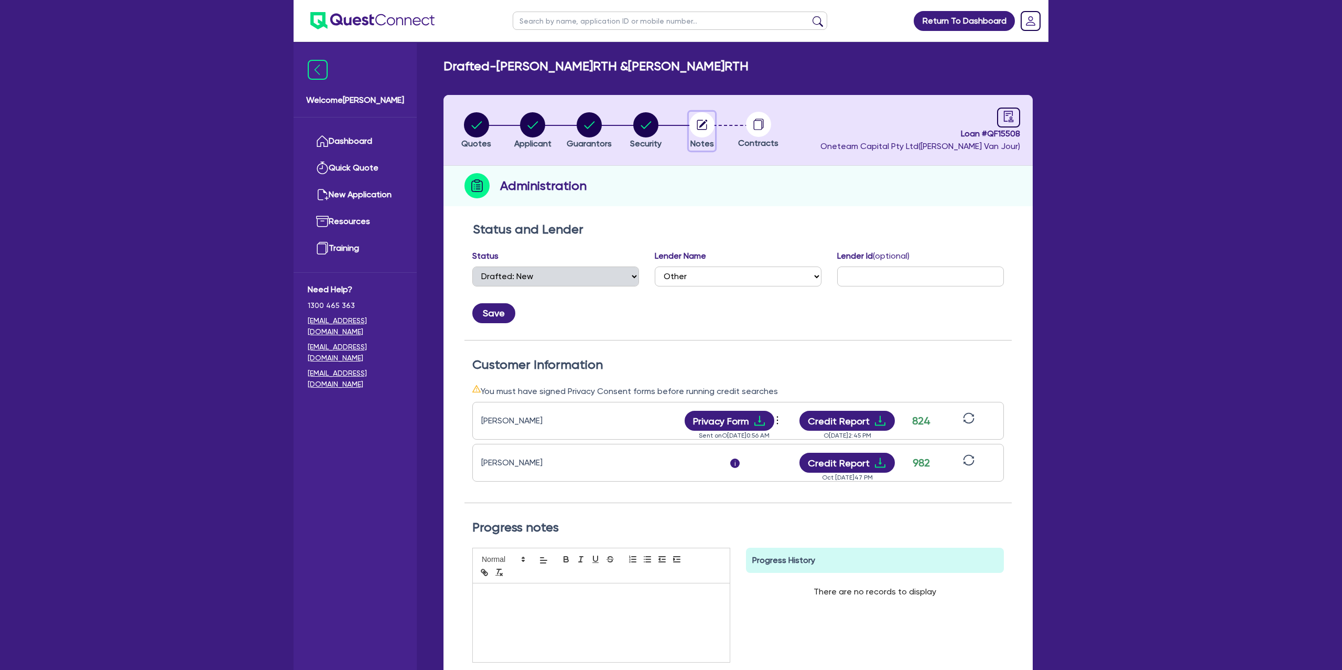
click at [702, 125] on icon "button" at bounding box center [703, 124] width 8 height 8
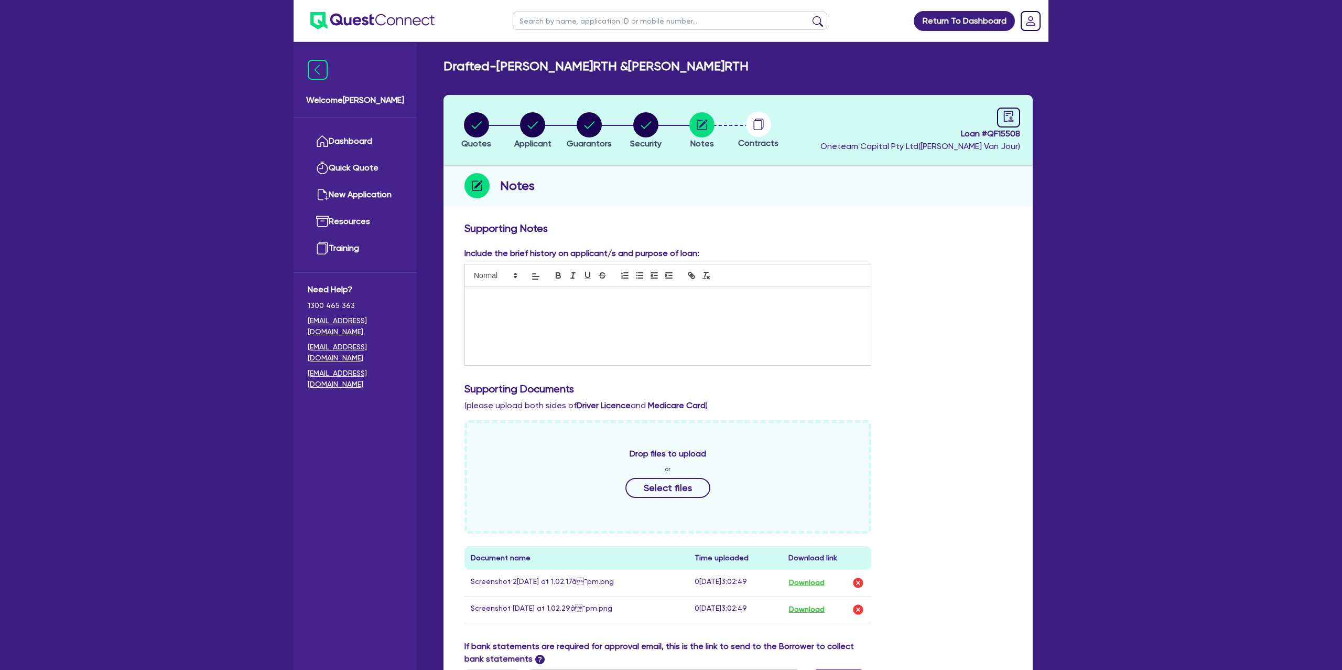
click at [554, 299] on p at bounding box center [668, 297] width 390 height 9
click at [570, 127] on div "button" at bounding box center [589, 124] width 45 height 25
select select "MR"
select select "[GEOGRAPHIC_DATA]"
select select "MARRIED"
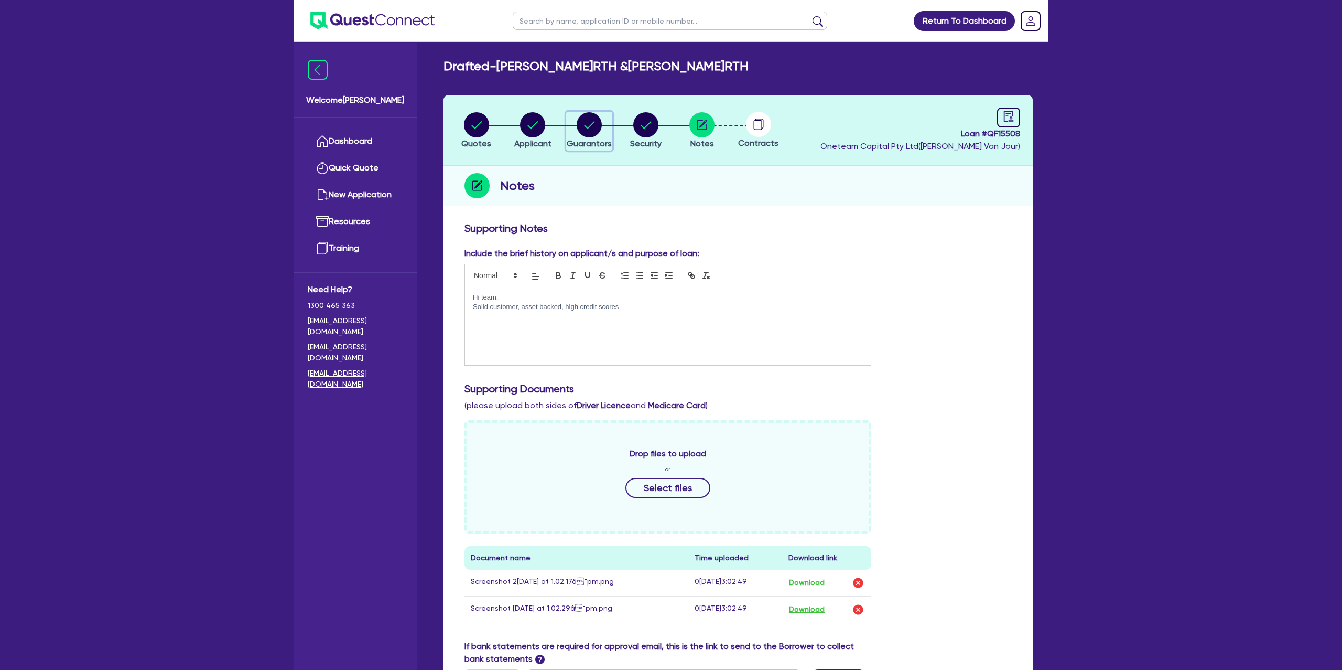
select select "MRS"
select select "[GEOGRAPHIC_DATA]"
select select "MARRIED"
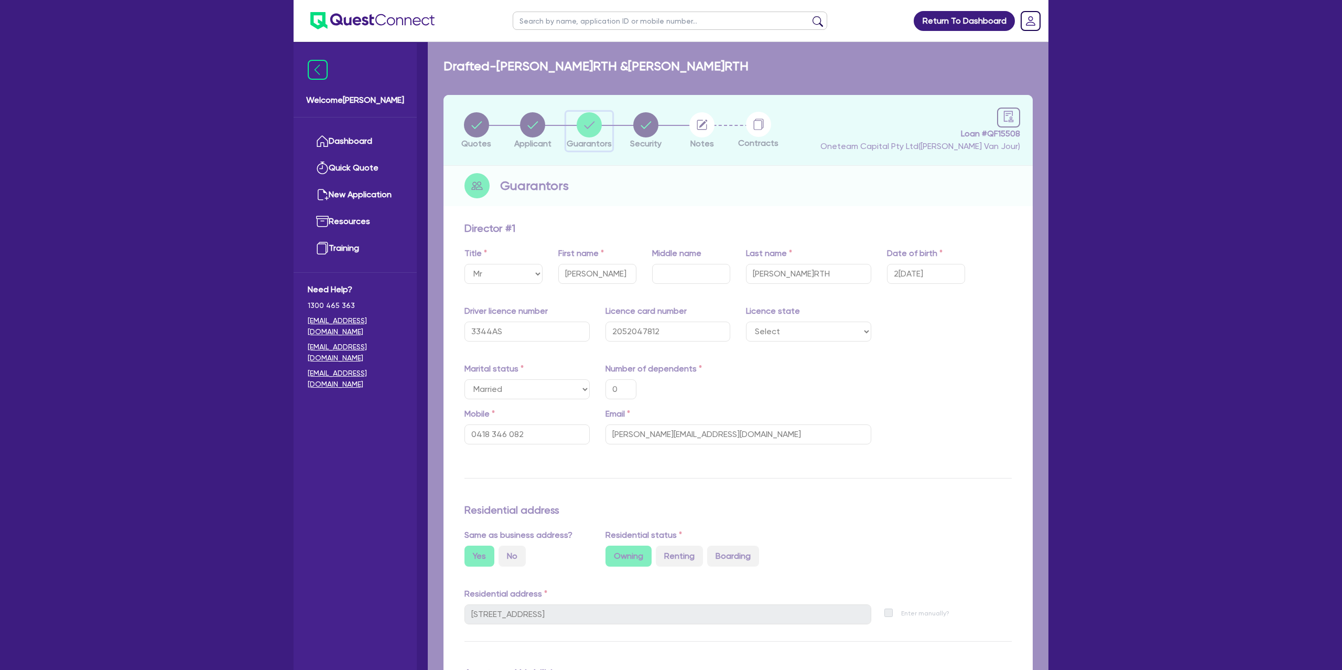
type input "0"
type input "0418 346 082"
type input "0"
type input "0418 346 082"
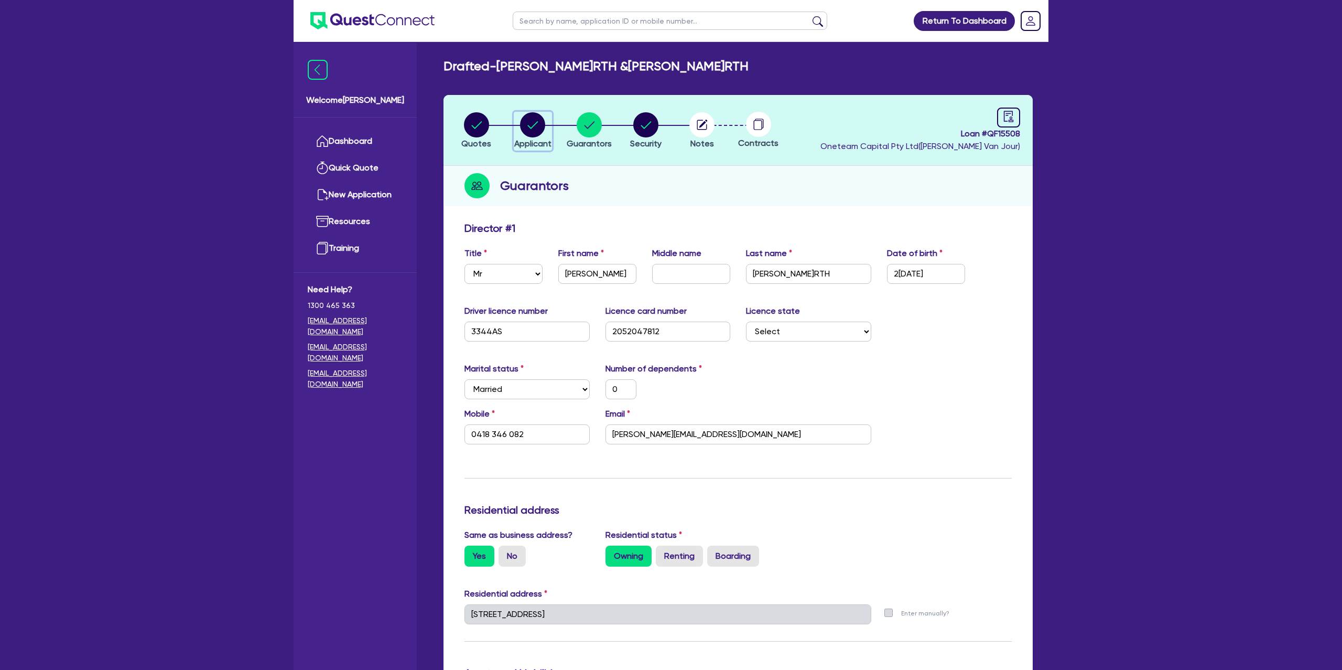
click at [528, 123] on circle "button" at bounding box center [532, 124] width 25 height 25
select select "PARTNERSHIP"
select select "BUILDING_CONSTRUCTION"
select select "TRADES_SERVICES_CONSUMERS"
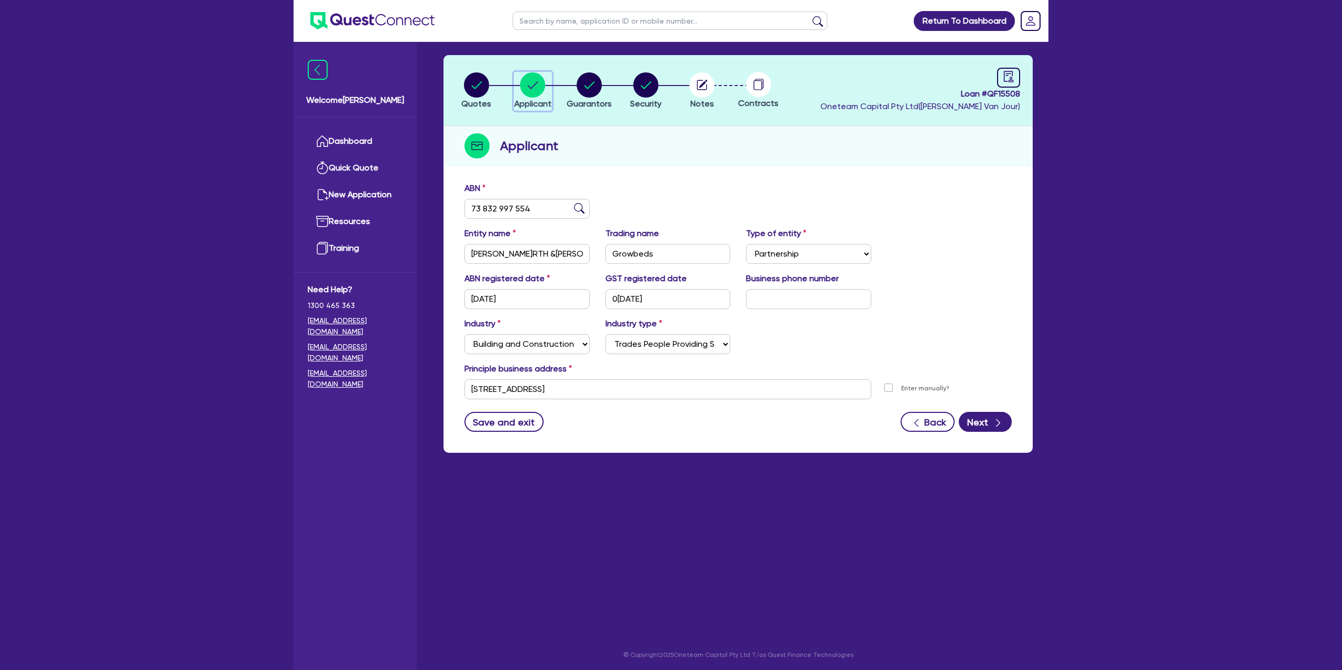
scroll to position [41, 0]
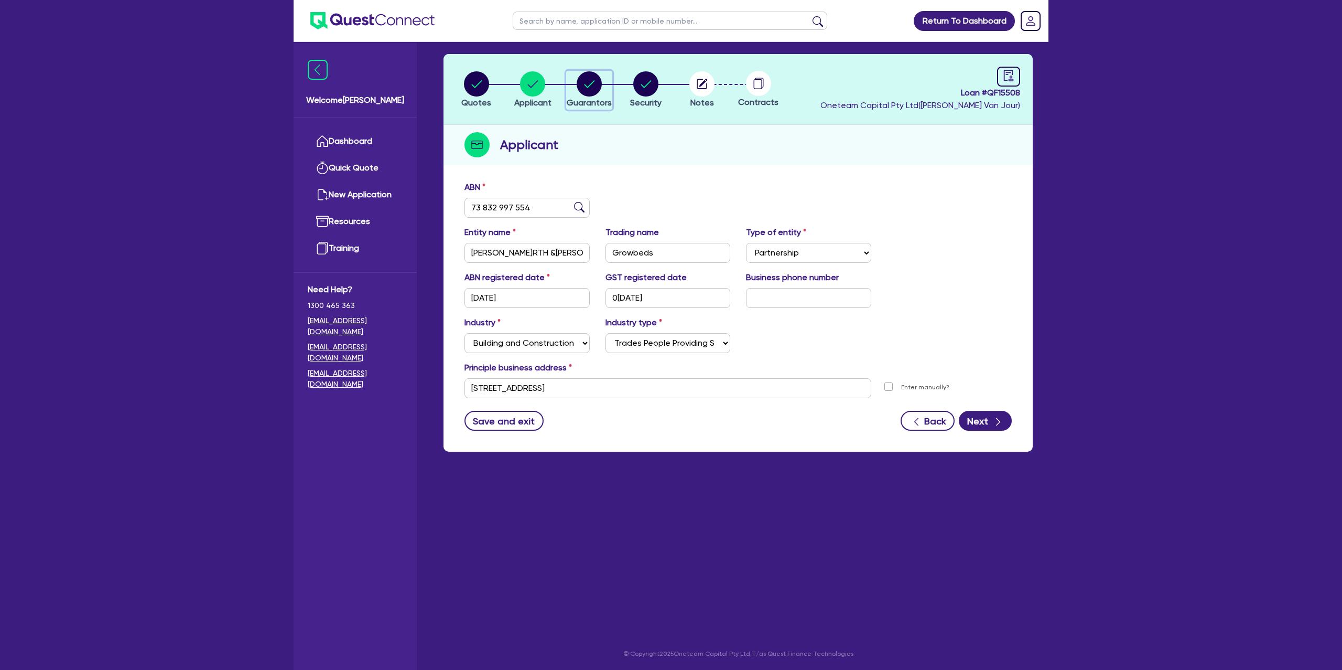
click at [596, 83] on circle "button" at bounding box center [589, 83] width 25 height 25
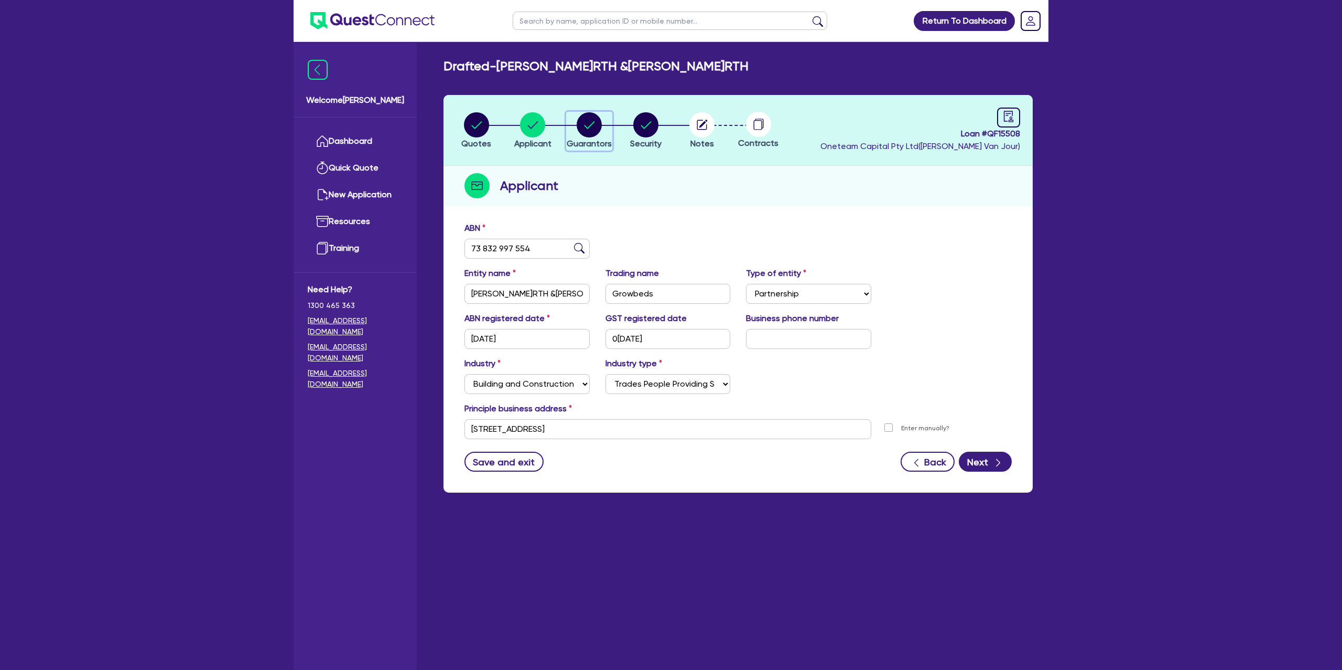
select select "MR"
select select "[GEOGRAPHIC_DATA]"
select select "MARRIED"
select select "MRS"
select select "[GEOGRAPHIC_DATA]"
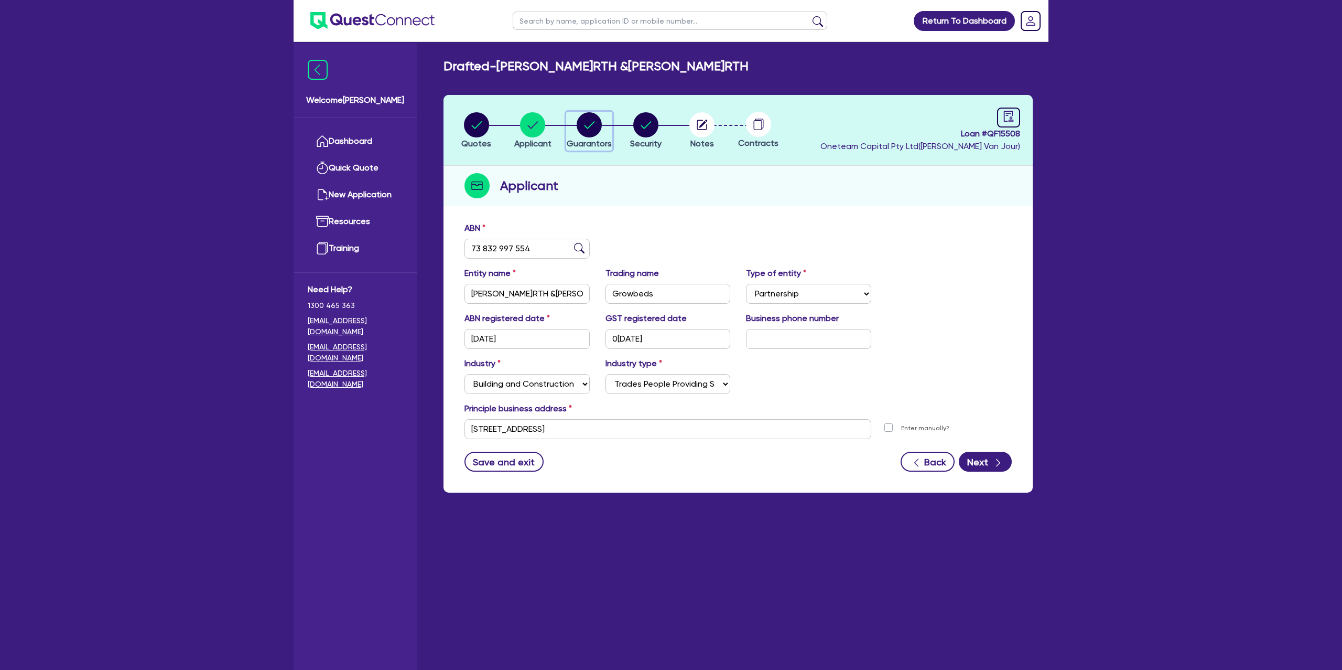
select select "MARRIED"
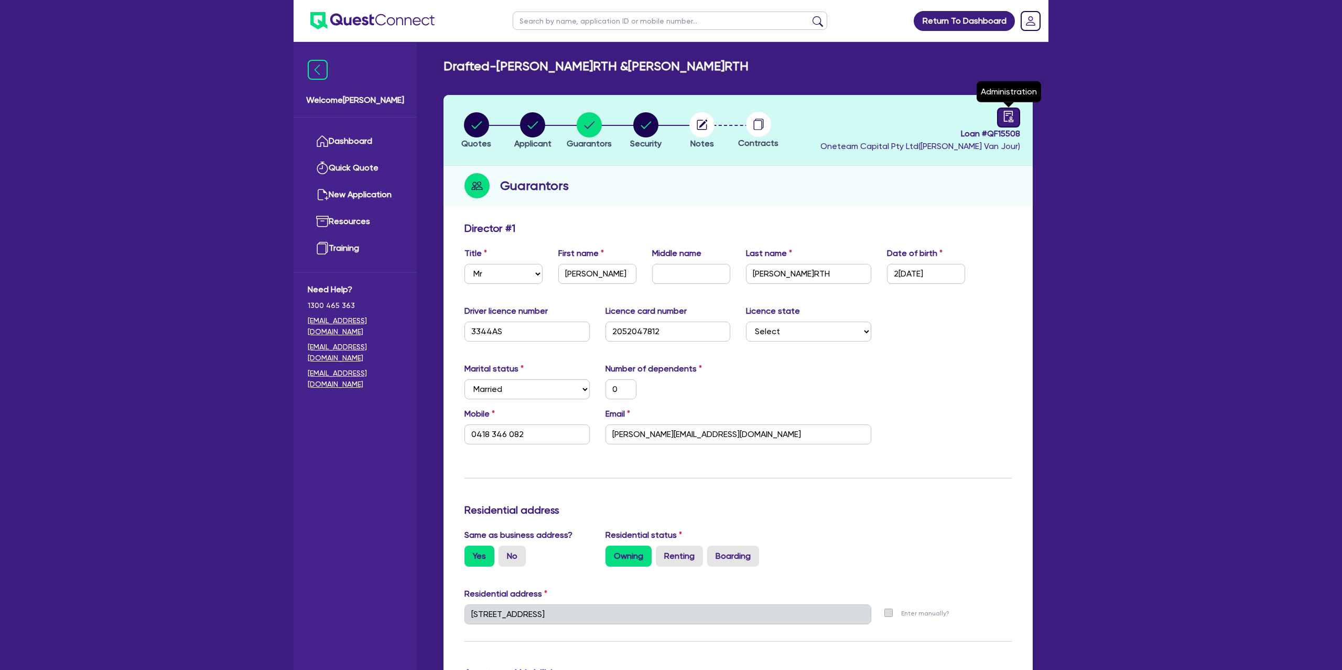
click at [1013, 121] on icon "audit" at bounding box center [1008, 116] width 9 height 11
select select "DRAFTED_NEW"
select select "Other"
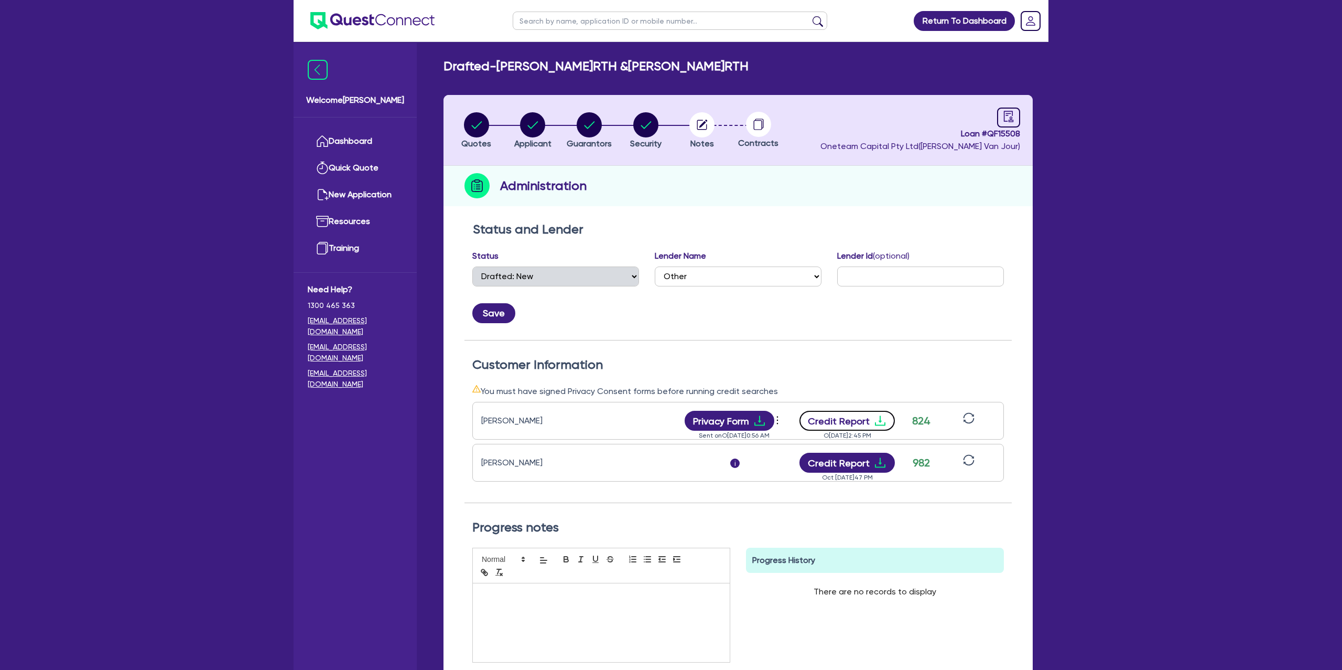
click at [875, 417] on icon "download" at bounding box center [880, 420] width 13 height 13
click at [544, 131] on icon "button" at bounding box center [532, 124] width 25 height 25
select select "PARTNERSHIP"
select select "BUILDING_CONSTRUCTION"
select select "TRADES_SERVICES_CONSUMERS"
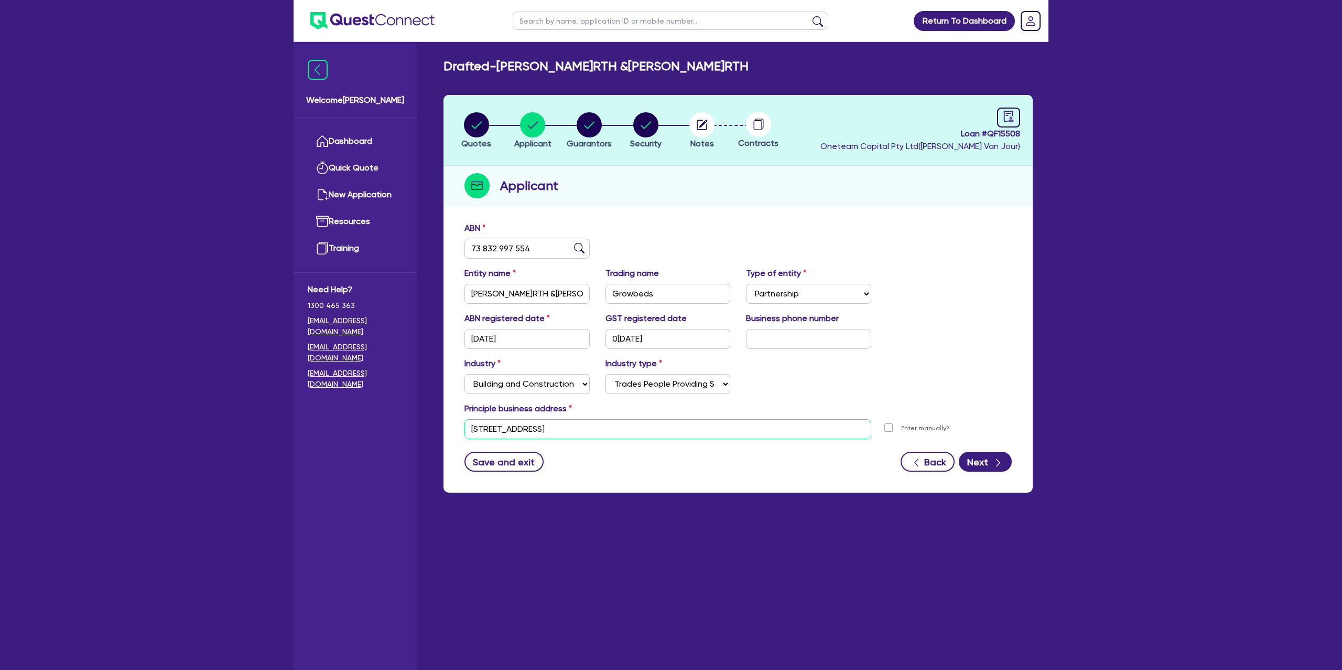
click at [534, 433] on input "20 Maldon Pl Woolgoolga NSW 2456" at bounding box center [668, 429] width 407 height 20
click at [591, 121] on circle "button" at bounding box center [589, 124] width 25 height 25
select select "MR"
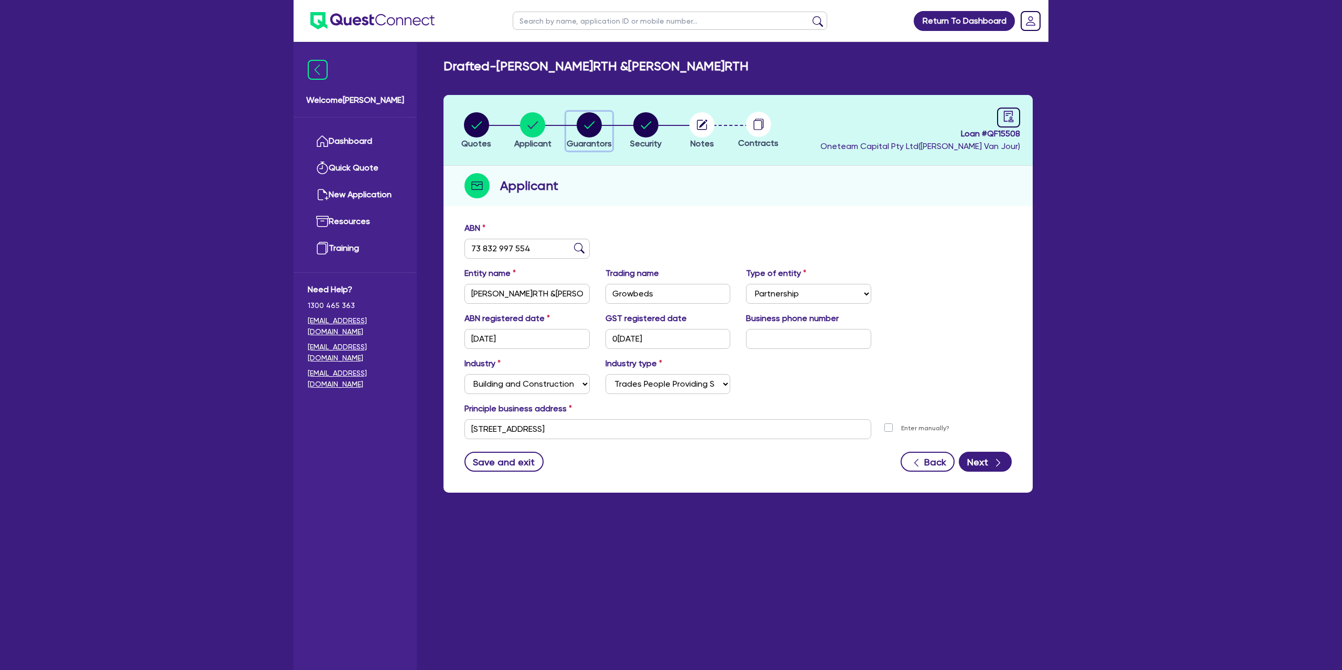
select select "[GEOGRAPHIC_DATA]"
select select "MARRIED"
select select "MRS"
select select "[GEOGRAPHIC_DATA]"
select select "MARRIED"
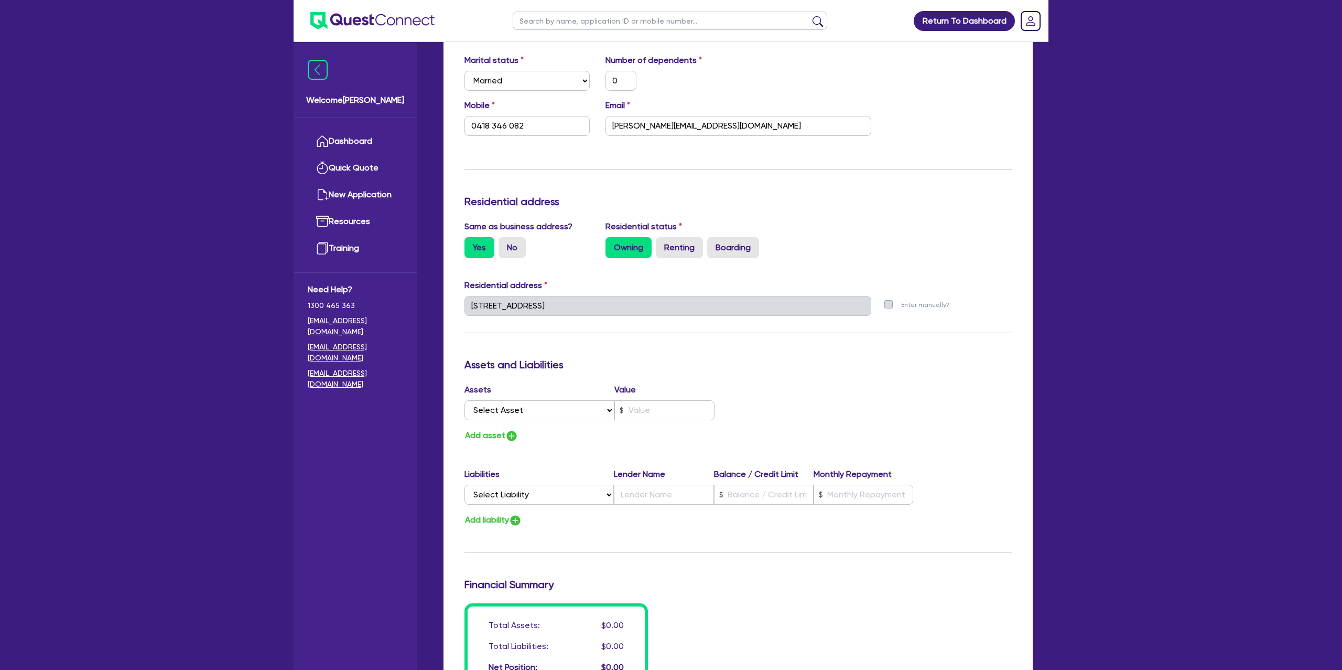
scroll to position [309, 0]
click at [650, 400] on input "text" at bounding box center [664, 409] width 100 height 20
type input "0"
type input "0418 346 082"
type input "1"
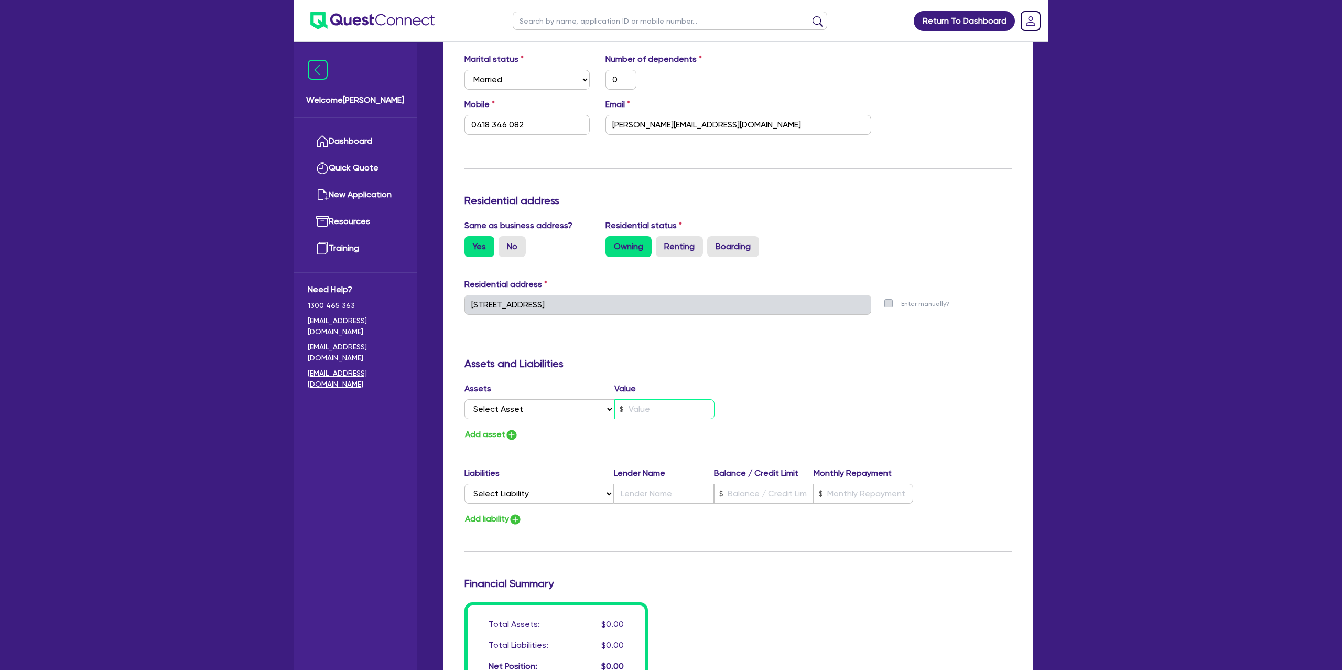
type input "0"
type input "0418346082"
type input "0"
type input "0418 346 082"
type input "12"
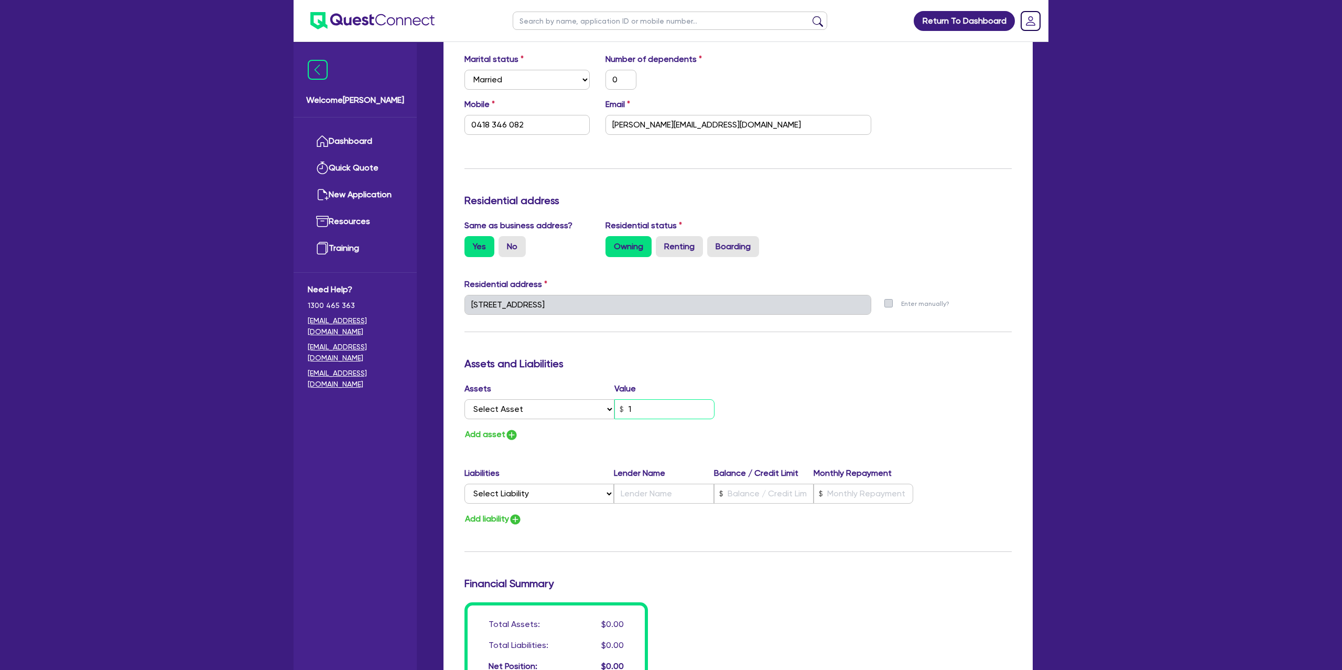
type input "0"
type input "0418346082"
type input "0"
type input "0418 346 082"
type input "120"
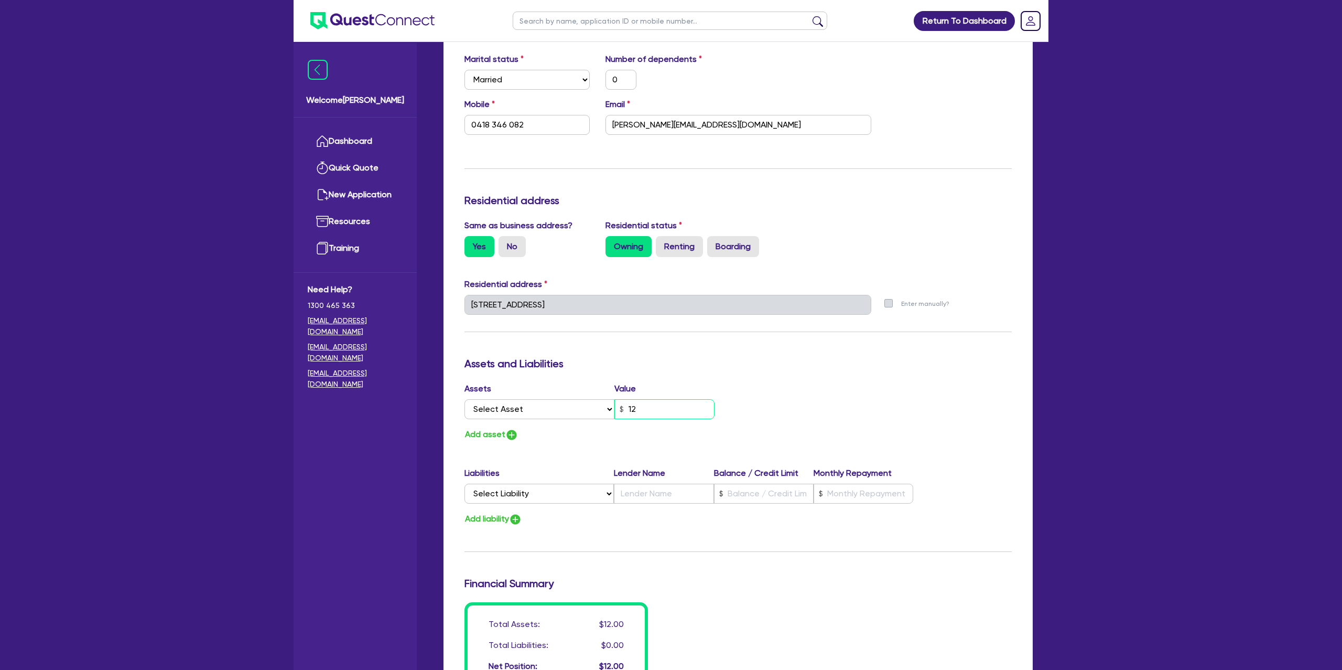
type input "0"
type input "0418346082"
type input "0"
type input "0418 346 082"
type input "1,200"
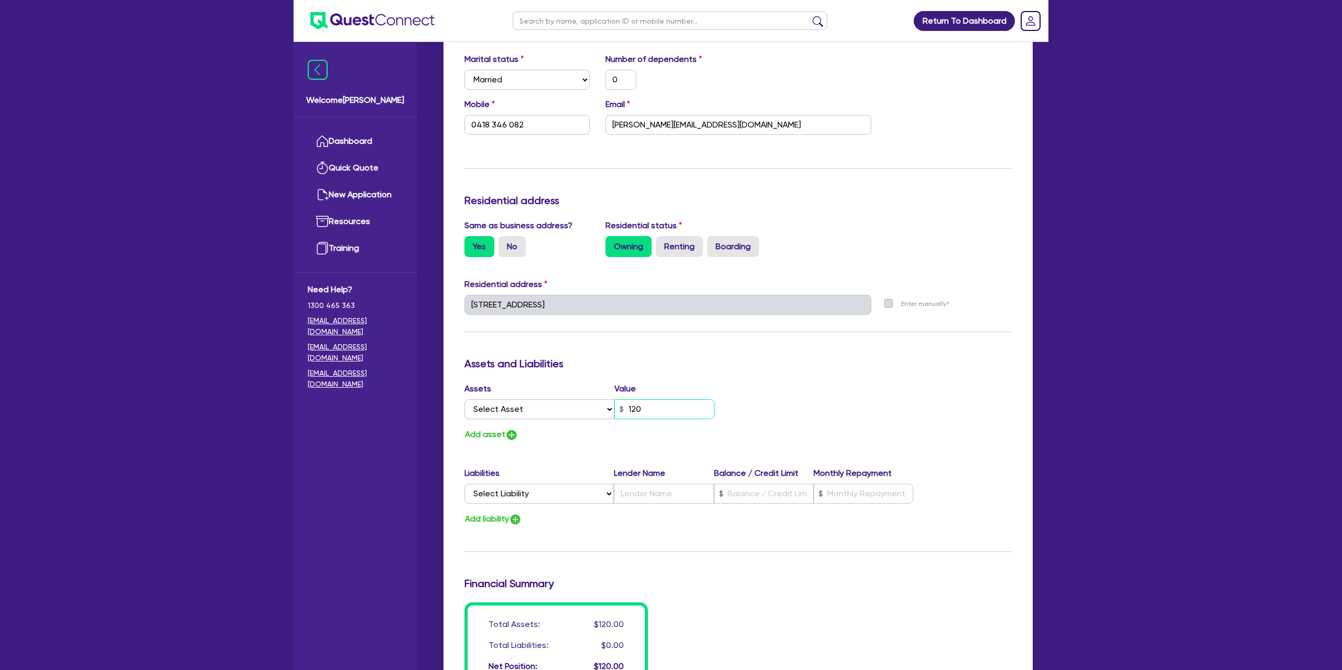
type input "0"
type input "0418346082"
type input "0"
type input "0418 346 082"
type input "12,000"
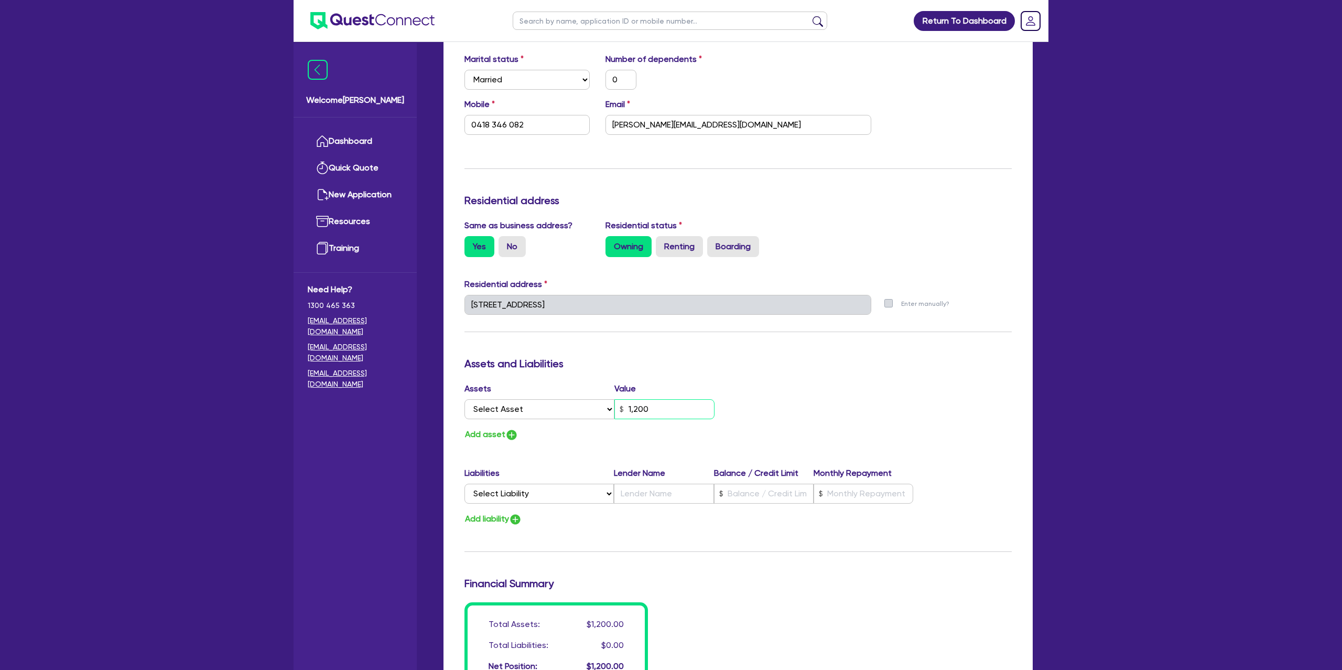
type input "0"
type input "0418346082"
type input "0"
type input "0418 346 082"
type input "120,000"
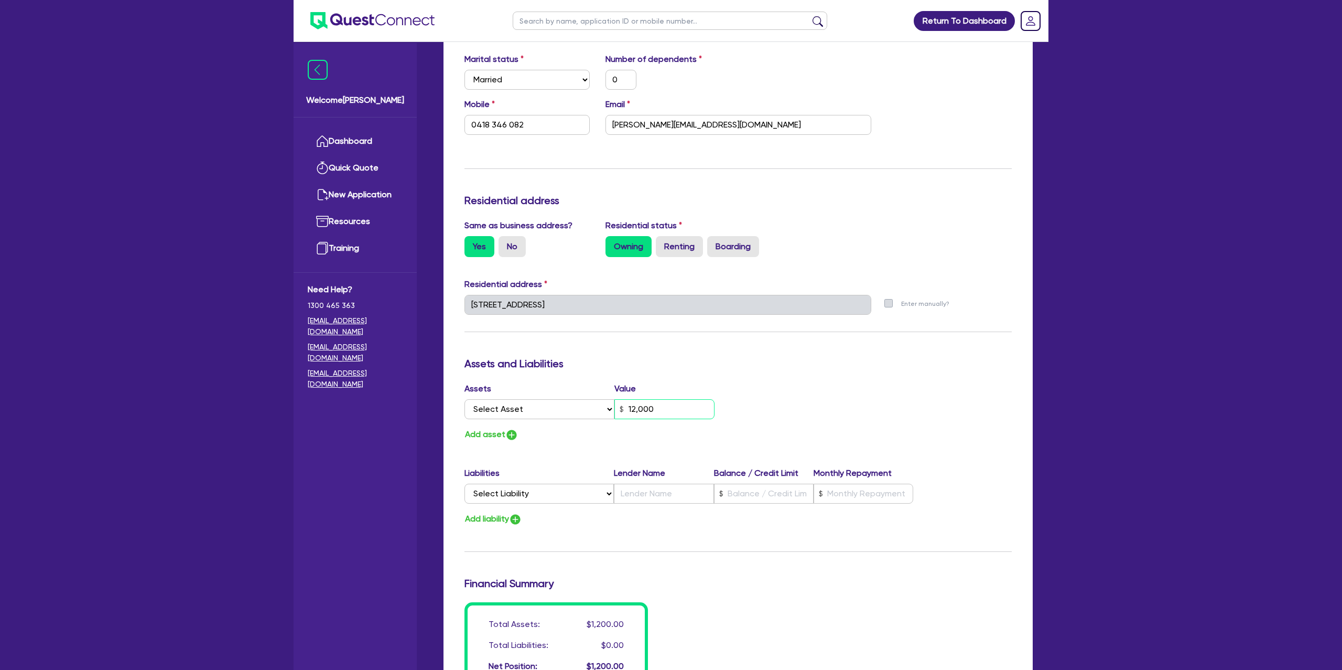
type input "0"
type input "0418346082"
type input "0"
type input "0418 346 082"
type input "1,200,000"
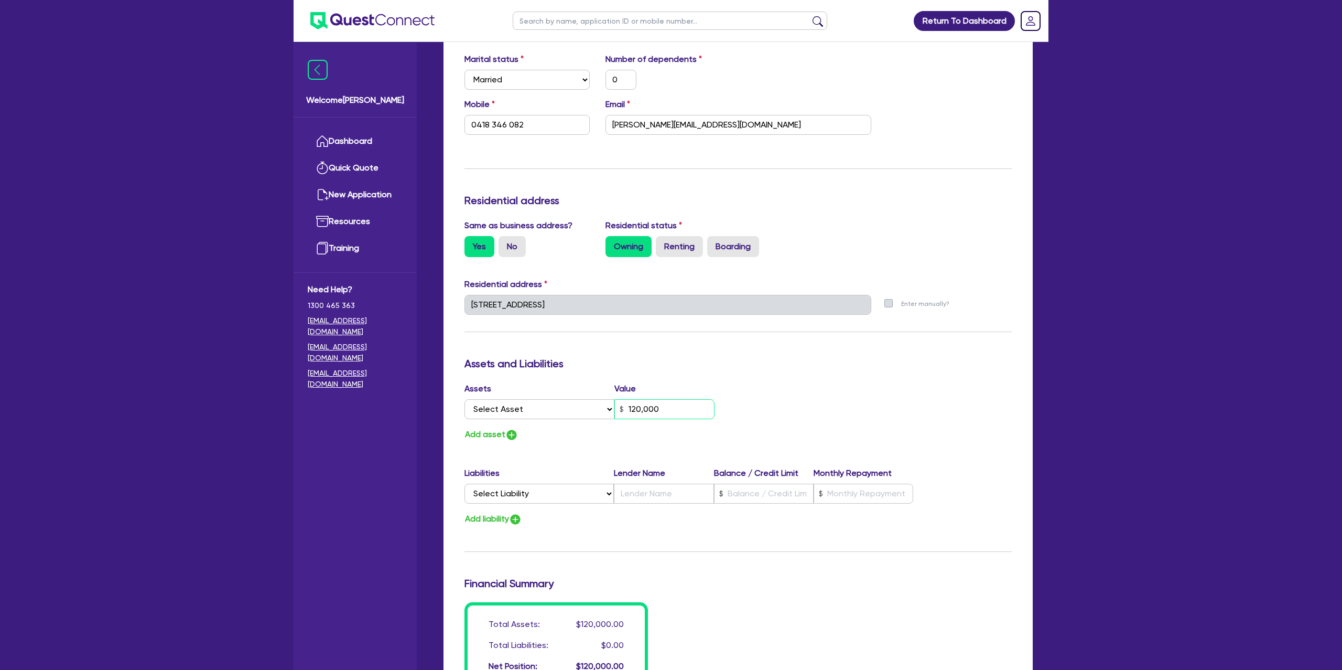
type input "0"
type input "0418346082"
type input "1,200,000"
drag, startPoint x: 796, startPoint y: 428, endPoint x: 577, endPoint y: 484, distance: 226.7
click at [796, 428] on div "Assets Value Select Asset Cash Property Investment property Vehicle Truck Trail…" at bounding box center [738, 411] width 563 height 59
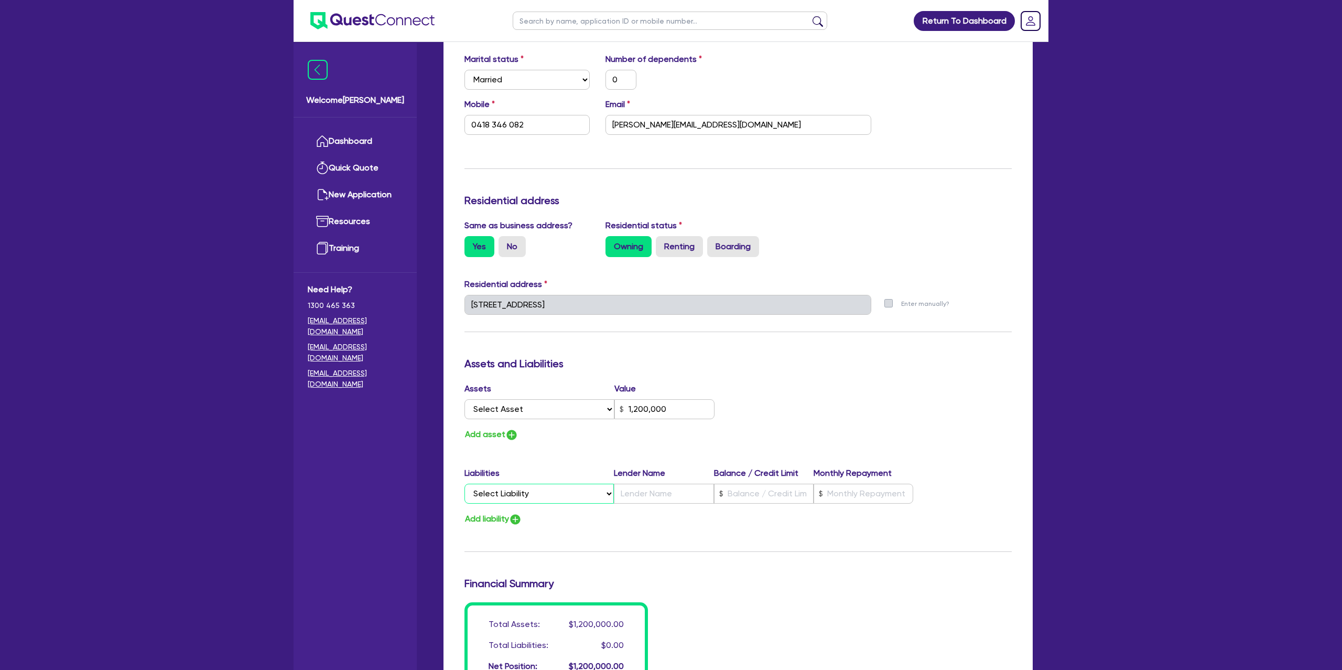
click at [510, 498] on select "Select Liability Credit card Mortgage Investment property loan Vehicle loan Tru…" at bounding box center [539, 493] width 149 height 20
select select "MORTGAGE"
click at [465, 483] on select "Select Liability Credit card Mortgage Investment property loan Vehicle loan Tru…" at bounding box center [539, 493] width 149 height 20
click at [620, 490] on input "text" at bounding box center [664, 493] width 100 height 20
click at [757, 487] on input "text" at bounding box center [764, 493] width 100 height 20
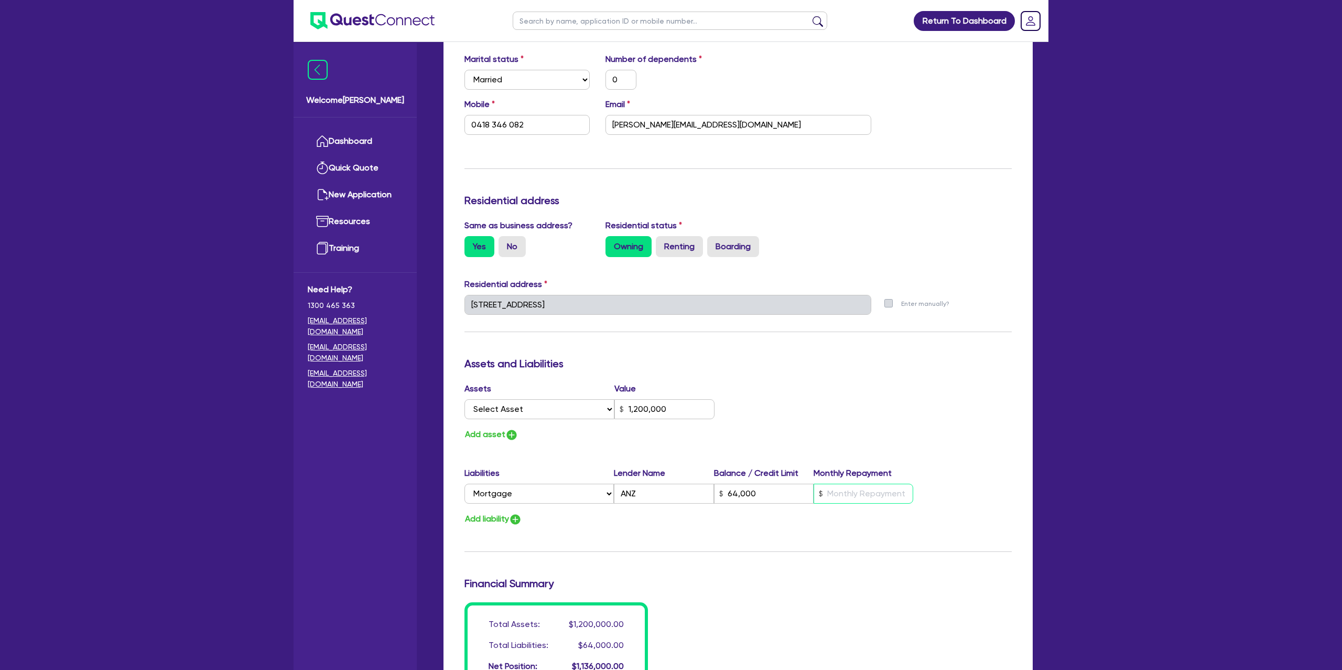
click at [866, 493] on input "text" at bounding box center [864, 493] width 100 height 20
click at [931, 420] on div "Assets Value Select Asset Cash Property Investment property Vehicle Truck Trail…" at bounding box center [738, 411] width 563 height 59
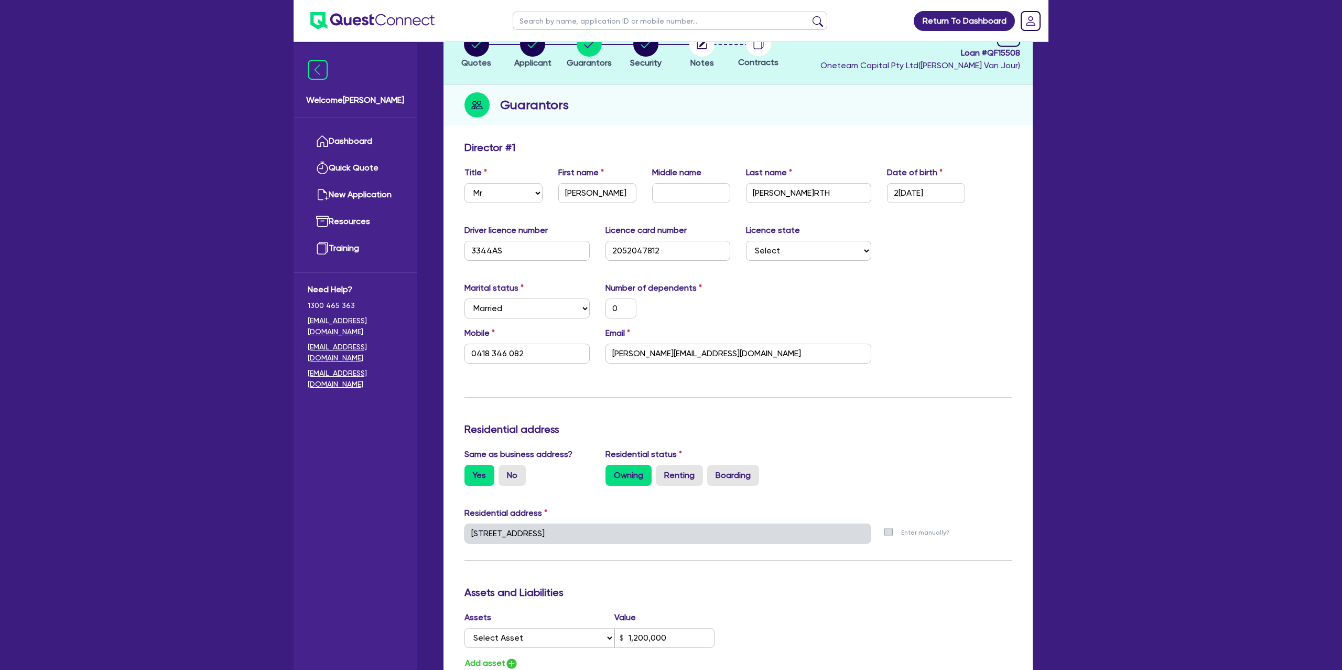
scroll to position [0, 0]
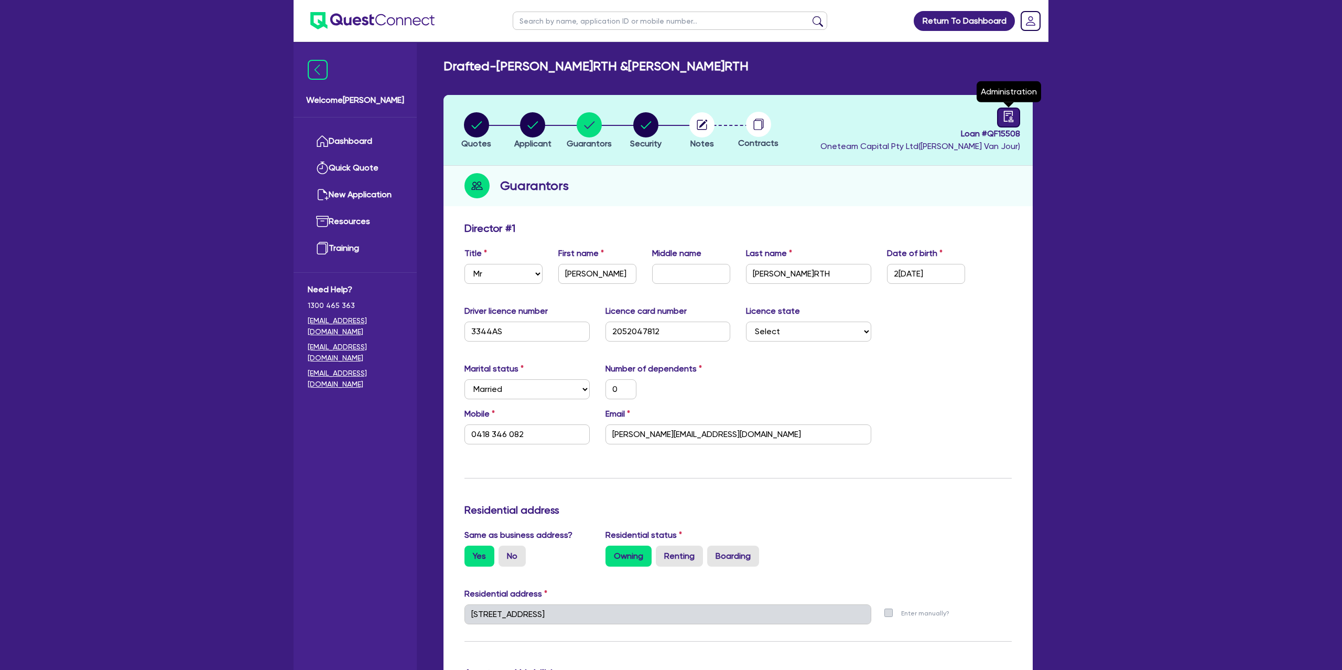
click at [1013, 121] on icon "audit" at bounding box center [1009, 117] width 12 height 12
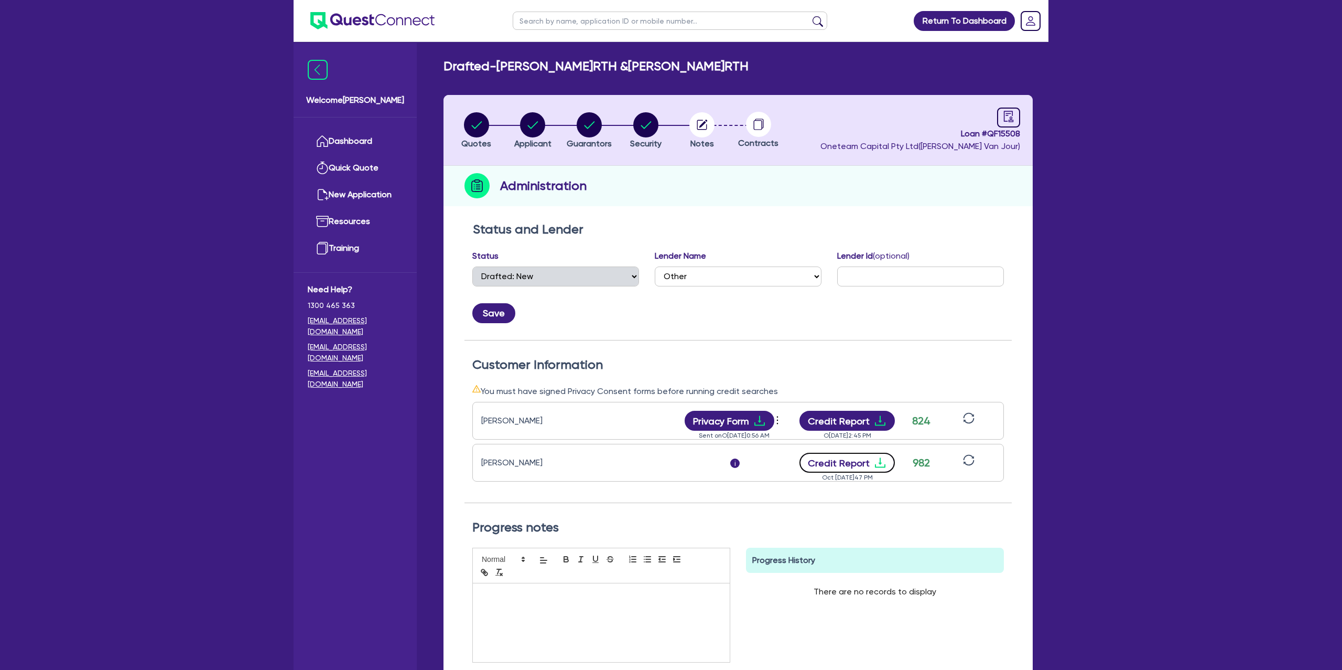
click at [883, 462] on icon "download" at bounding box center [880, 462] width 13 height 13
click at [586, 132] on circle "button" at bounding box center [589, 124] width 25 height 25
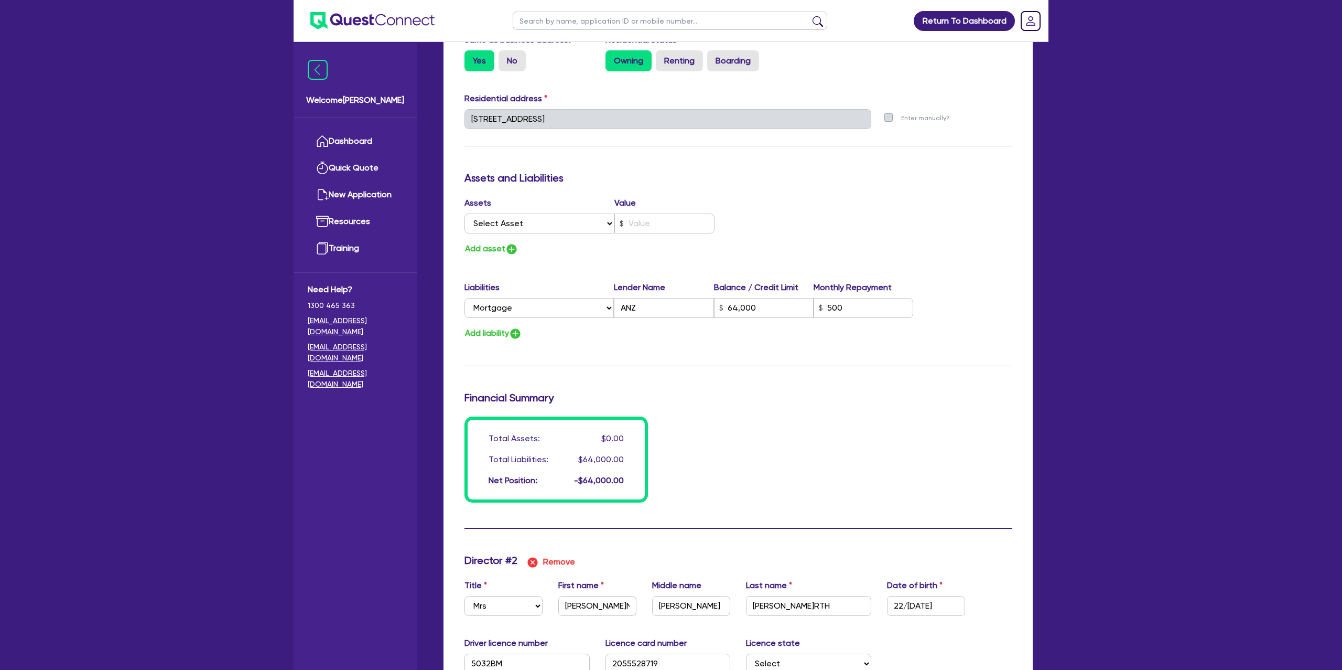
scroll to position [539, 0]
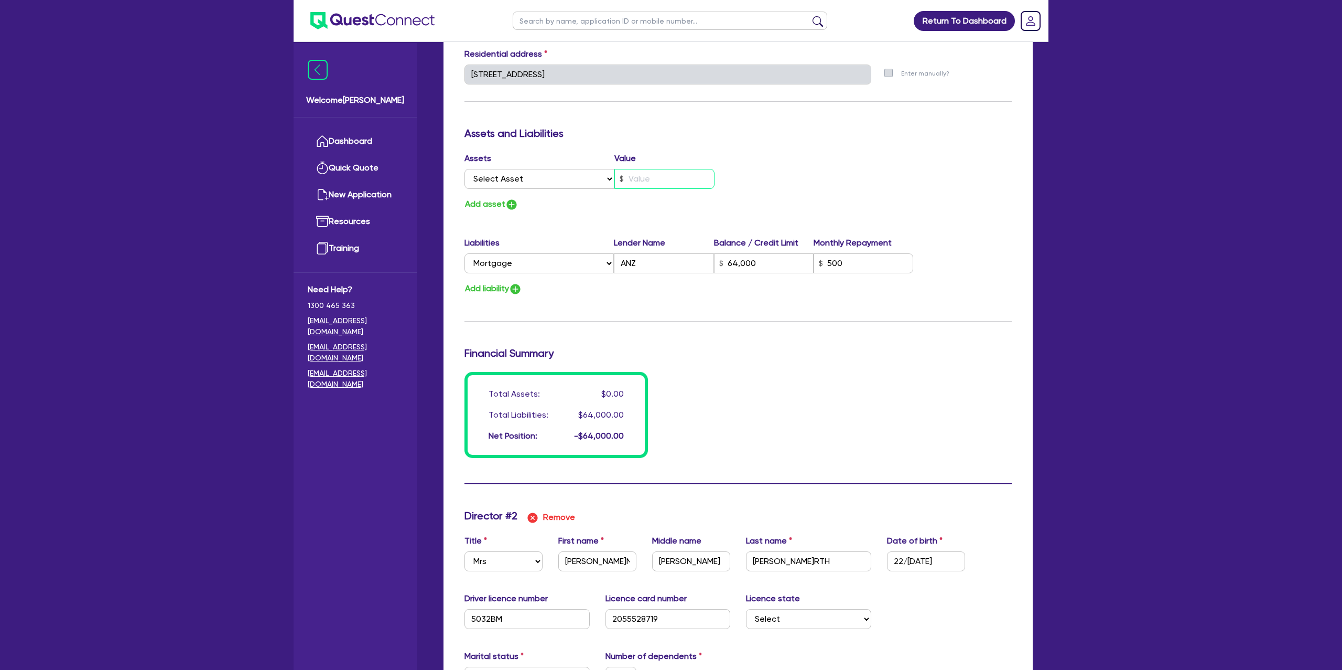
click at [662, 178] on input "text" at bounding box center [664, 179] width 100 height 20
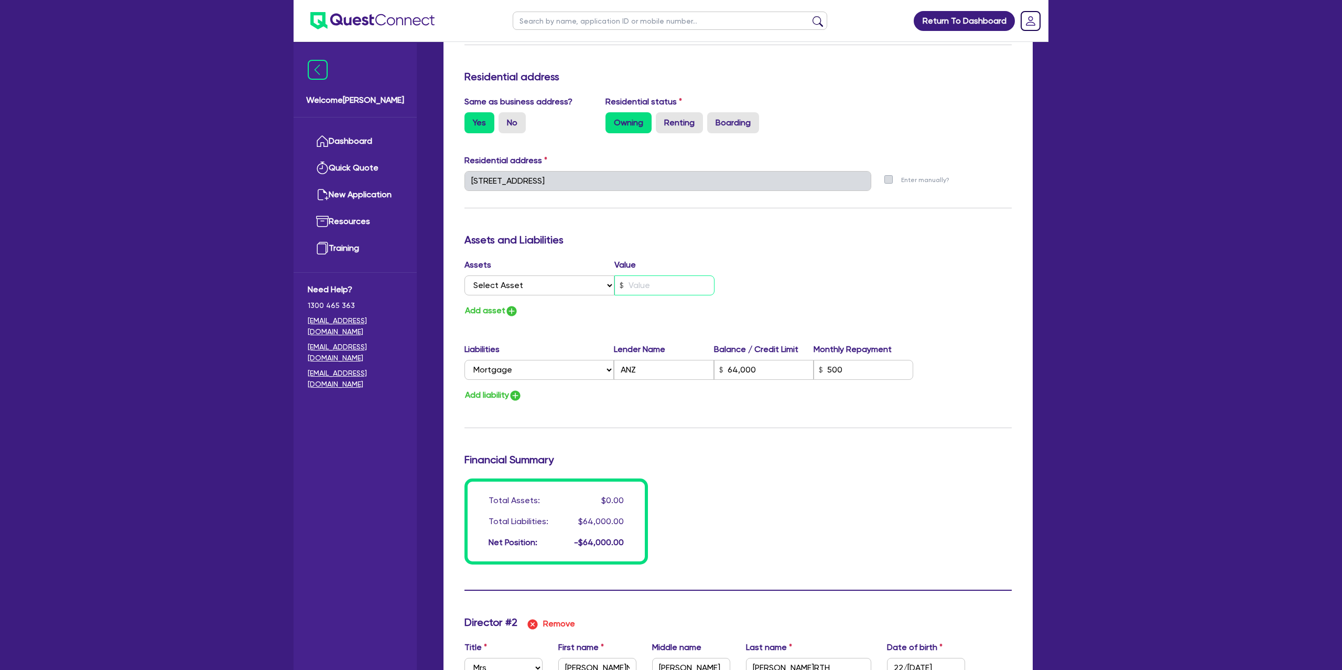
scroll to position [438, 0]
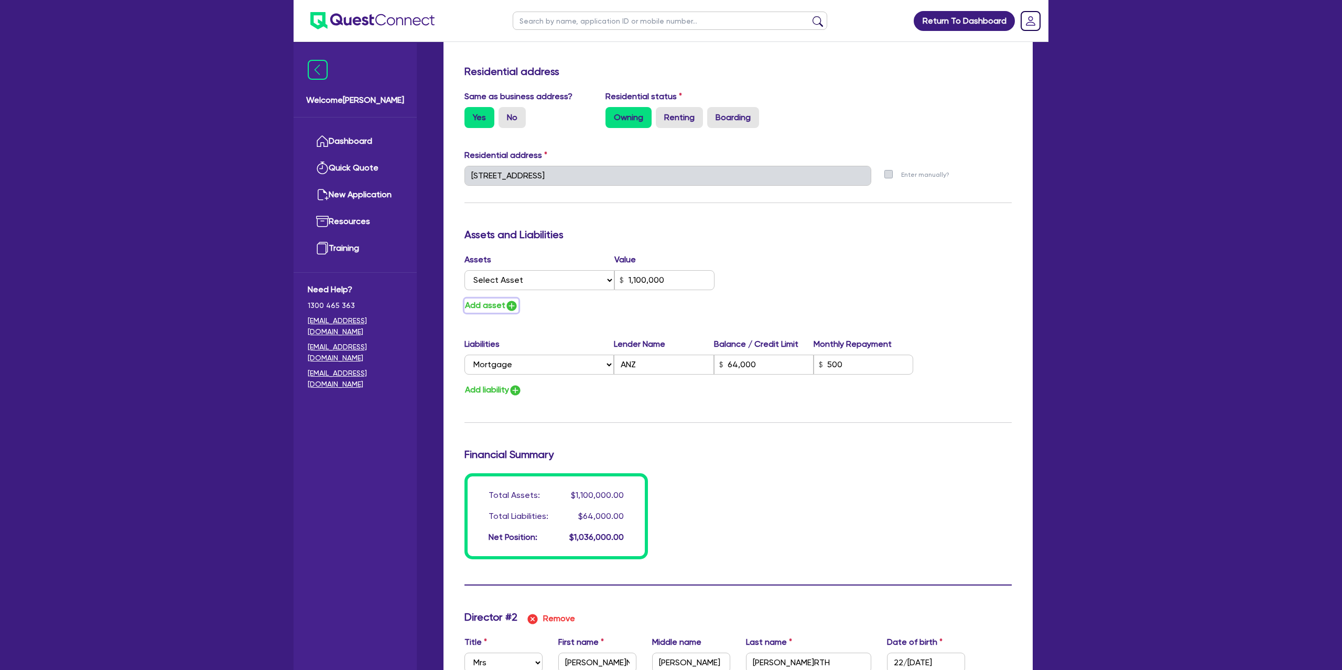
click at [509, 306] on img "button" at bounding box center [511, 305] width 13 height 13
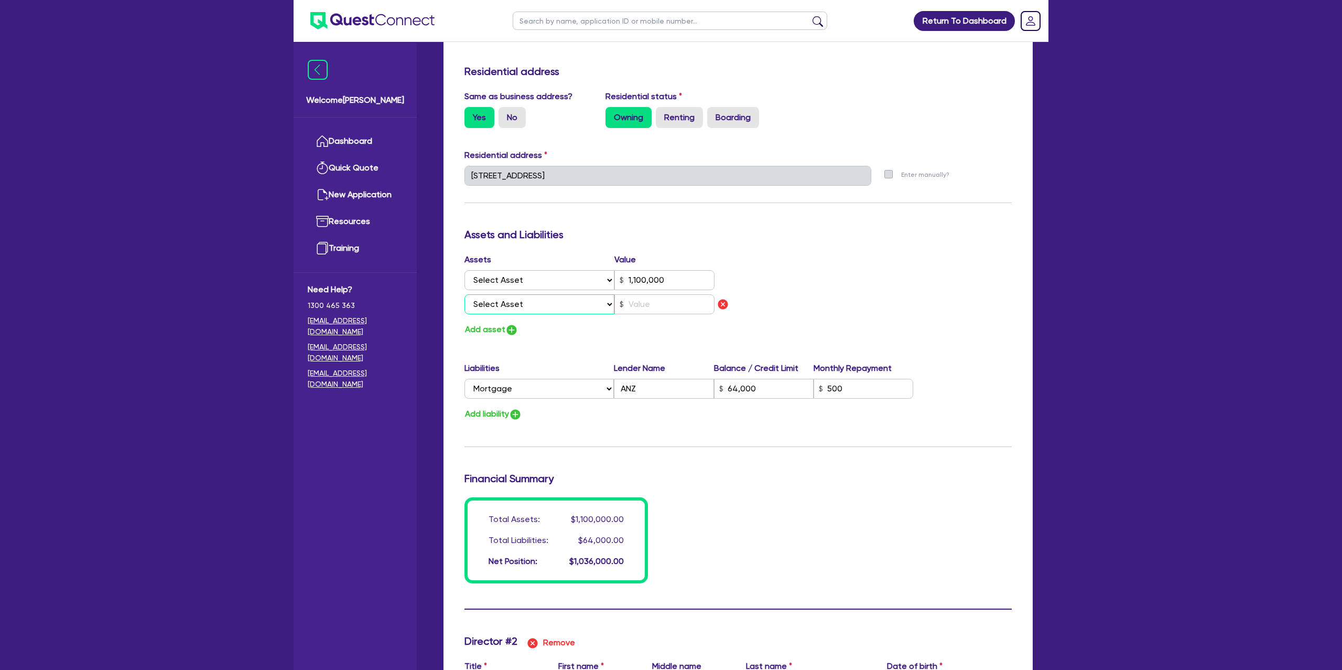
click at [508, 308] on select "Select Asset Cash Property Investment property Vehicle Truck Trailer Equipment …" at bounding box center [540, 304] width 150 height 20
click at [465, 294] on select "Select Asset Cash Property Investment property Vehicle Truck Trailer Equipment …" at bounding box center [540, 304] width 150 height 20
click at [673, 301] on input "text" at bounding box center [664, 304] width 100 height 20
drag, startPoint x: 844, startPoint y: 225, endPoint x: 477, endPoint y: 327, distance: 380.3
click at [833, 228] on div "Update residential status for Director #1 Boarding is only acceptable when the …" at bounding box center [738, 183] width 547 height 800
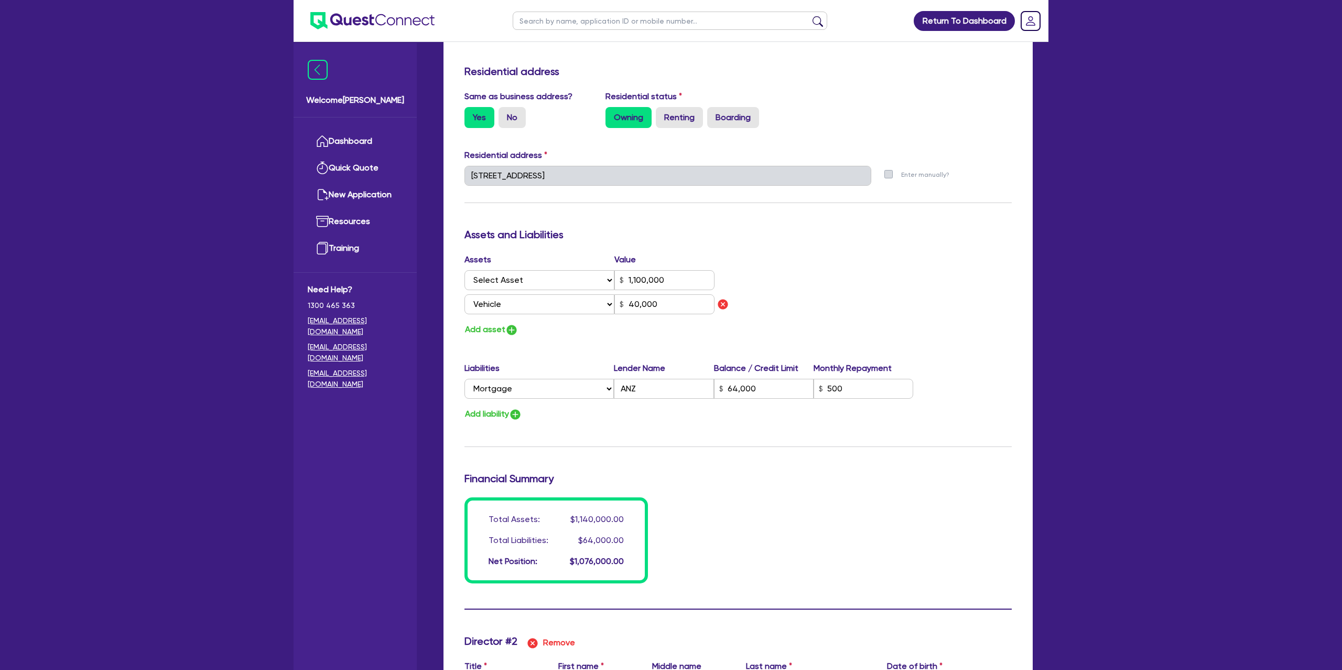
click at [554, 350] on div "Update residential status for Director #1 Boarding is only acceptable when the …" at bounding box center [738, 183] width 547 height 800
click at [496, 333] on button "Add asset" at bounding box center [492, 329] width 54 height 14
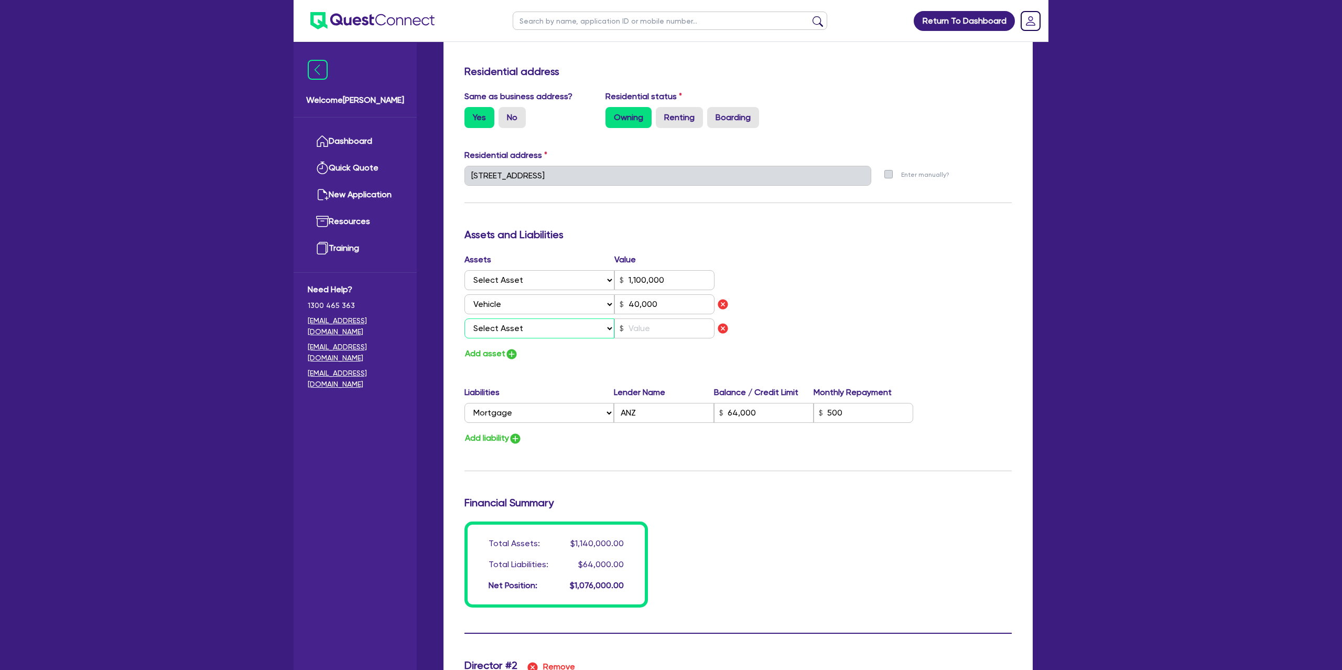
click at [498, 333] on select "Select Asset Cash Property Investment property Vehicle Truck Trailer Equipment …" at bounding box center [540, 328] width 150 height 20
click at [465, 318] on select "Select Asset Cash Property Investment property Vehicle Truck Trailer Equipment …" at bounding box center [540, 328] width 150 height 20
click at [638, 326] on input "text" at bounding box center [664, 328] width 100 height 20
click at [820, 282] on div "Assets Value Select Asset Cash Property Investment property Vehicle Truck Trail…" at bounding box center [738, 306] width 563 height 107
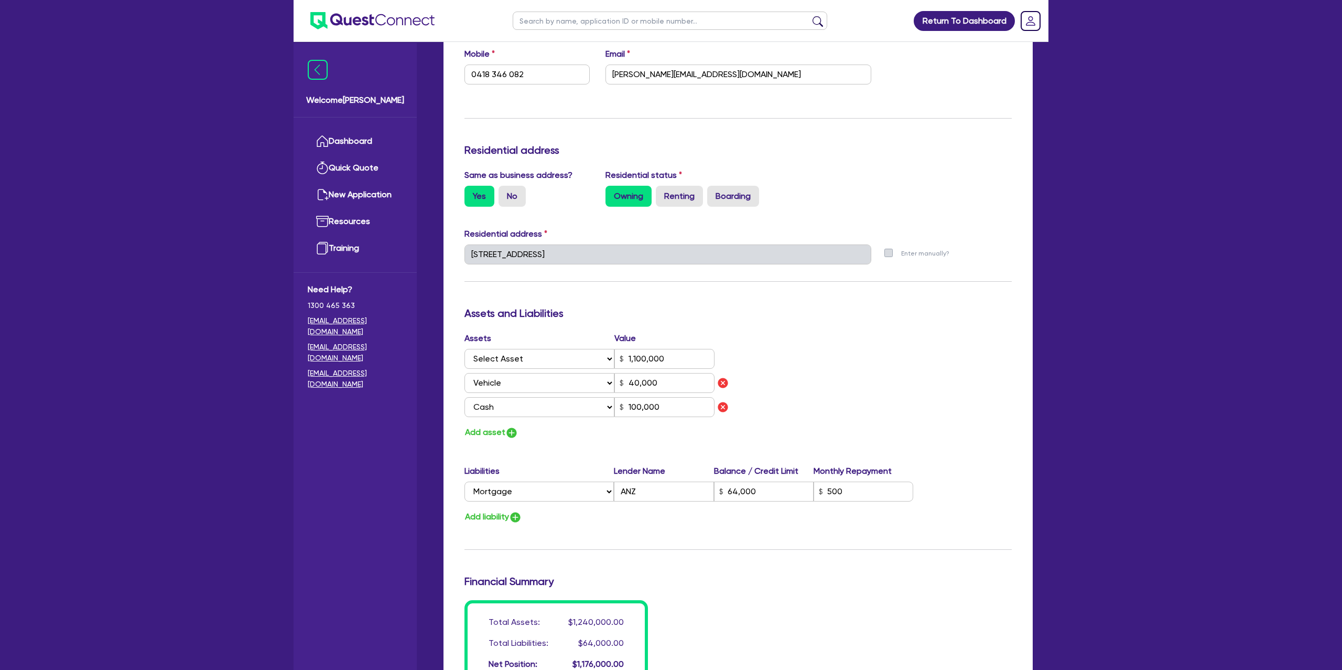
scroll to position [0, 0]
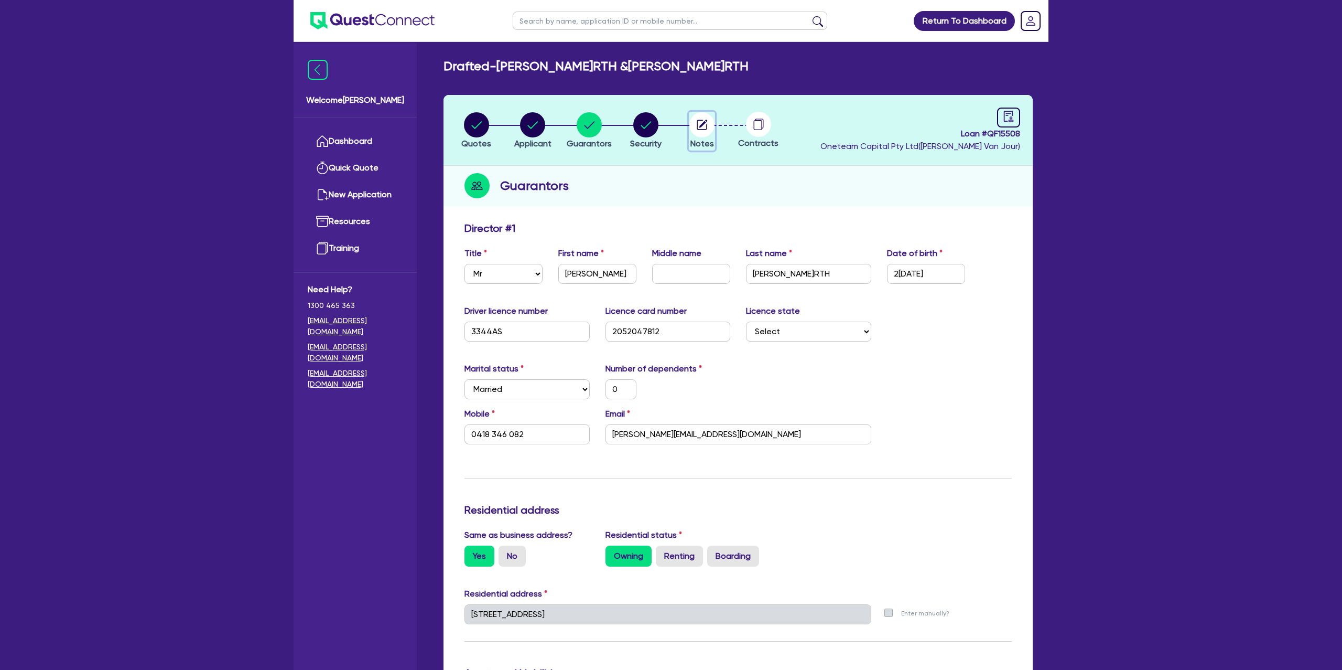
click at [710, 118] on circle "button" at bounding box center [701, 124] width 25 height 25
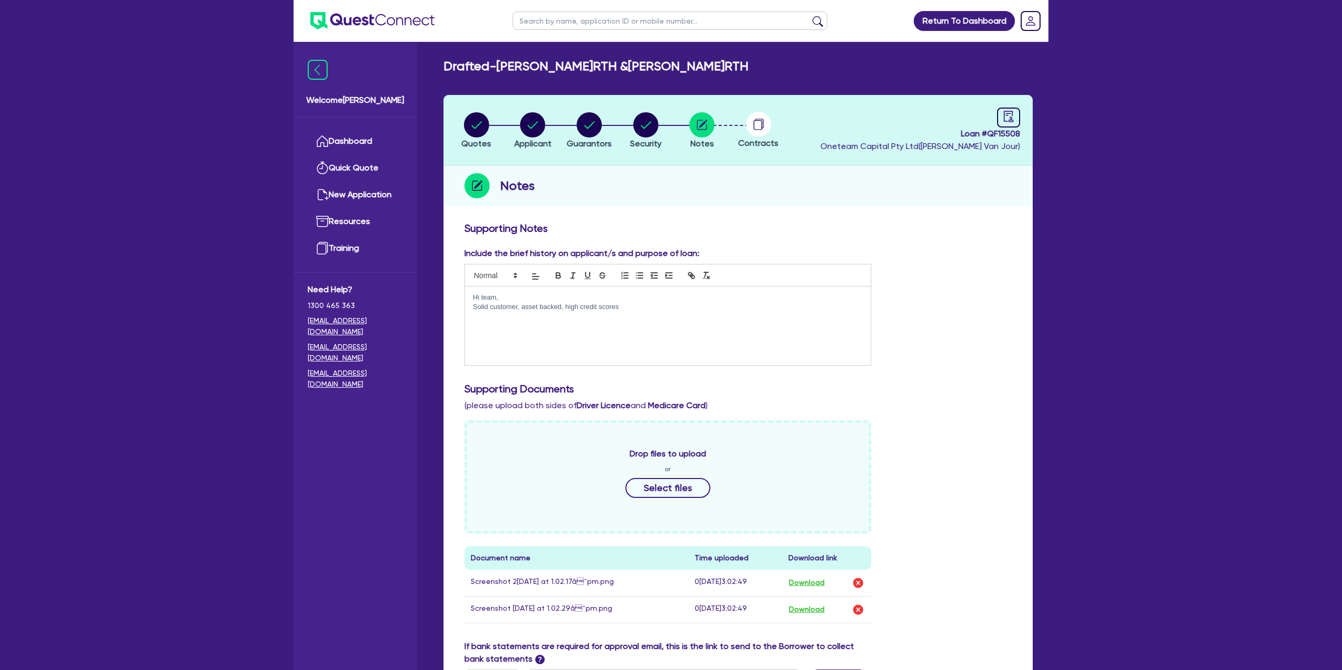
click at [663, 293] on p "Hi team," at bounding box center [668, 297] width 390 height 9
click at [646, 307] on p "Solid customer, asset backed, high credit scores" at bounding box center [668, 306] width 390 height 9
click at [516, 307] on p "Solid customer, asset backed, high credit scores large equity in property. They" at bounding box center [668, 306] width 390 height 9
drag, startPoint x: 735, startPoint y: 314, endPoint x: 729, endPoint y: 314, distance: 5.8
click at [735, 314] on div "Hi team, Solid clients, asset backed, high credit scores large equity in proper…" at bounding box center [668, 325] width 406 height 79
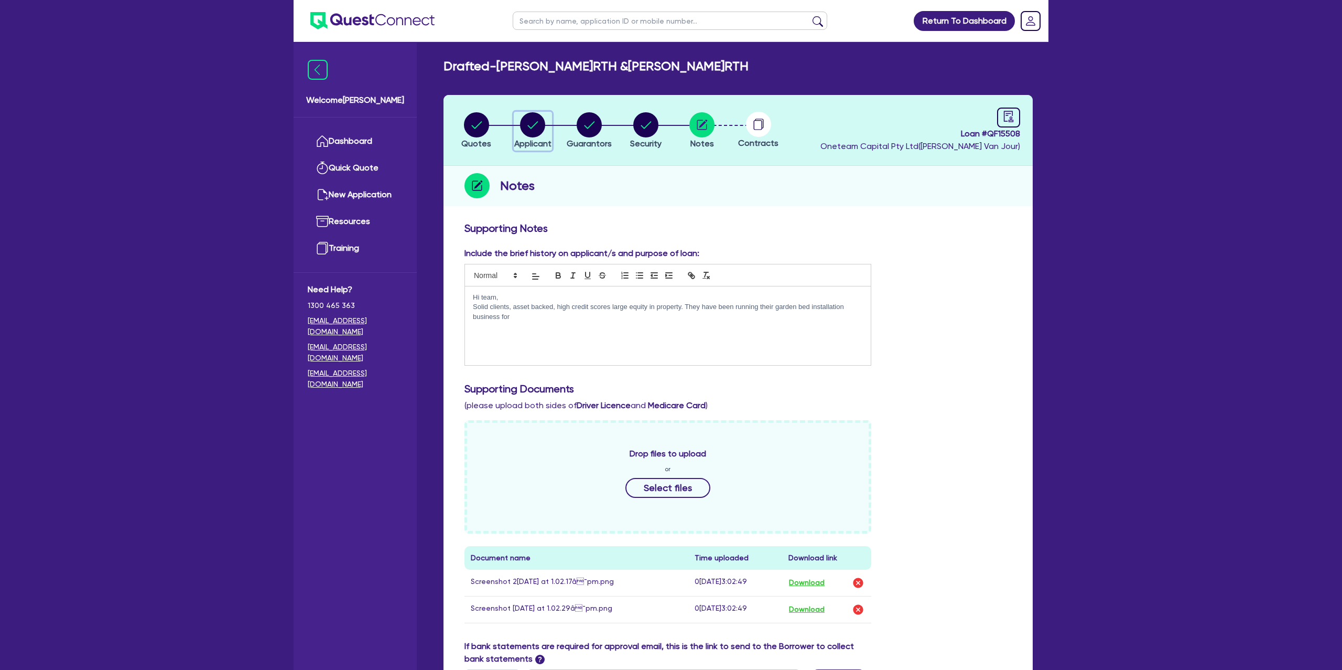
click at [534, 120] on circle "button" at bounding box center [532, 124] width 25 height 25
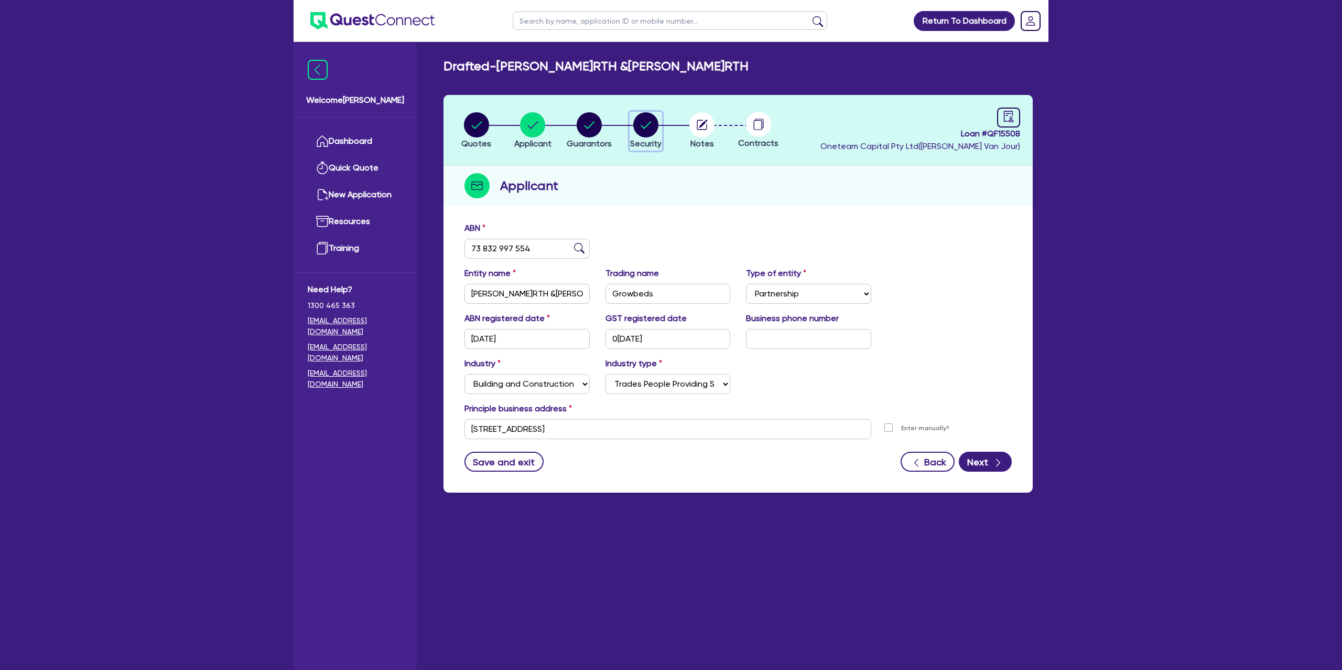
click at [639, 120] on circle "button" at bounding box center [645, 124] width 25 height 25
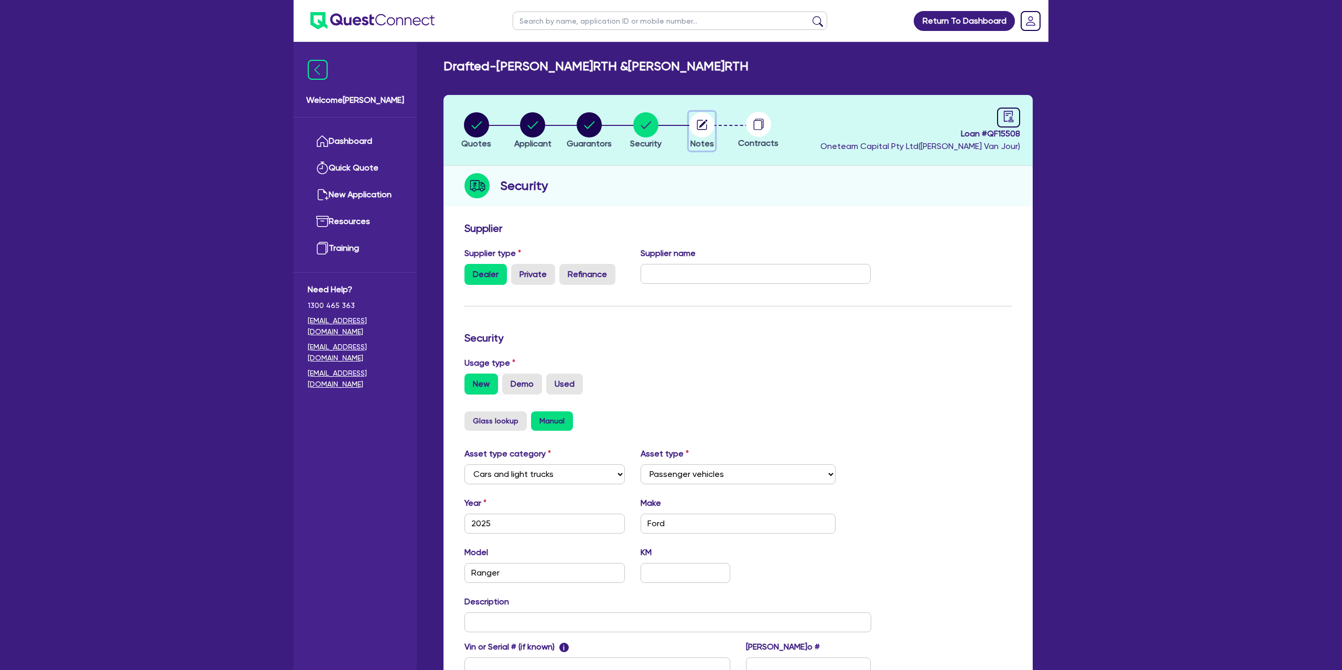
click at [697, 122] on icon "button" at bounding box center [702, 125] width 10 height 10
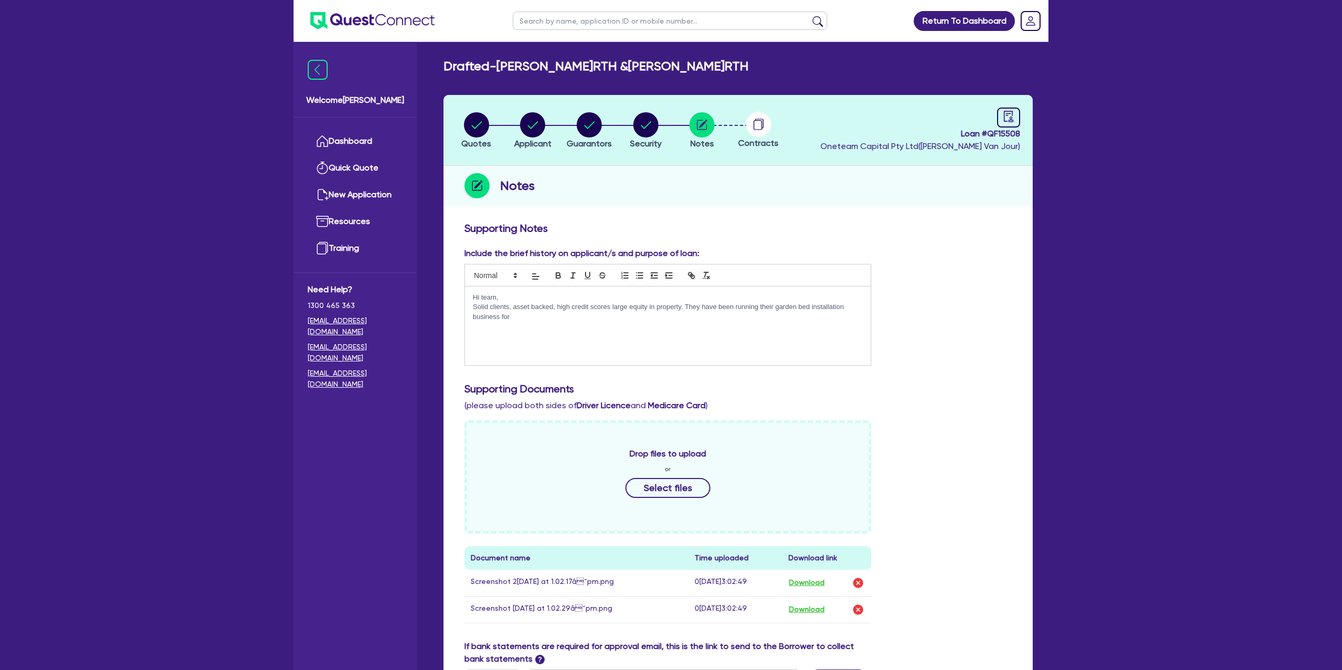
click at [546, 320] on p "Solid clients, asset backed, high credit scores large equity in property. They …" at bounding box center [668, 311] width 390 height 19
click at [784, 319] on p "Solid clients, asset backed, high credit scores large equity in property. They …" at bounding box center [668, 311] width 390 height 19
click at [845, 316] on p "Solid clients, asset backed, high credit scores large equity in property. They …" at bounding box center [668, 311] width 390 height 19
click at [942, 286] on div "Include the brief history on applicant/s and purpose of loan: Hi team, Solid cl…" at bounding box center [738, 310] width 563 height 127
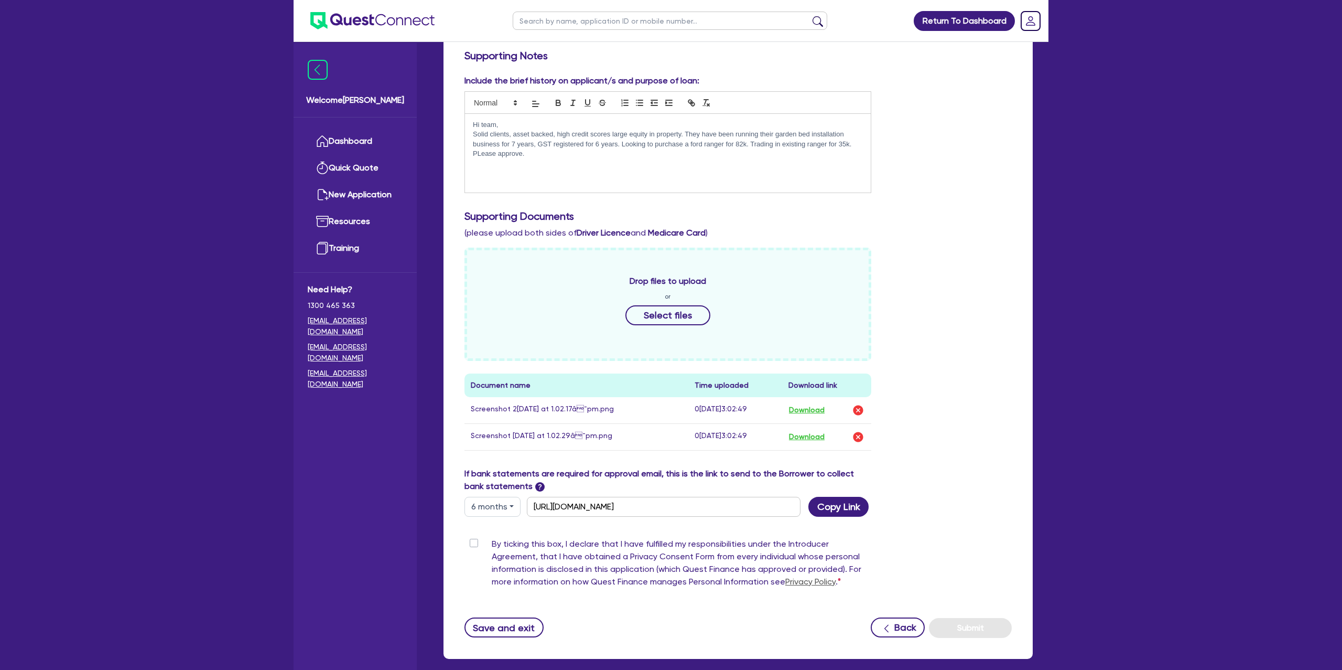
scroll to position [226, 0]
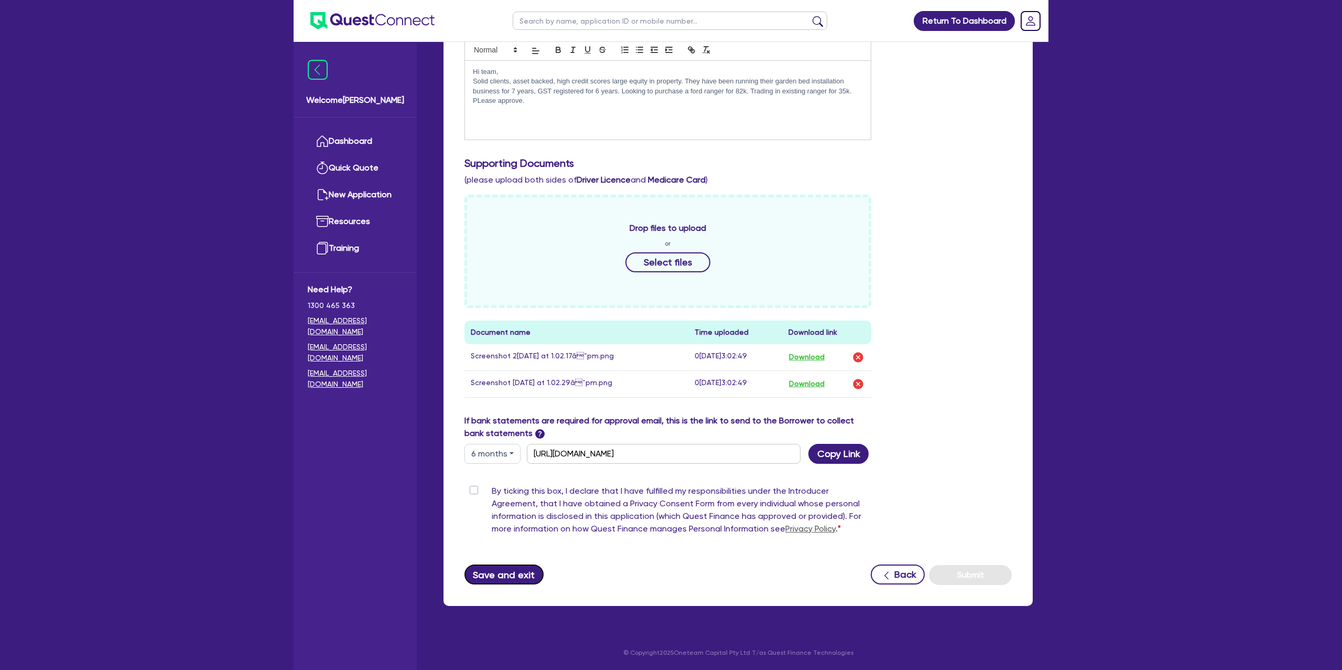
click at [513, 570] on button "Save and exit" at bounding box center [504, 574] width 79 height 20
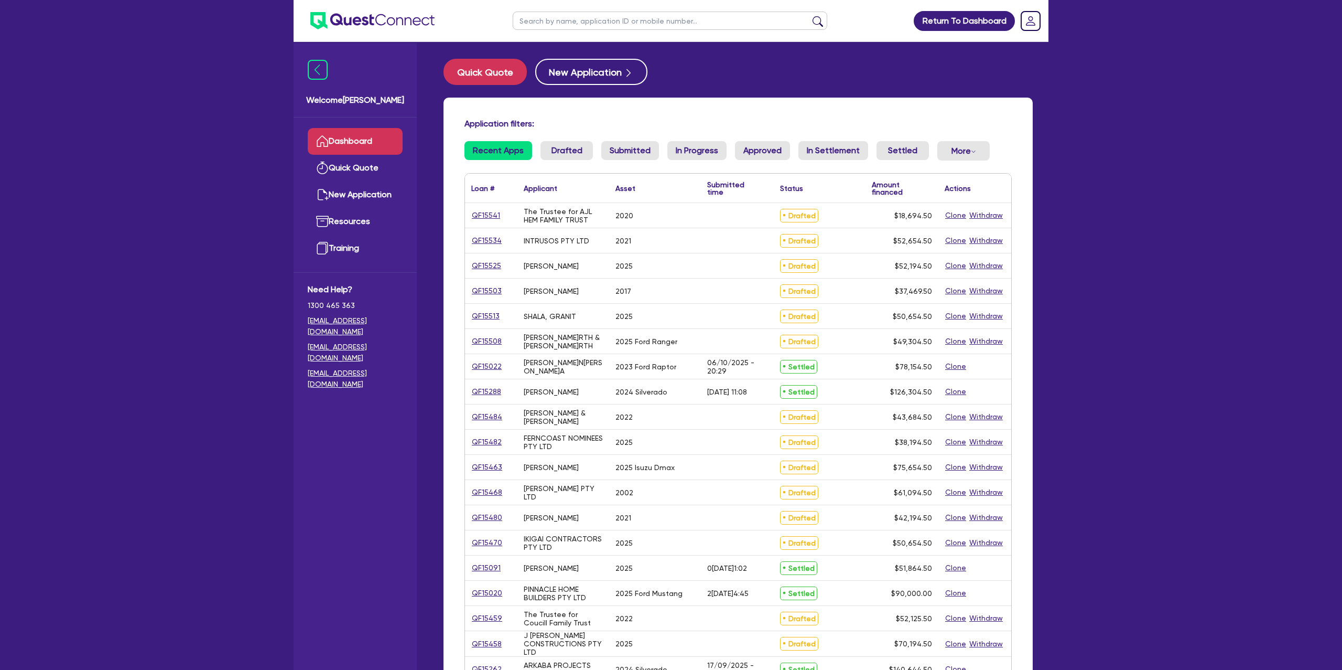
click at [533, 20] on input "text" at bounding box center [670, 21] width 315 height 18
click at [809, 16] on button "submit" at bounding box center [817, 23] width 17 height 15
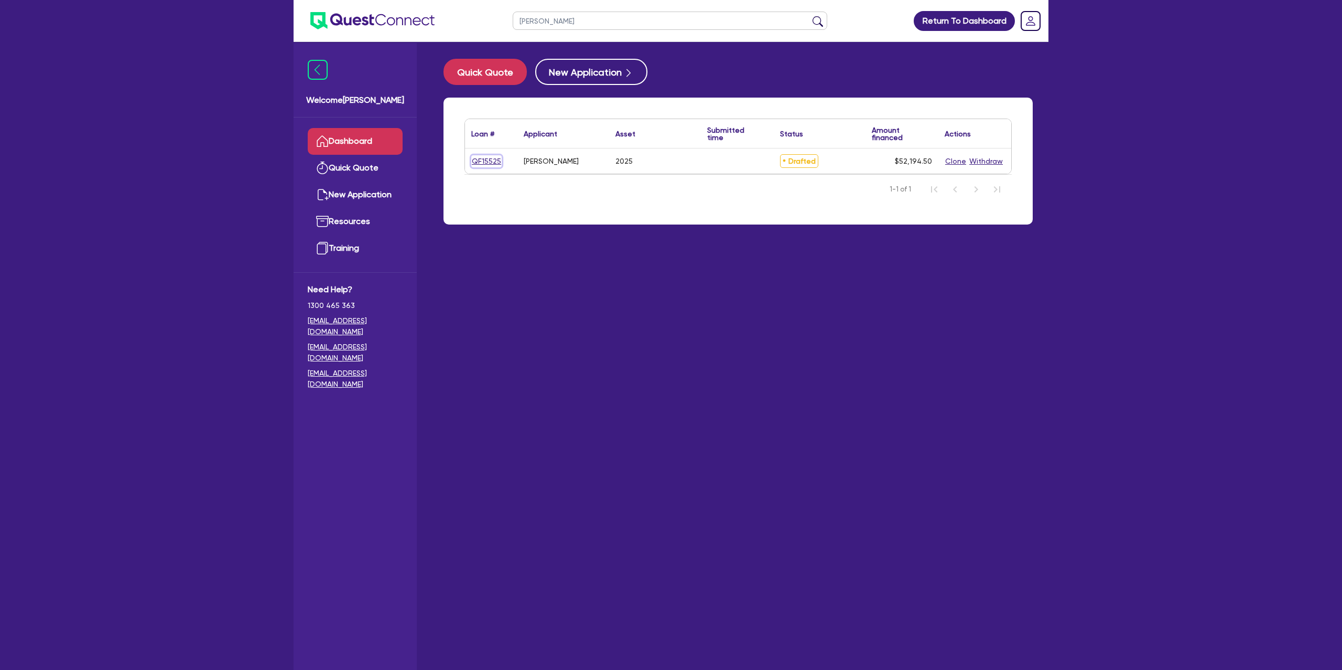
click at [489, 158] on link "QF15525" at bounding box center [486, 161] width 30 height 12
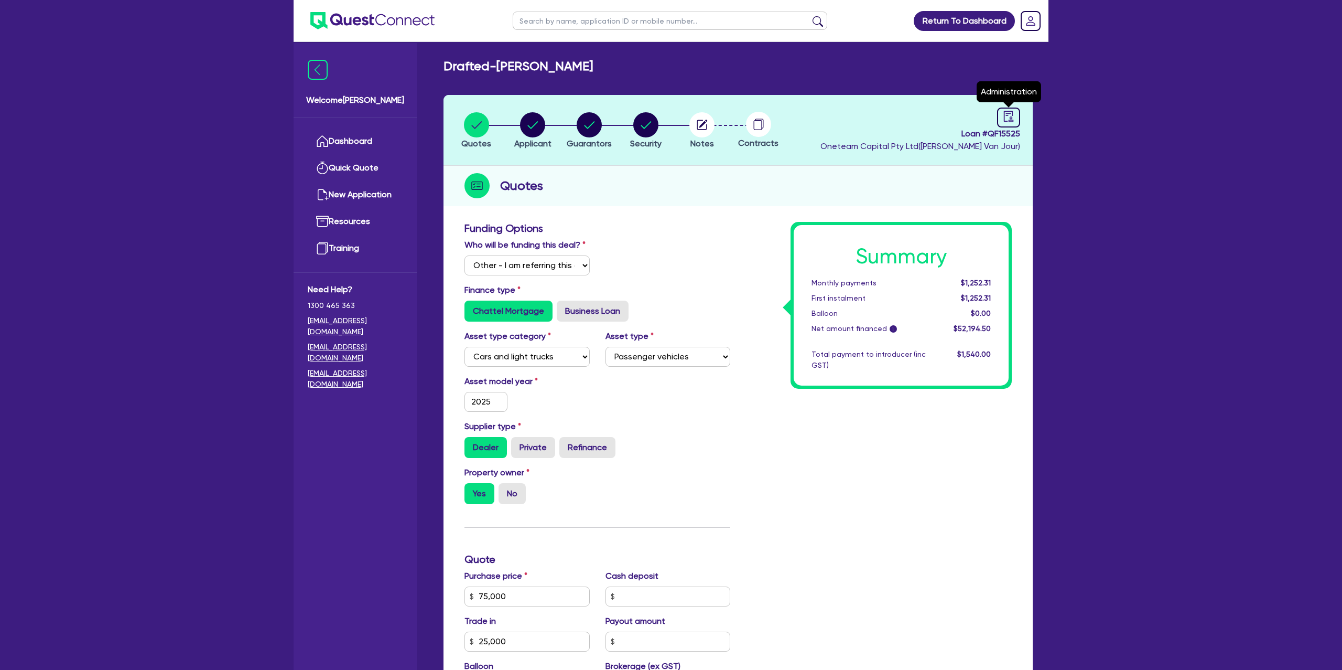
click at [1014, 104] on header "Quotes Applicant Guarantors Security Notes Contracts Loan # QF15525 Oneteam Cap…" at bounding box center [738, 130] width 589 height 71
click at [1013, 120] on icon "audit" at bounding box center [1008, 116] width 9 height 11
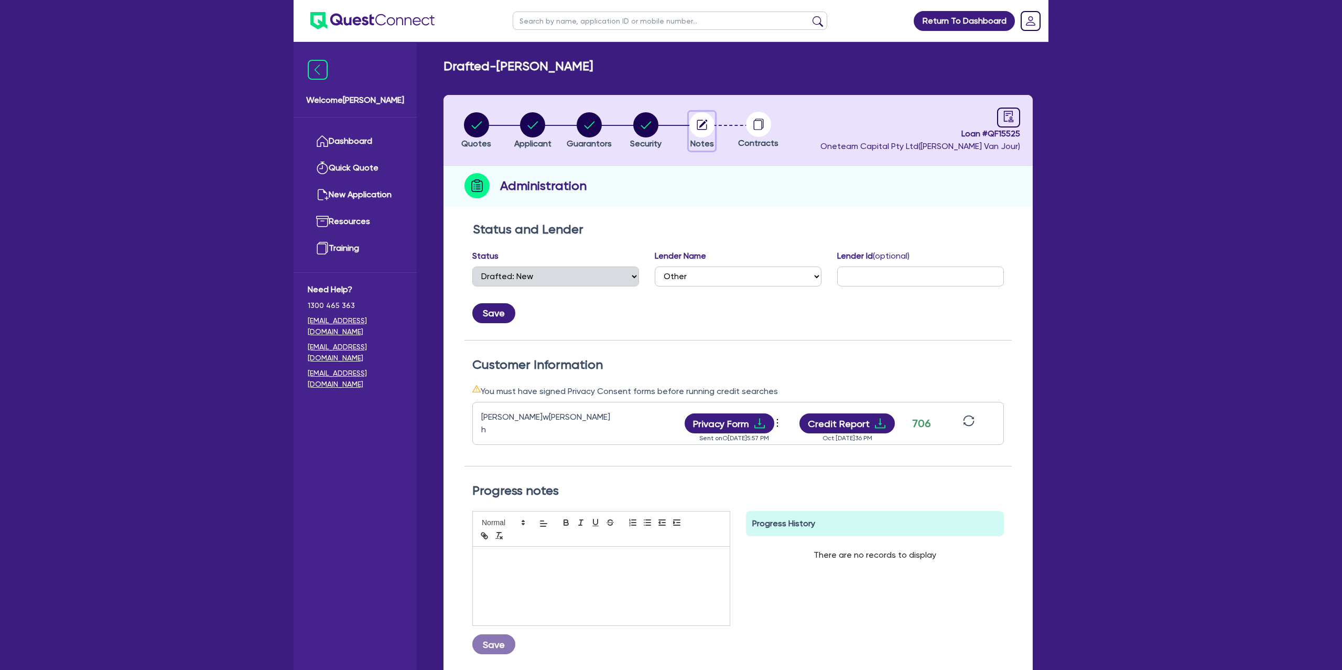
click at [710, 117] on circle "button" at bounding box center [701, 124] width 25 height 25
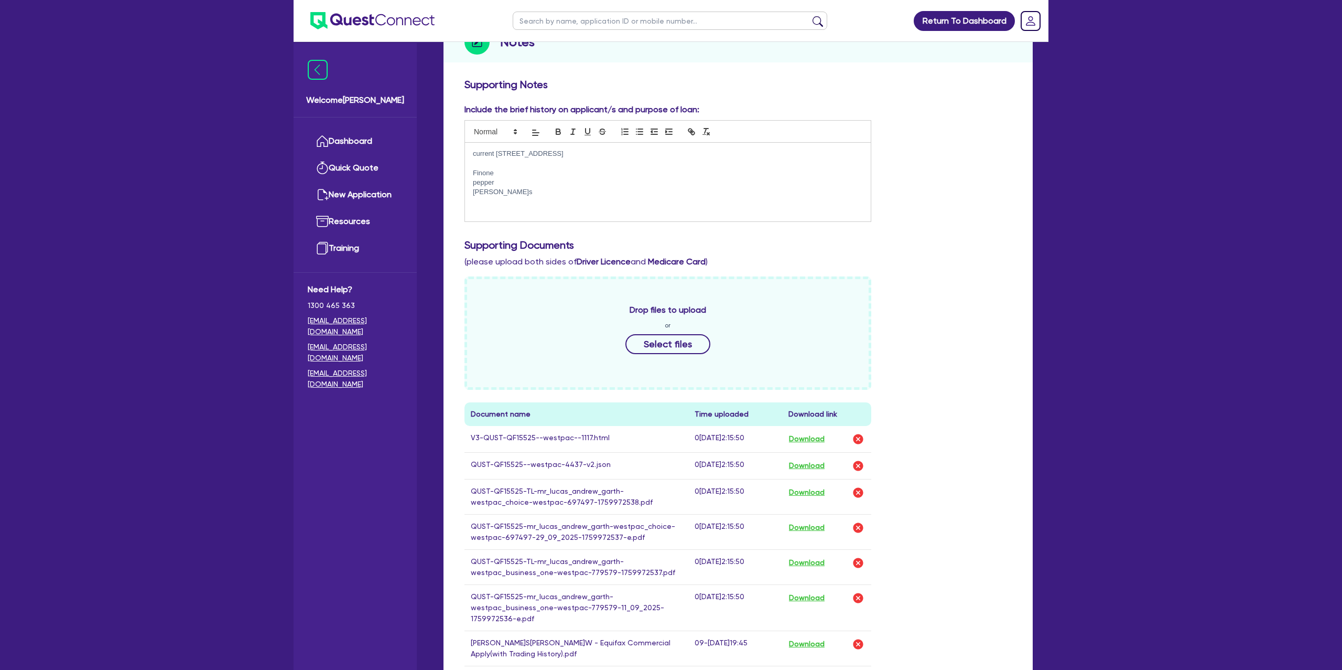
scroll to position [150, 0]
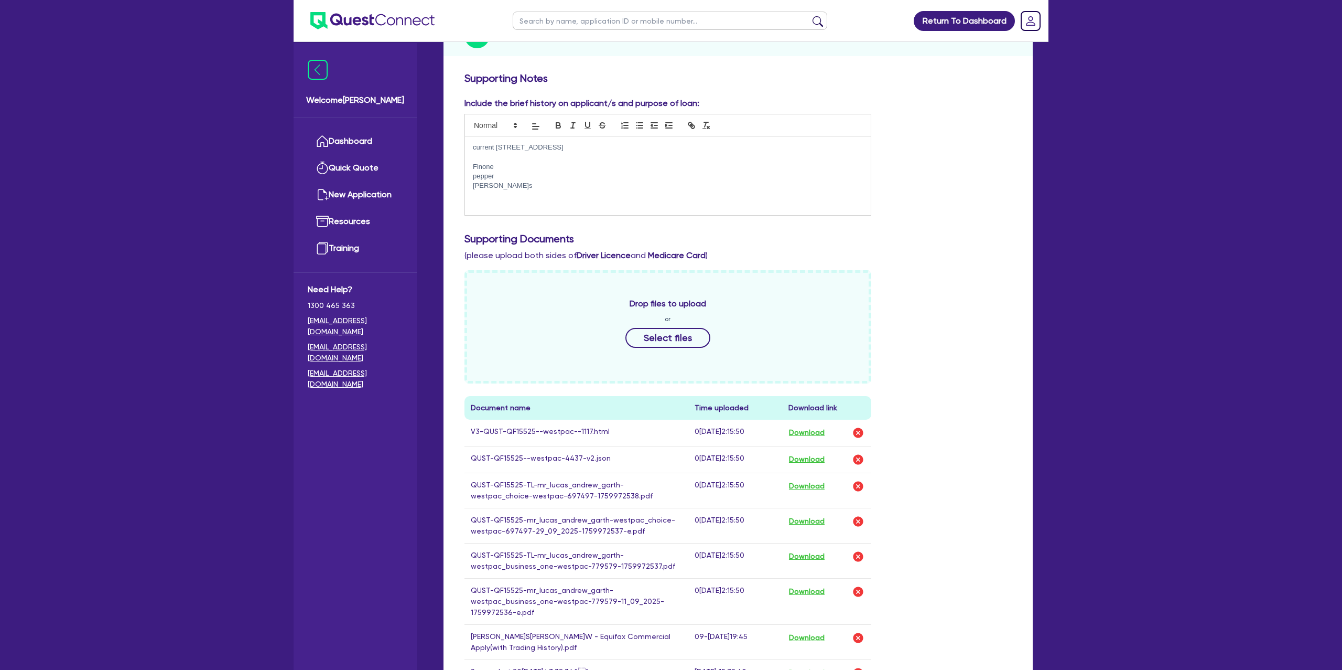
click at [510, 162] on p "Finone" at bounding box center [668, 166] width 390 height 9
click at [502, 177] on p "pepper" at bounding box center [668, 175] width 390 height 9
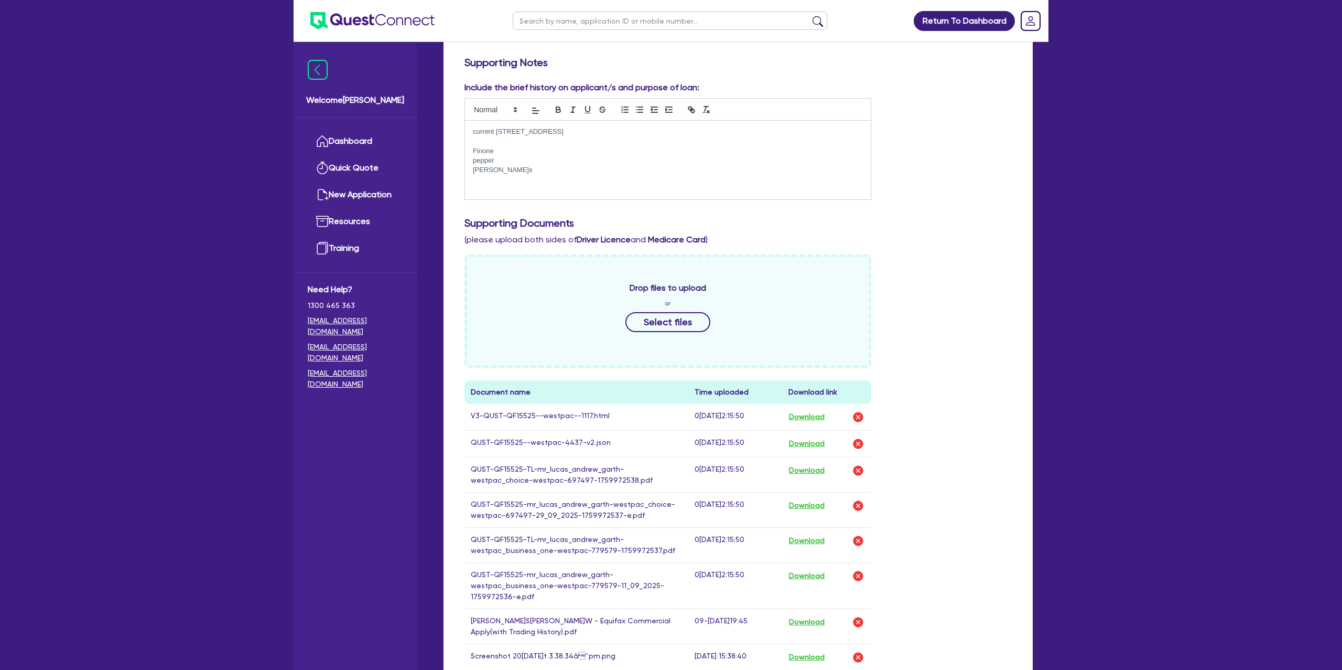
scroll to position [177, 0]
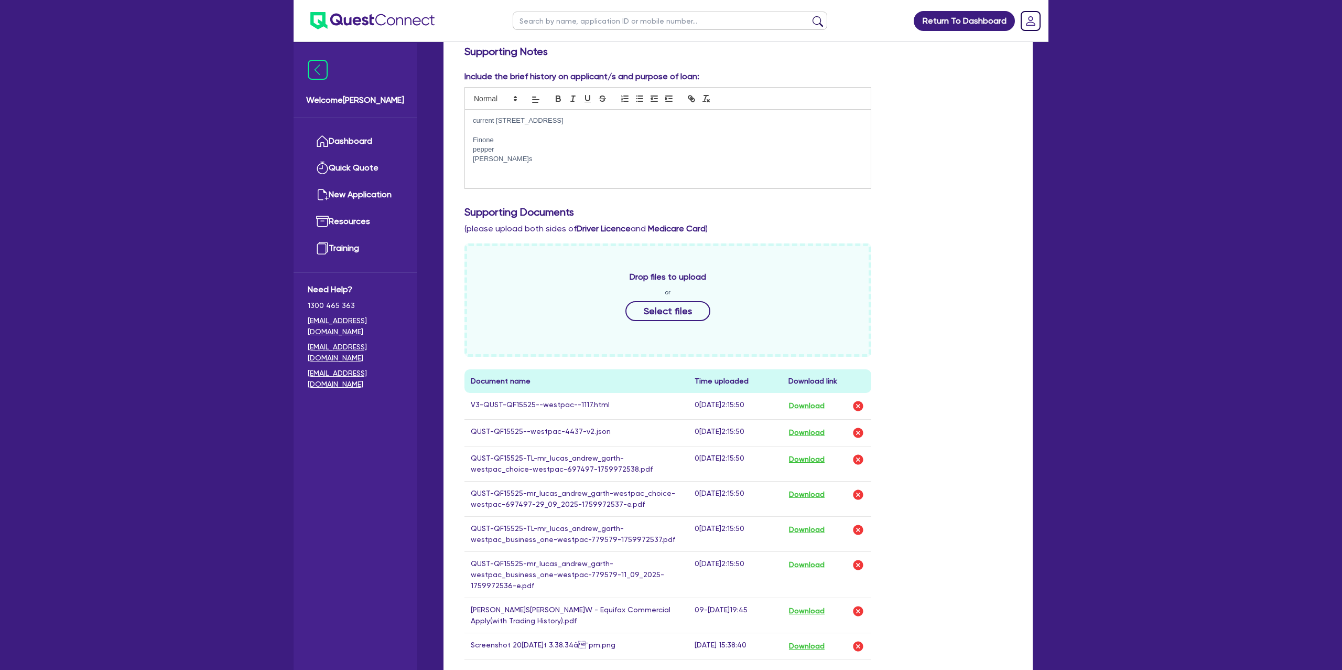
click at [513, 131] on p at bounding box center [668, 129] width 390 height 9
click at [509, 146] on p "pepper" at bounding box center [668, 149] width 390 height 9
click at [497, 159] on p "Morris" at bounding box center [668, 159] width 390 height 9
click at [560, 157] on p "Morris" at bounding box center [668, 159] width 390 height 9
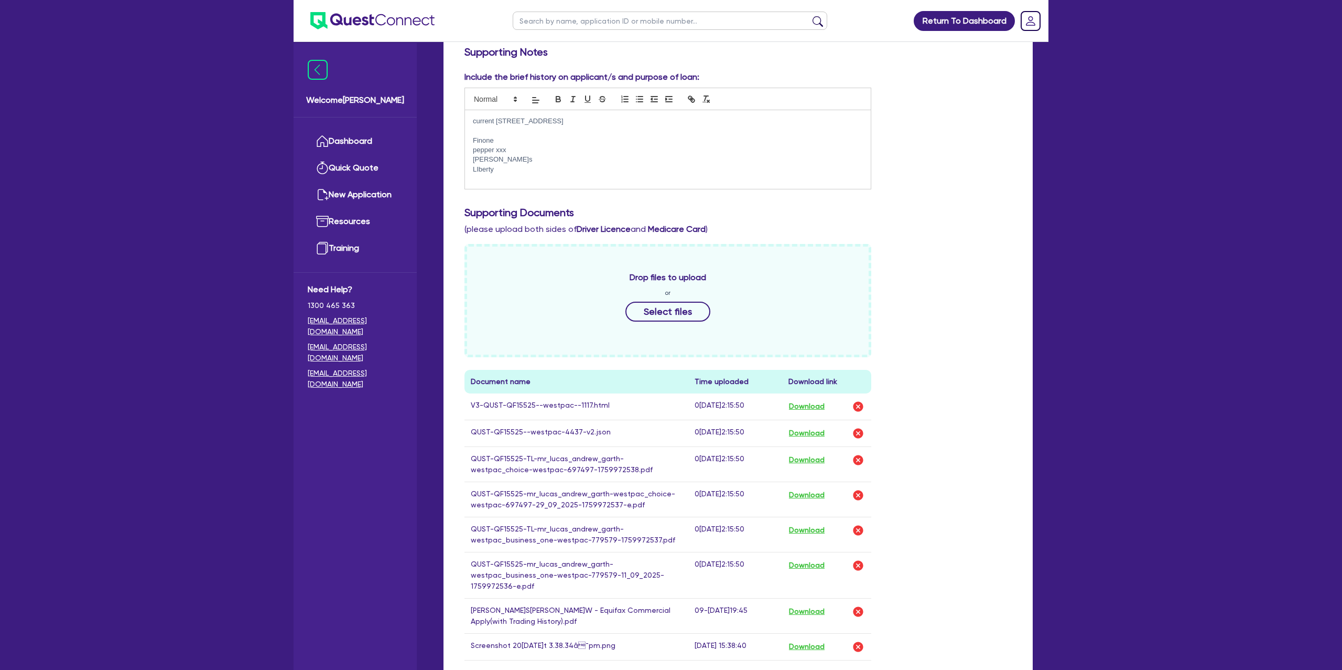
click at [506, 163] on p "Morris" at bounding box center [668, 159] width 390 height 9
click at [504, 168] on p "LIberty" at bounding box center [668, 169] width 390 height 9
click at [506, 139] on p "Finone" at bounding box center [668, 140] width 390 height 9
click at [505, 160] on p "Morris" at bounding box center [668, 159] width 390 height 9
click at [504, 168] on p "LIberty" at bounding box center [668, 169] width 390 height 9
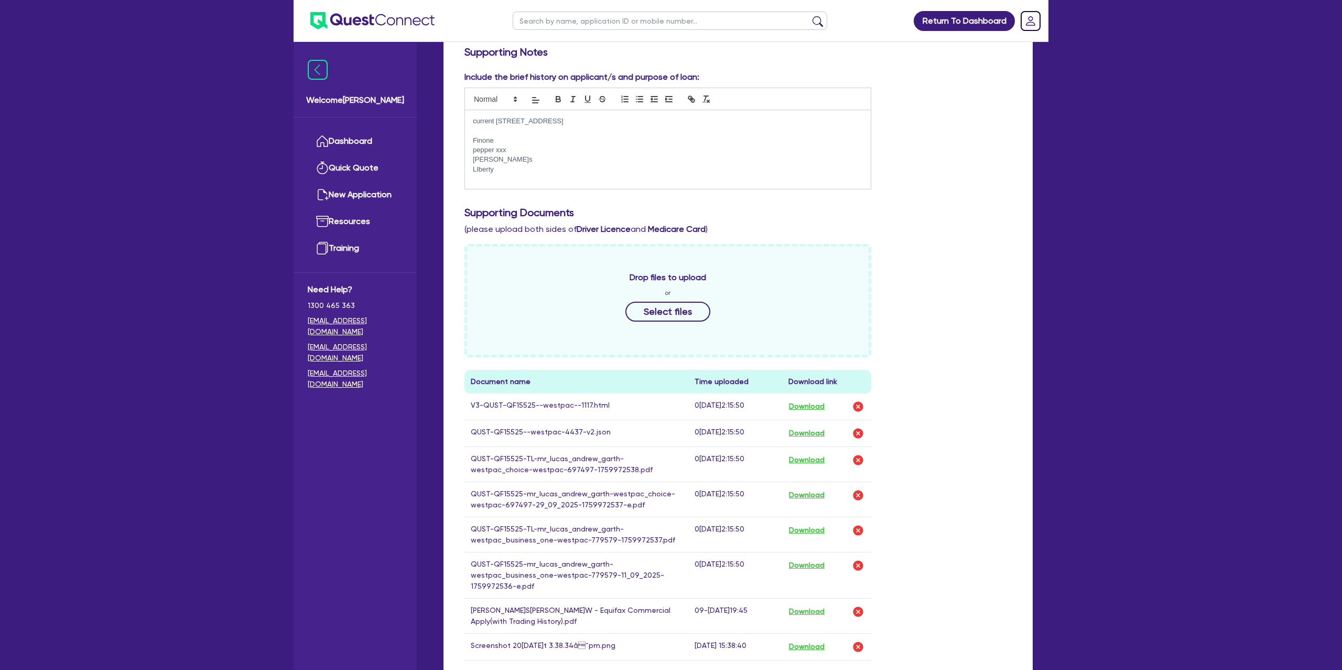
click at [881, 188] on div "Include the brief history on applicant/s and purpose of loan: current 57-115 Go…" at bounding box center [738, 134] width 563 height 127
click at [510, 169] on p "LIberty" at bounding box center [668, 169] width 390 height 9
click at [1020, 168] on div "Supporting Notes Include the brief history on applicant/s and purpose of loan: …" at bounding box center [738, 454] width 589 height 829
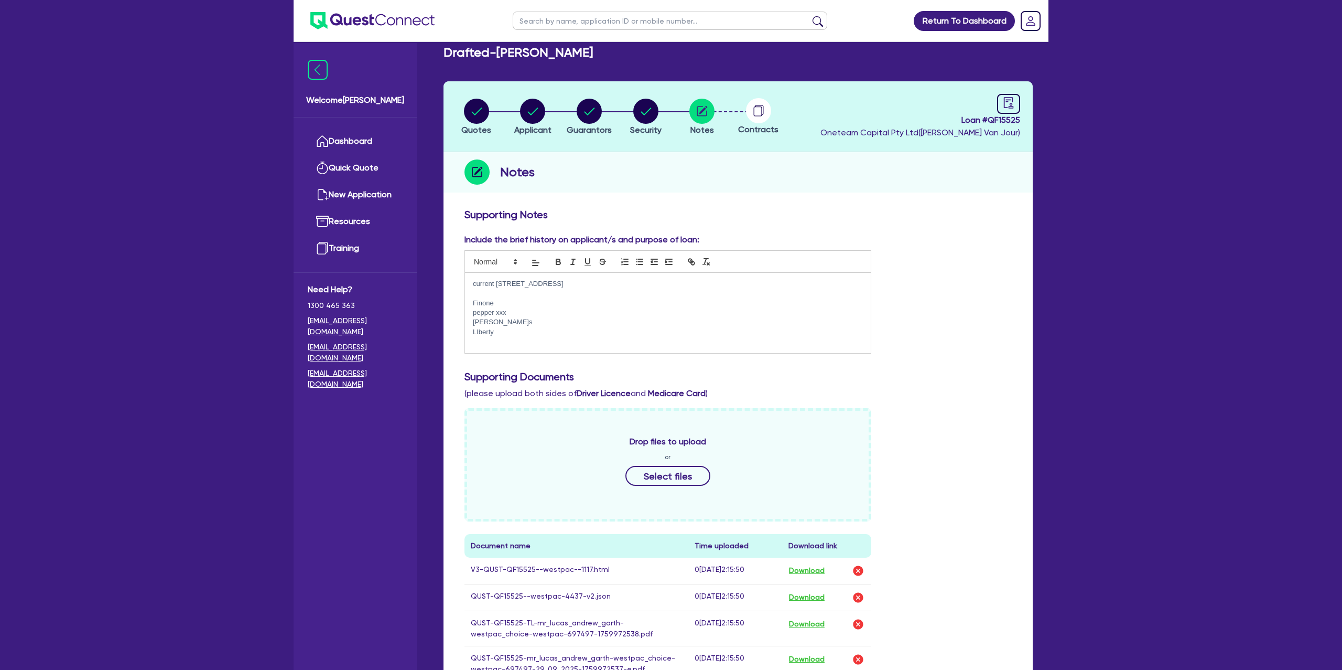
scroll to position [0, 0]
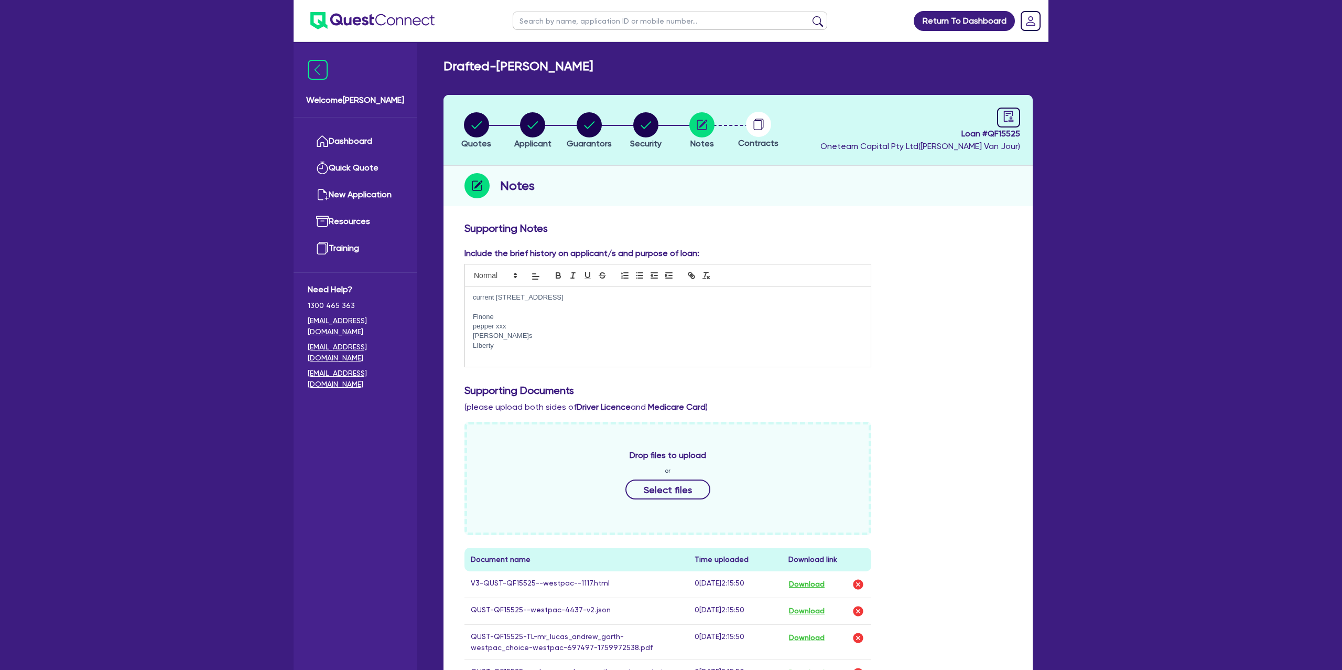
click at [709, 228] on h3 "Supporting Notes" at bounding box center [738, 228] width 547 height 13
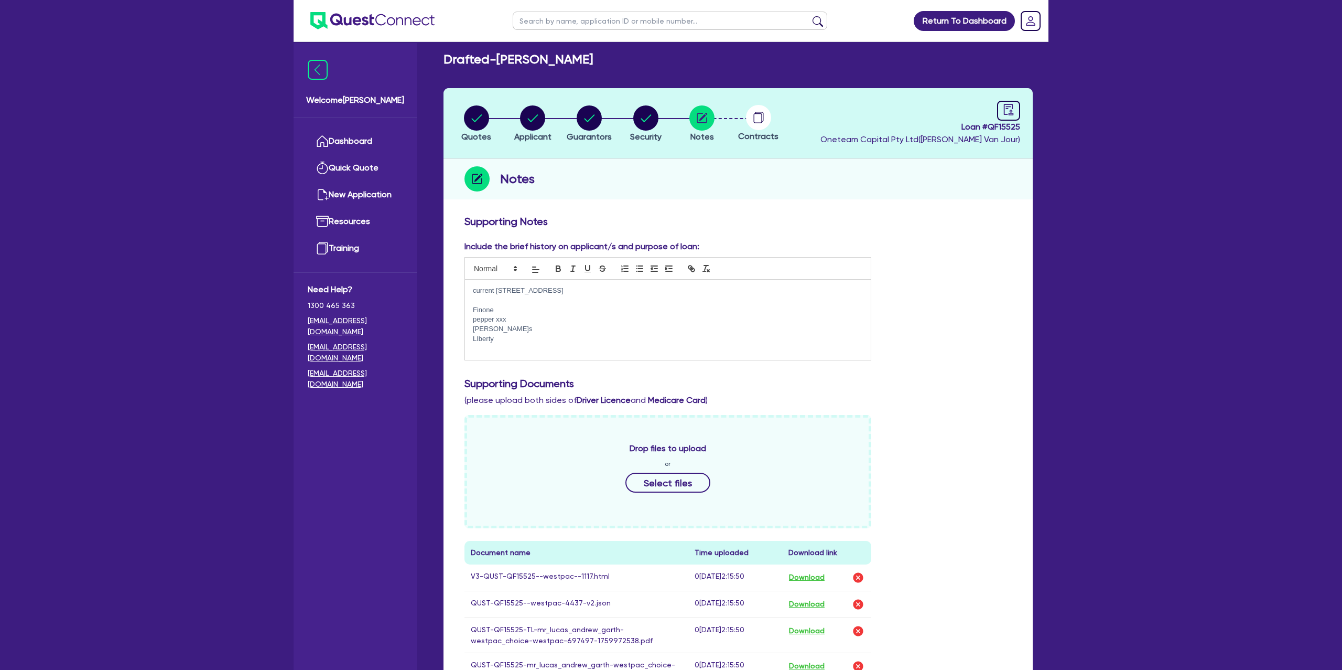
scroll to position [1, 0]
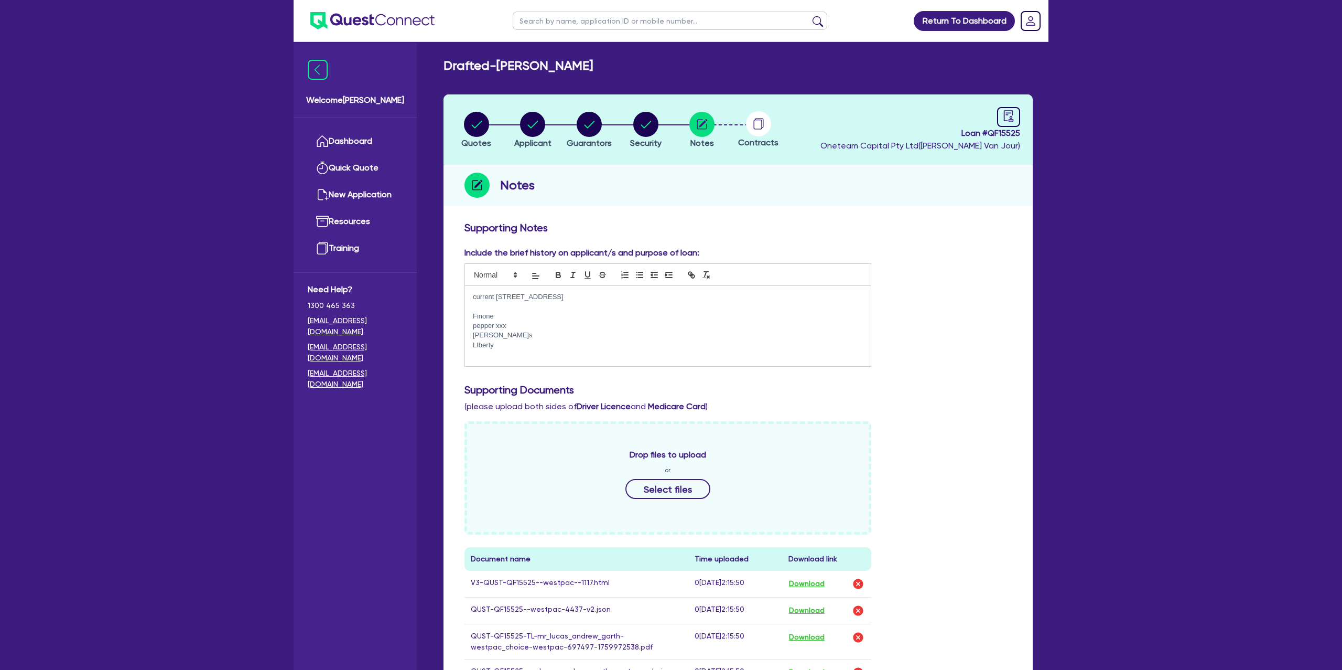
click at [516, 330] on p "Morris" at bounding box center [668, 334] width 390 height 9
click at [513, 315] on p "Finone" at bounding box center [668, 315] width 390 height 9
click at [495, 337] on p "Morris" at bounding box center [668, 334] width 390 height 9
click at [500, 350] on p at bounding box center [668, 354] width 390 height 9
click at [500, 347] on p "LIberty" at bounding box center [668, 344] width 390 height 9
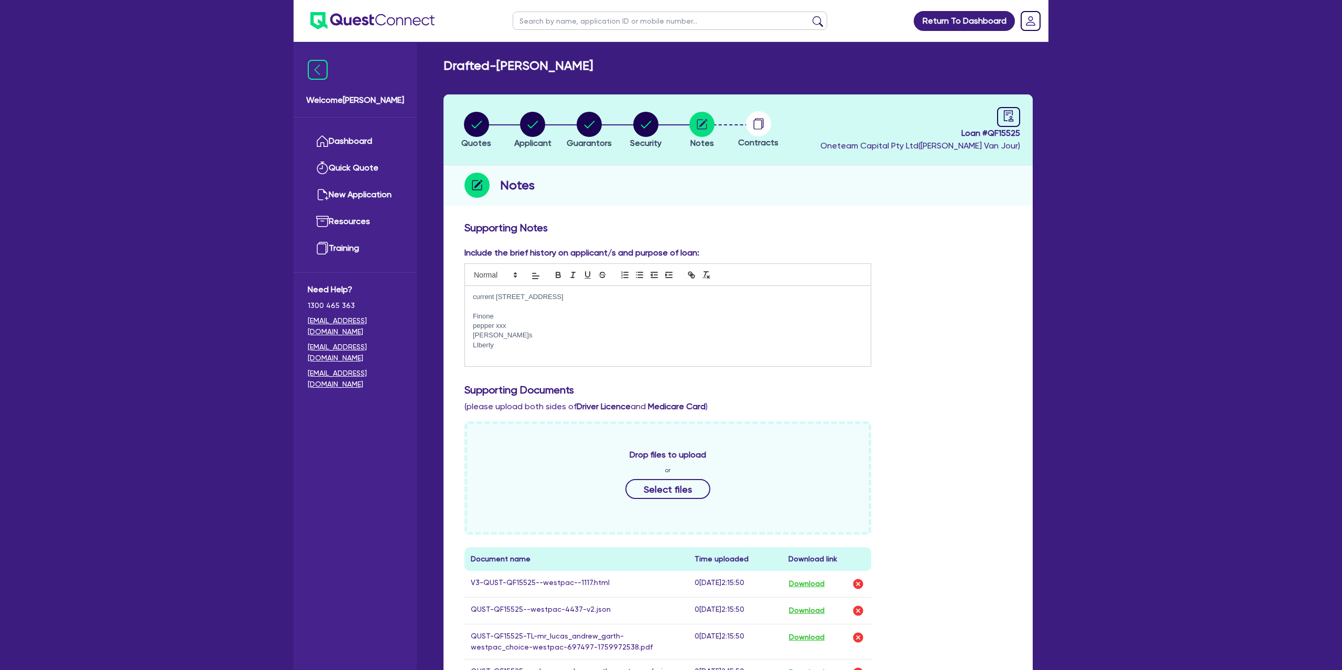
scroll to position [0, 0]
click at [339, 143] on link "Dashboard" at bounding box center [355, 141] width 95 height 27
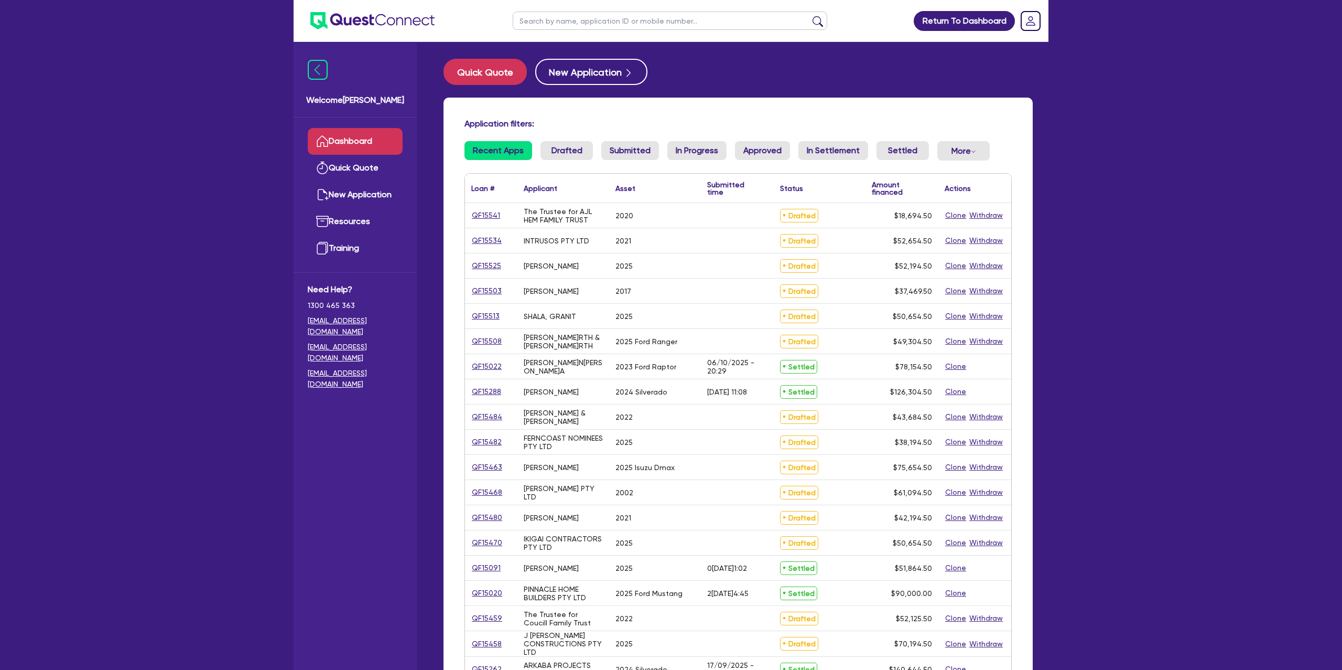
click at [582, 27] on input "text" at bounding box center [670, 21] width 315 height 18
click at [809, 16] on button "submit" at bounding box center [817, 23] width 17 height 15
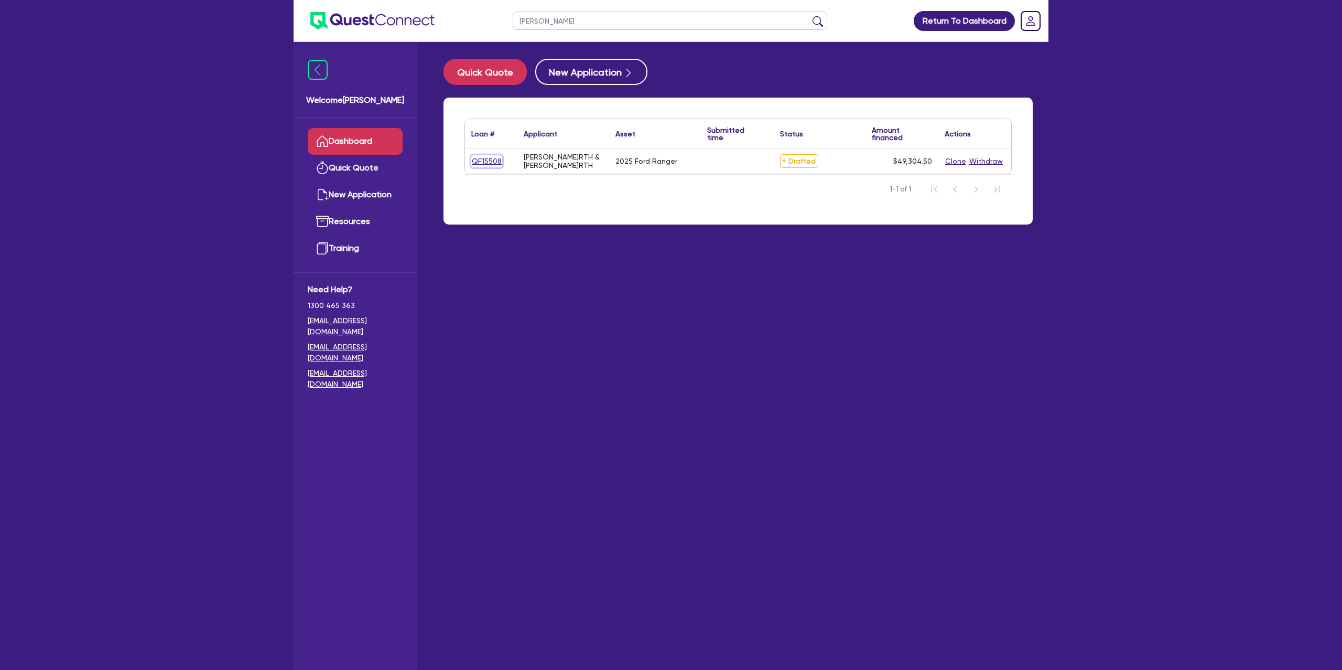
click at [488, 156] on link "QF15508" at bounding box center [486, 161] width 31 height 12
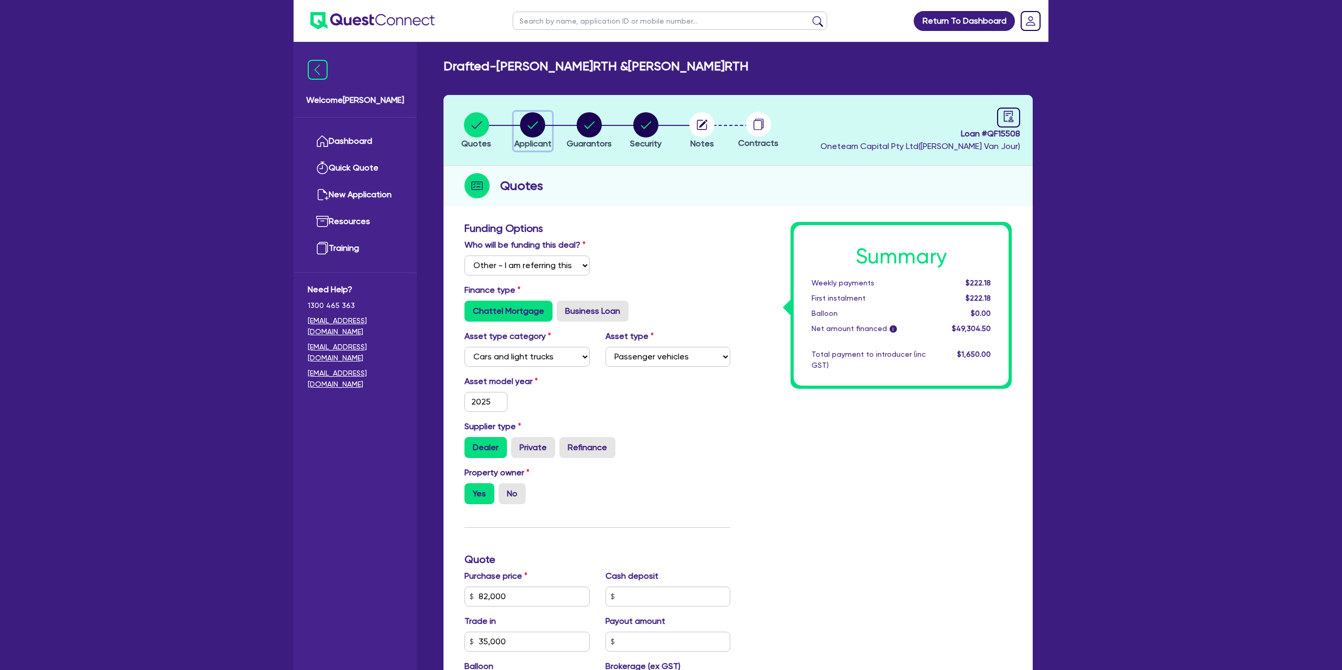
click at [537, 127] on circle "button" at bounding box center [532, 124] width 25 height 25
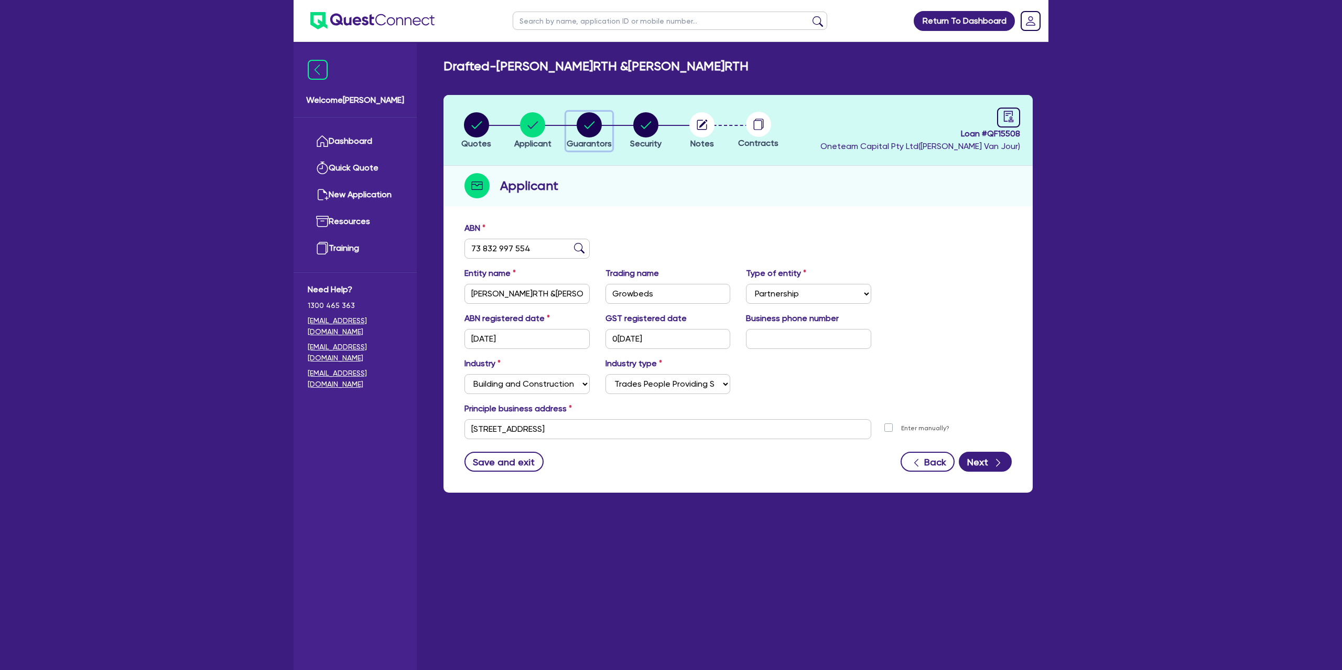
click at [588, 119] on circle "button" at bounding box center [589, 124] width 25 height 25
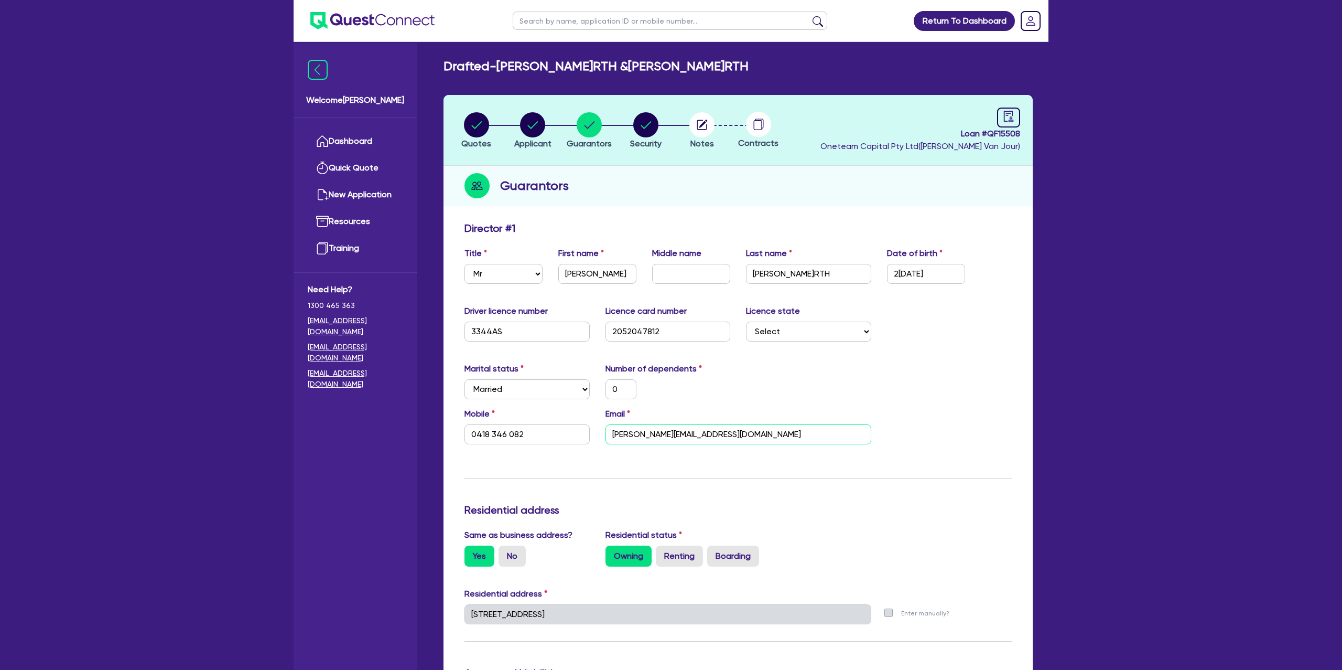
click at [659, 436] on input "Frank@franksgardenbeds.com" at bounding box center [739, 434] width 266 height 20
click at [335, 138] on link "Dashboard" at bounding box center [355, 141] width 95 height 27
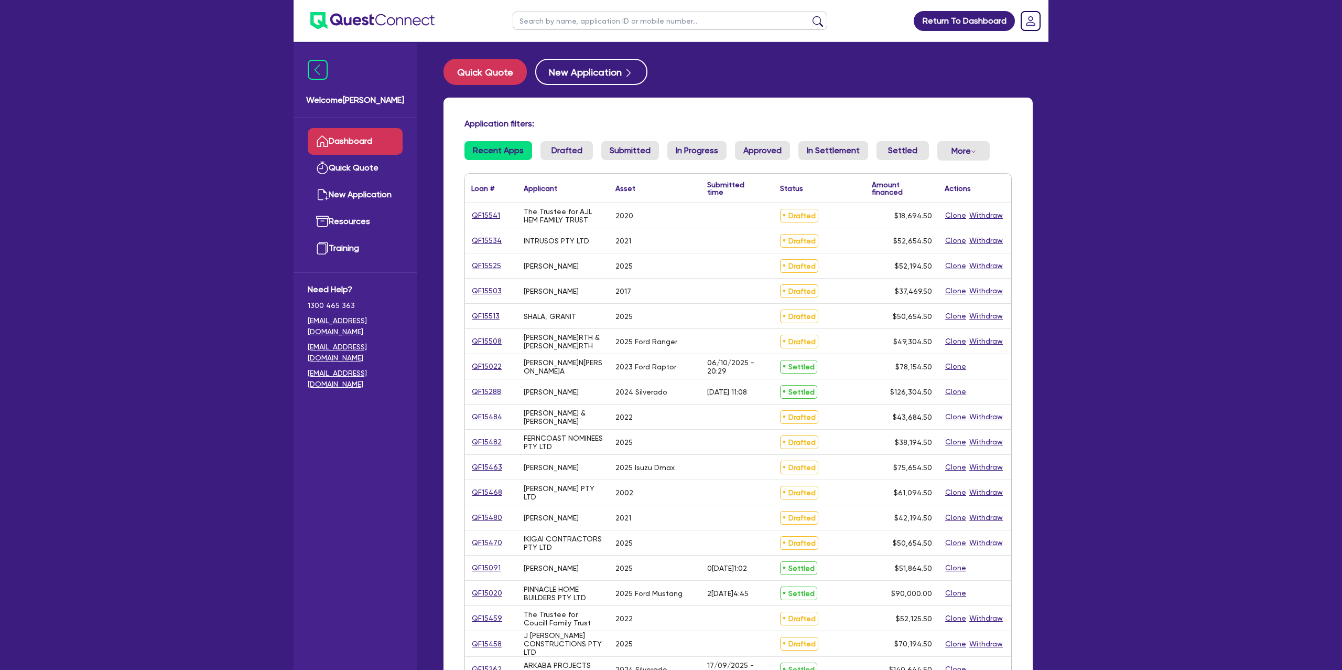
click at [576, 25] on input "text" at bounding box center [670, 21] width 315 height 18
click at [809, 16] on button "submit" at bounding box center [817, 23] width 17 height 15
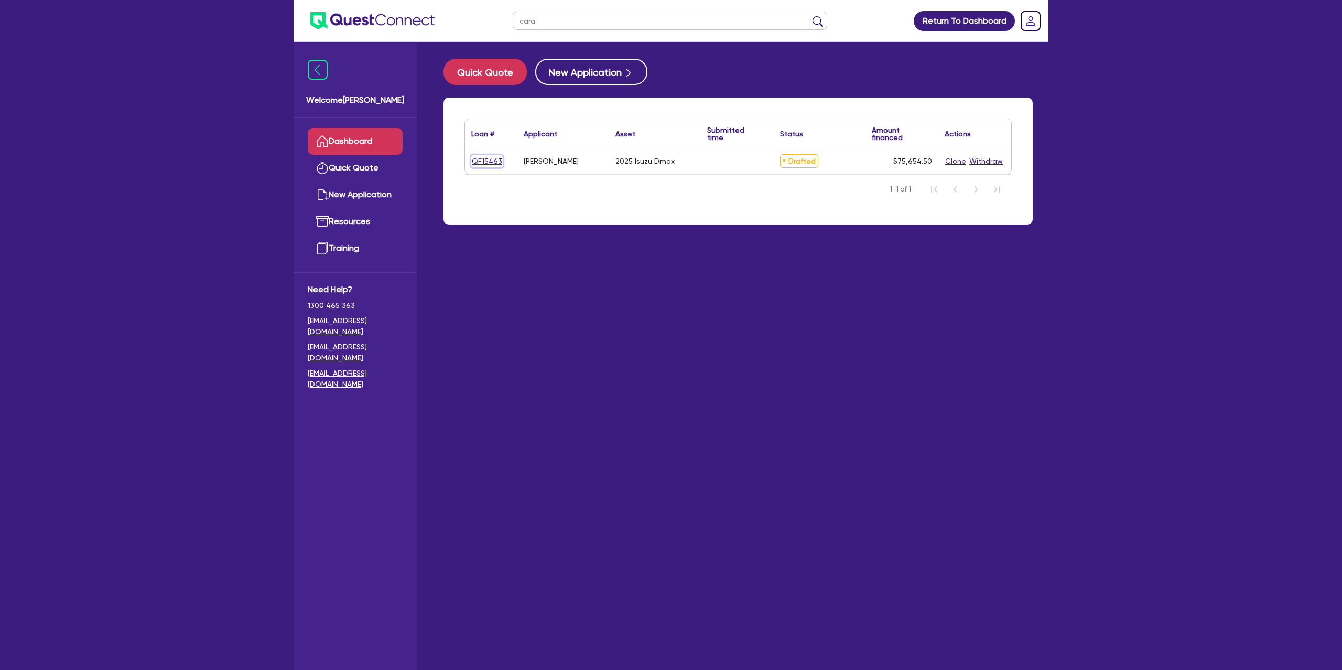
click at [489, 163] on link "QF15463" at bounding box center [486, 161] width 31 height 12
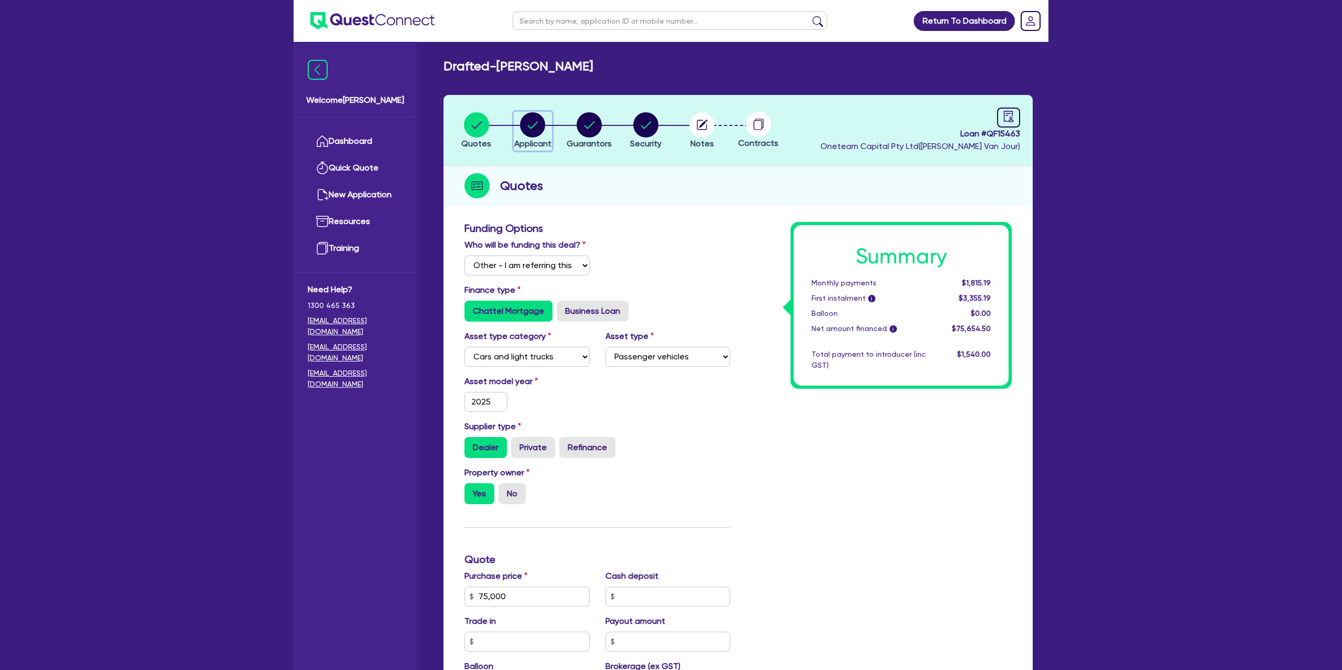
click at [537, 126] on circle "button" at bounding box center [532, 124] width 25 height 25
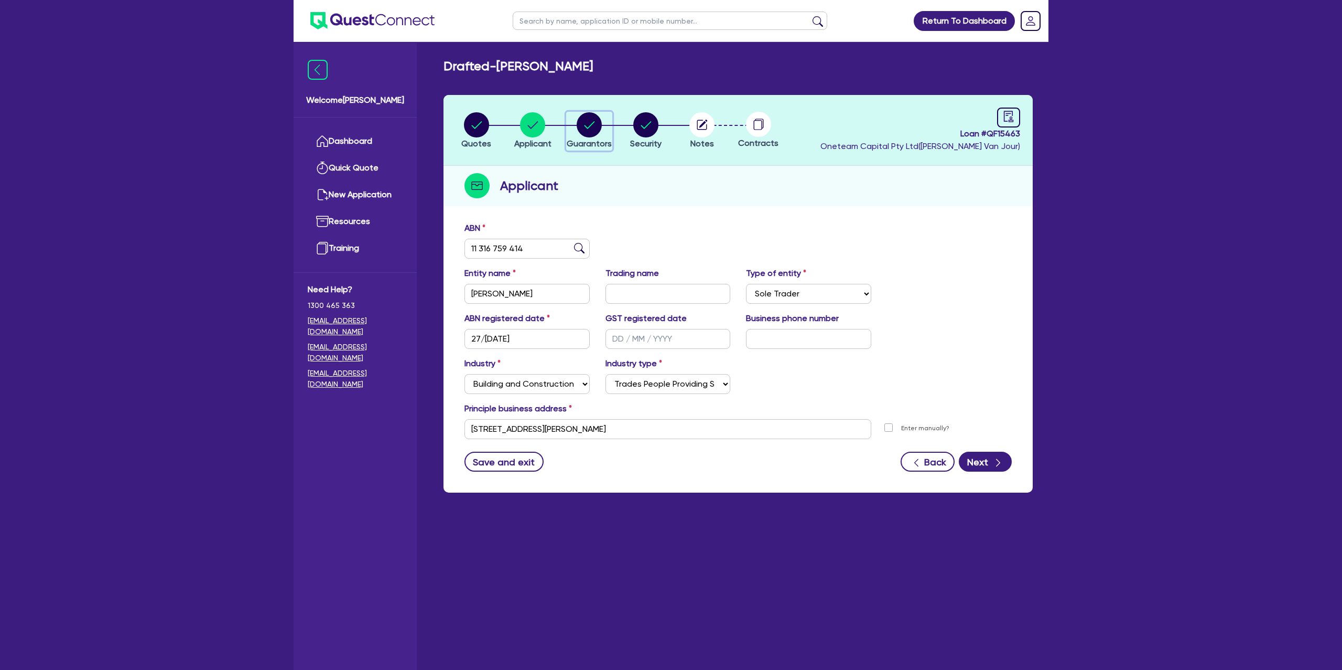
click at [586, 115] on circle "button" at bounding box center [589, 124] width 25 height 25
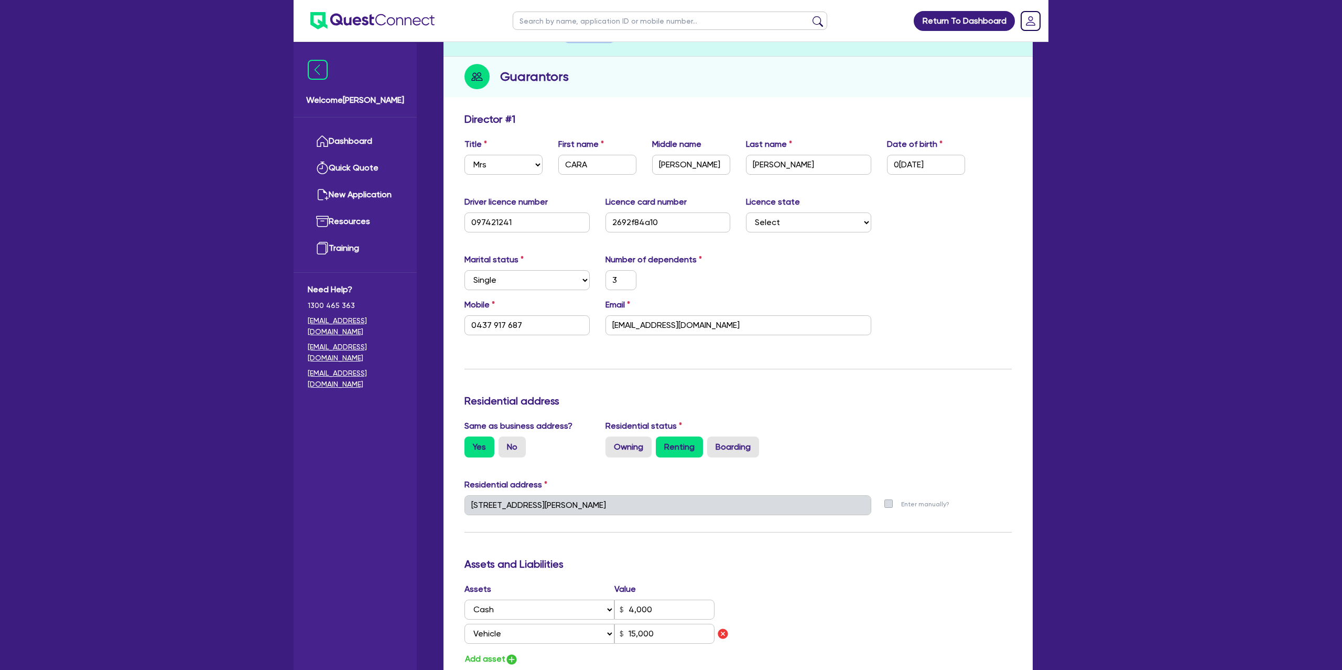
scroll to position [110, 0]
click at [810, 253] on div "Marital status Select Single Married De Facto / Partner Number of dependents 3" at bounding box center [738, 274] width 563 height 45
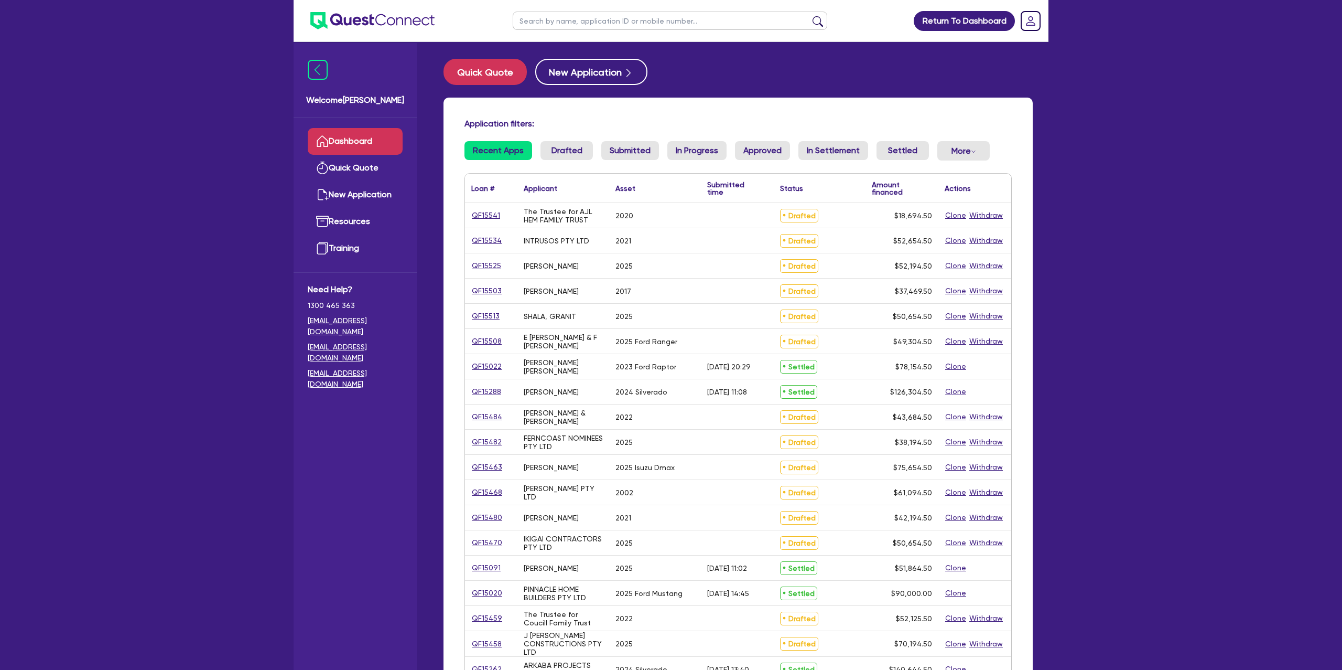
click at [565, 12] on input "text" at bounding box center [670, 21] width 315 height 18
type input "cara"
click at [809, 16] on button "submit" at bounding box center [817, 23] width 17 height 15
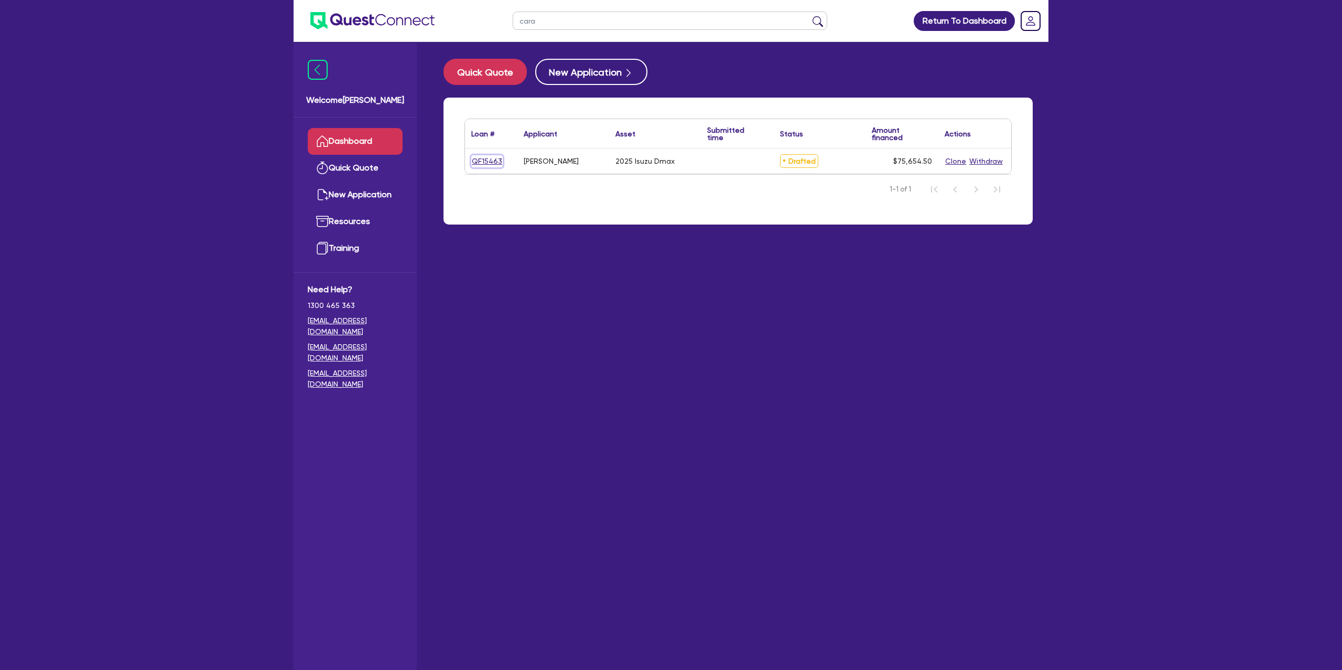
click at [481, 157] on link "QF15463" at bounding box center [486, 161] width 31 height 12
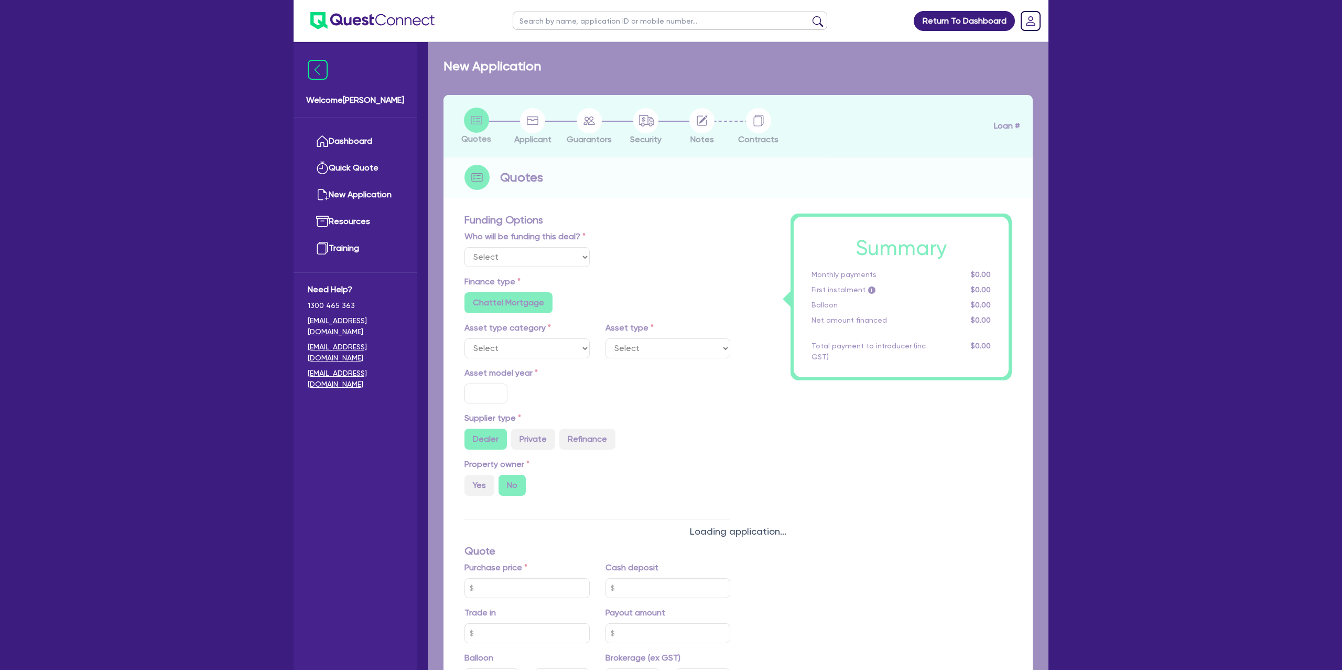
select select "Other"
select select "CARS_AND_LIGHT_TRUCKS"
type input "2025"
radio input "true"
type input "75,000"
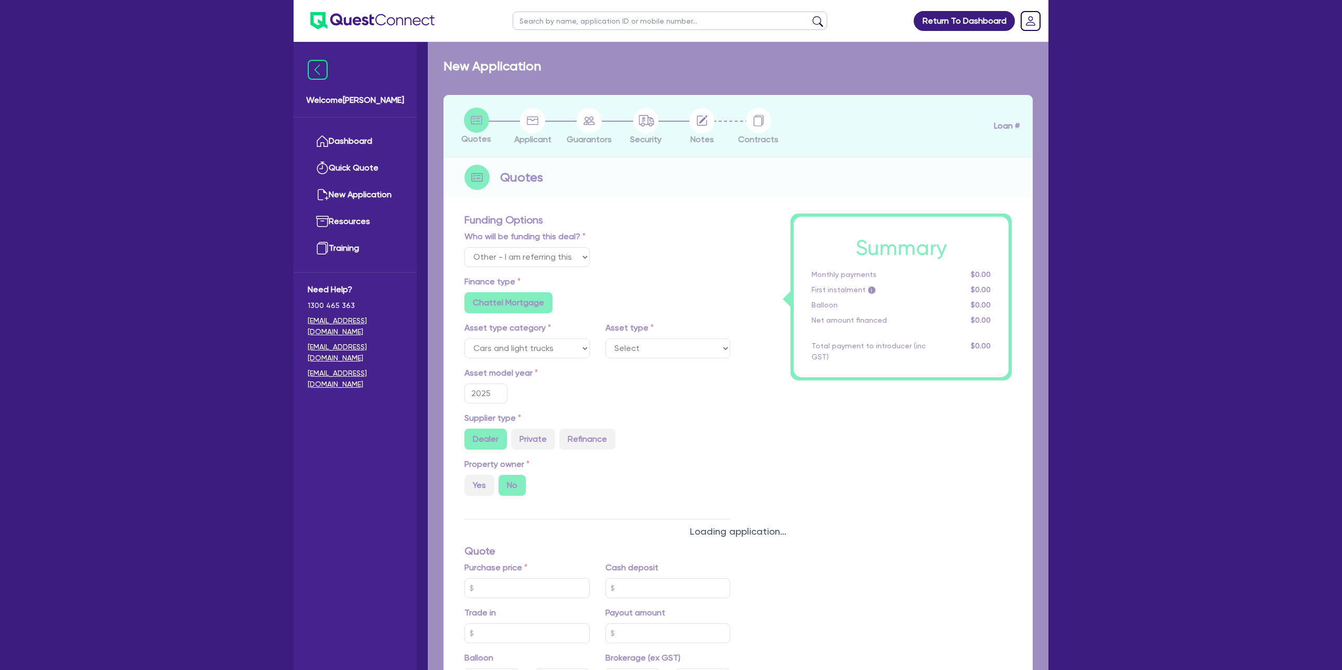
type input "15.99"
type input "1,400"
radio input "true"
radio input "false"
select select "PASSENGER_VEHICLES"
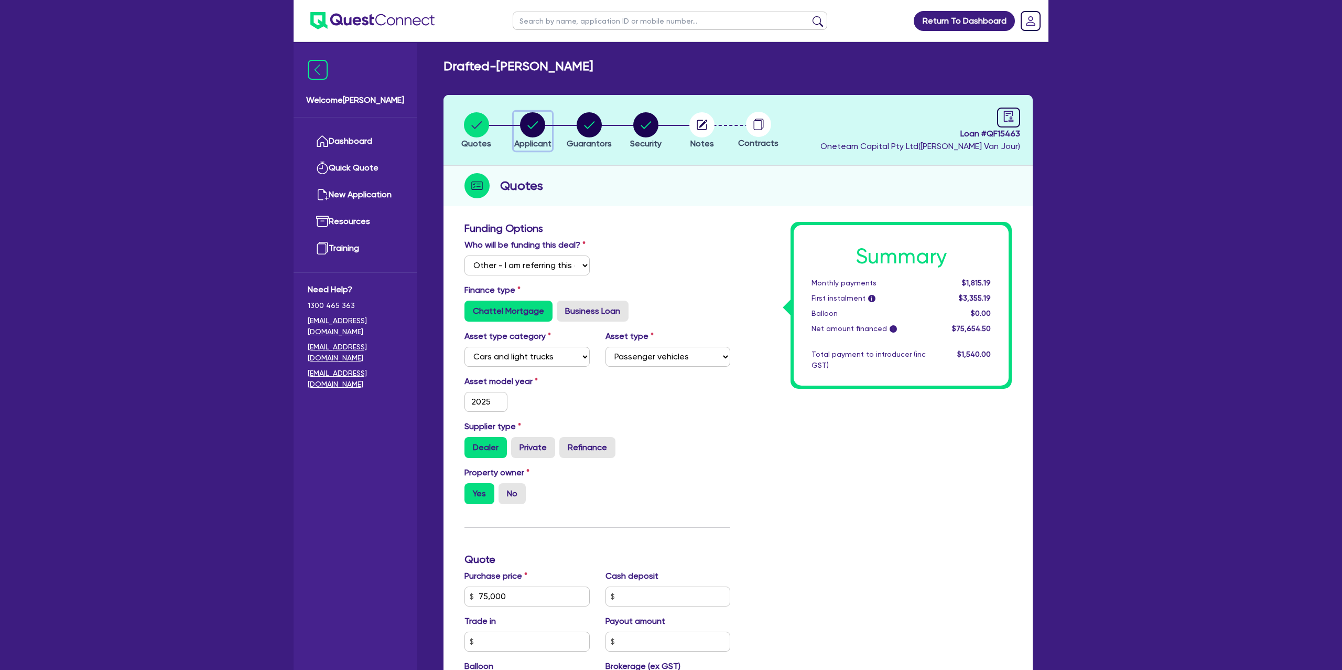
click at [543, 123] on circle "button" at bounding box center [532, 124] width 25 height 25
select select "SOLE_TRADER"
select select "BUILDING_CONSTRUCTION"
select select "TRADES_SERVICES_CONSUMERS"
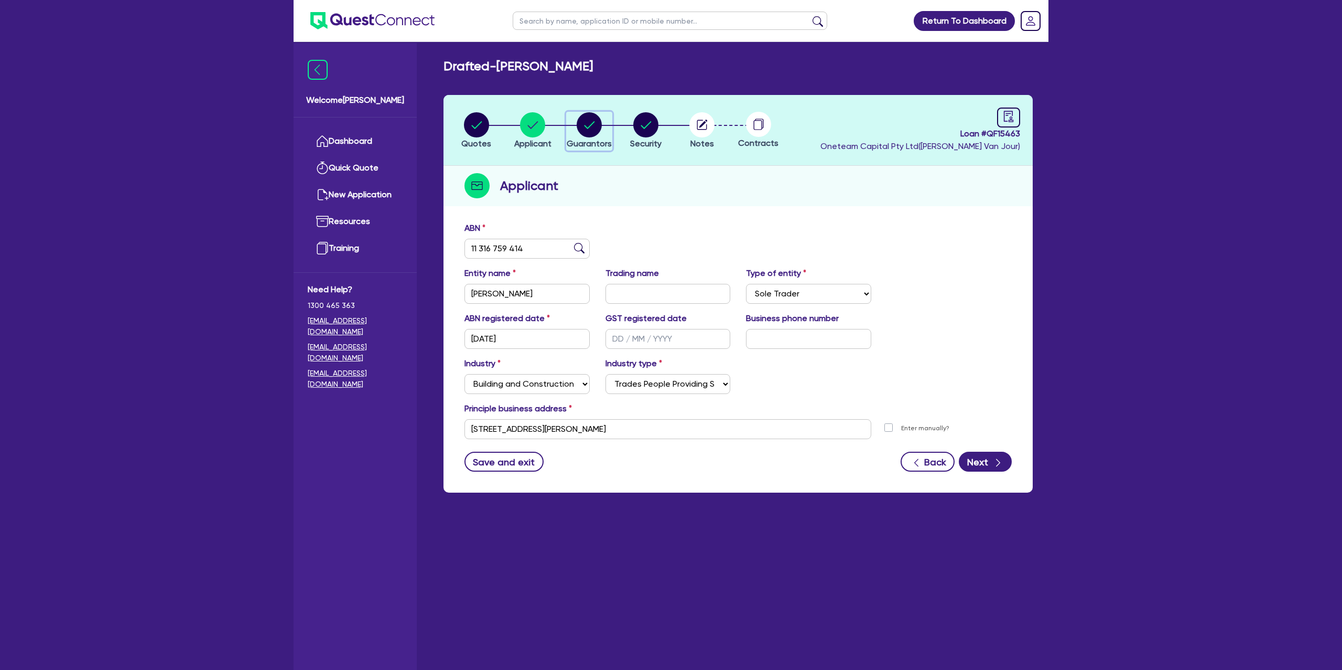
click at [584, 123] on circle "button" at bounding box center [589, 124] width 25 height 25
select select "MRS"
select select "SINGLE"
select select "CASH"
select select "VEHICLE"
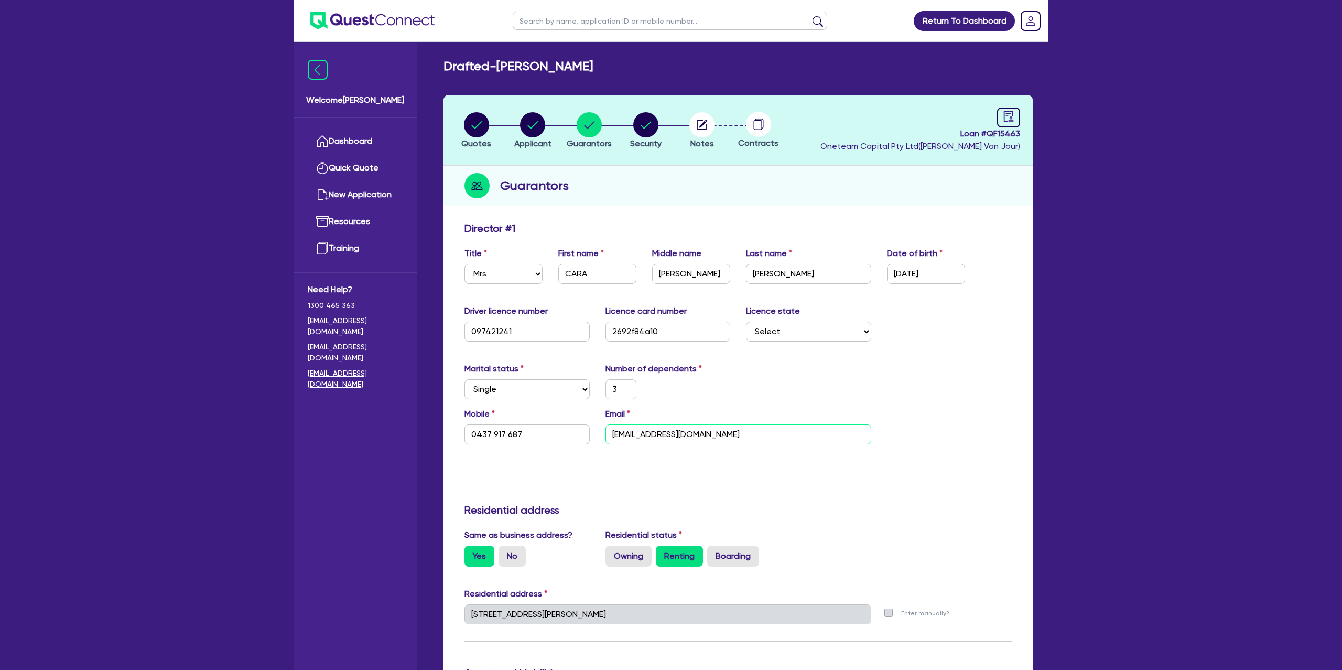
click at [643, 431] on input "[EMAIL_ADDRESS][DOMAIN_NAME]" at bounding box center [739, 434] width 266 height 20
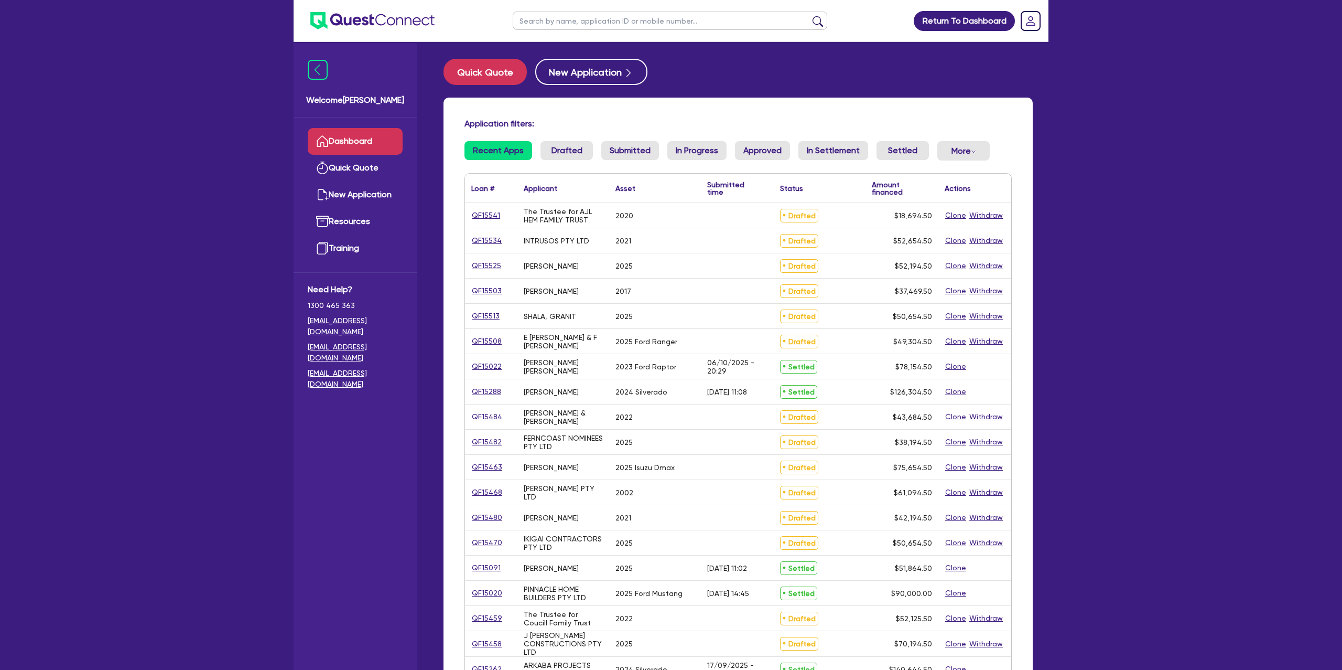
click at [558, 21] on input "text" at bounding box center [670, 21] width 315 height 18
type input "a"
type input "cara"
click at [809, 16] on button "submit" at bounding box center [817, 23] width 17 height 15
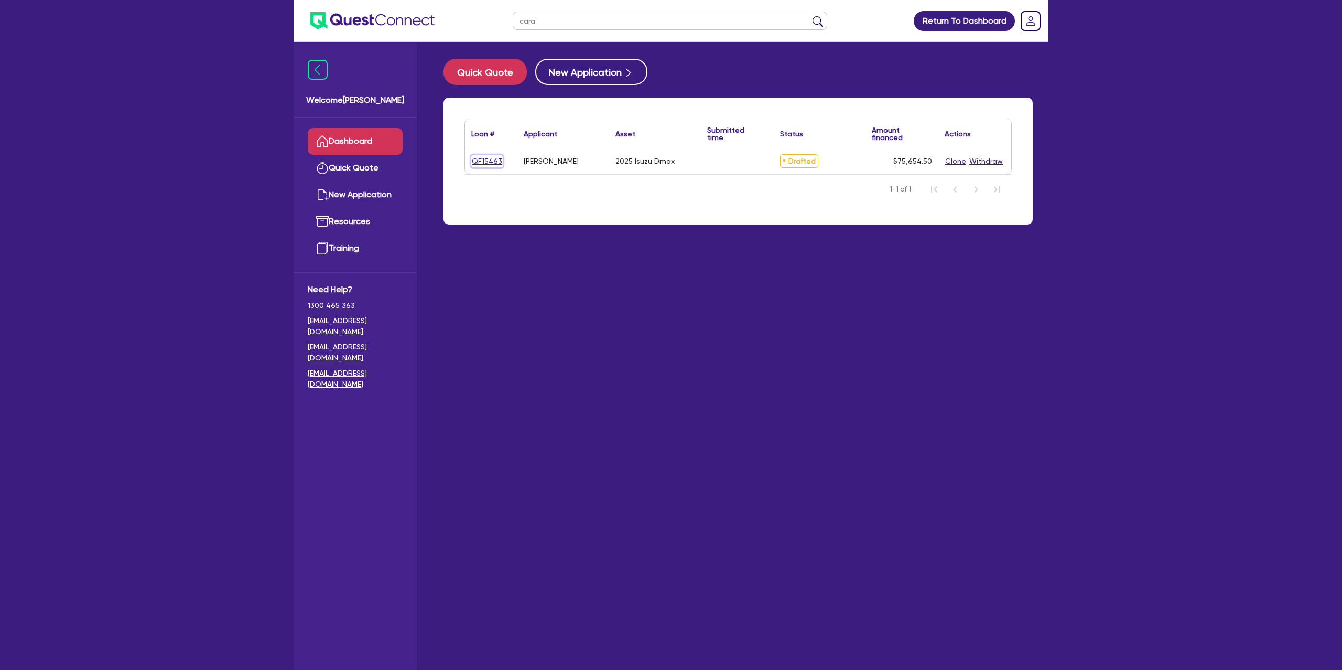
click at [487, 160] on link "QF15463" at bounding box center [486, 161] width 31 height 12
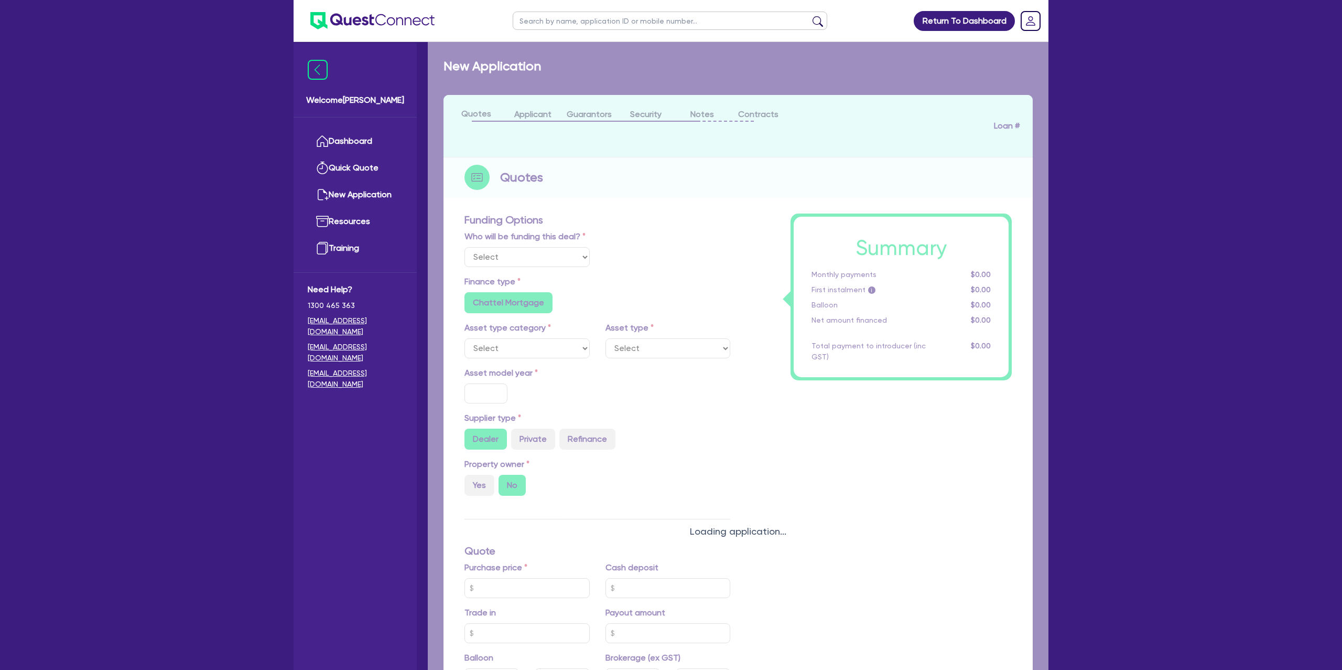
select select "Other"
select select "CARS_AND_LIGHT_TRUCKS"
type input "2025"
radio input "true"
type input "75,000"
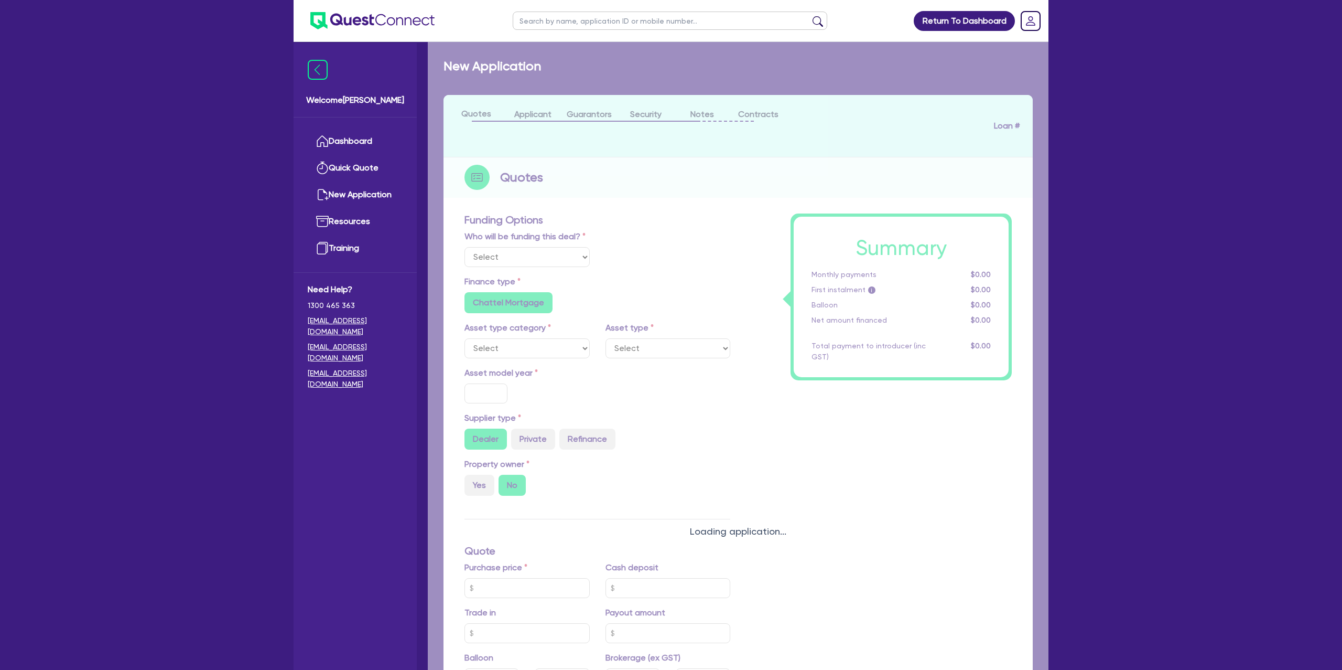
type input "15.99"
type input "1,400"
radio input "true"
radio input "false"
select select "PASSENGER_VEHICLES"
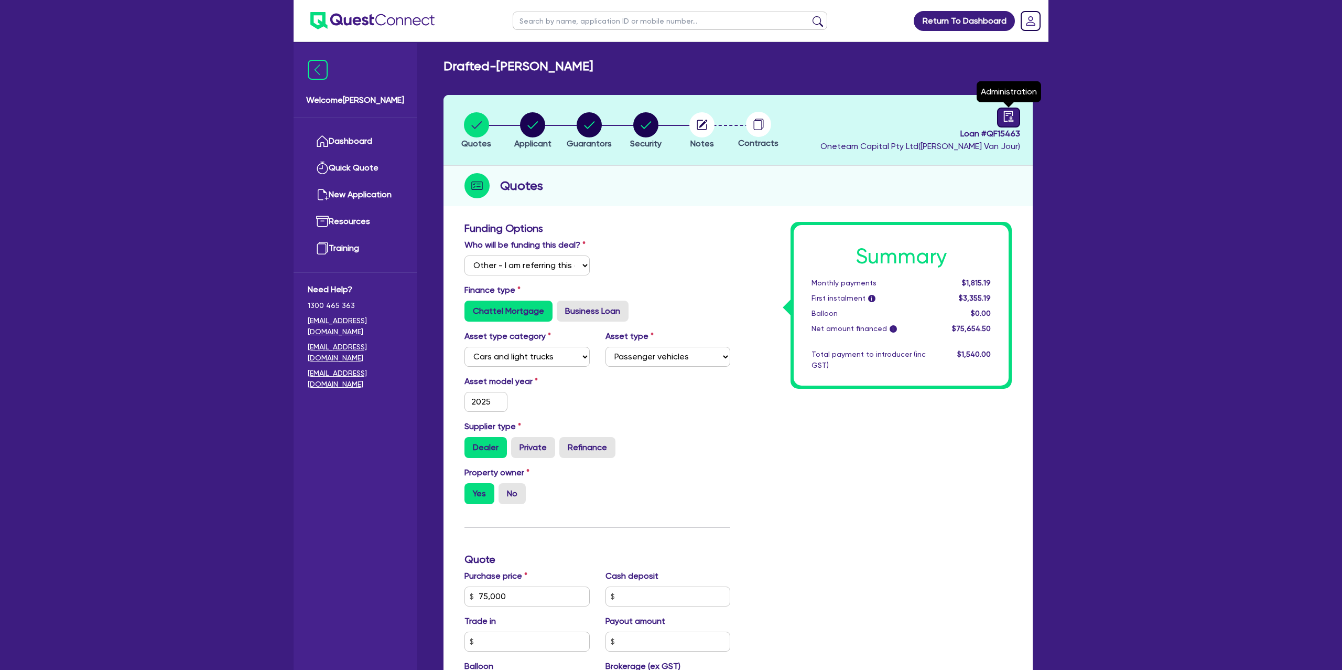
click at [1009, 115] on icon "audit" at bounding box center [1009, 117] width 12 height 12
select select "DRAFTED_NEW"
select select "Finance One"
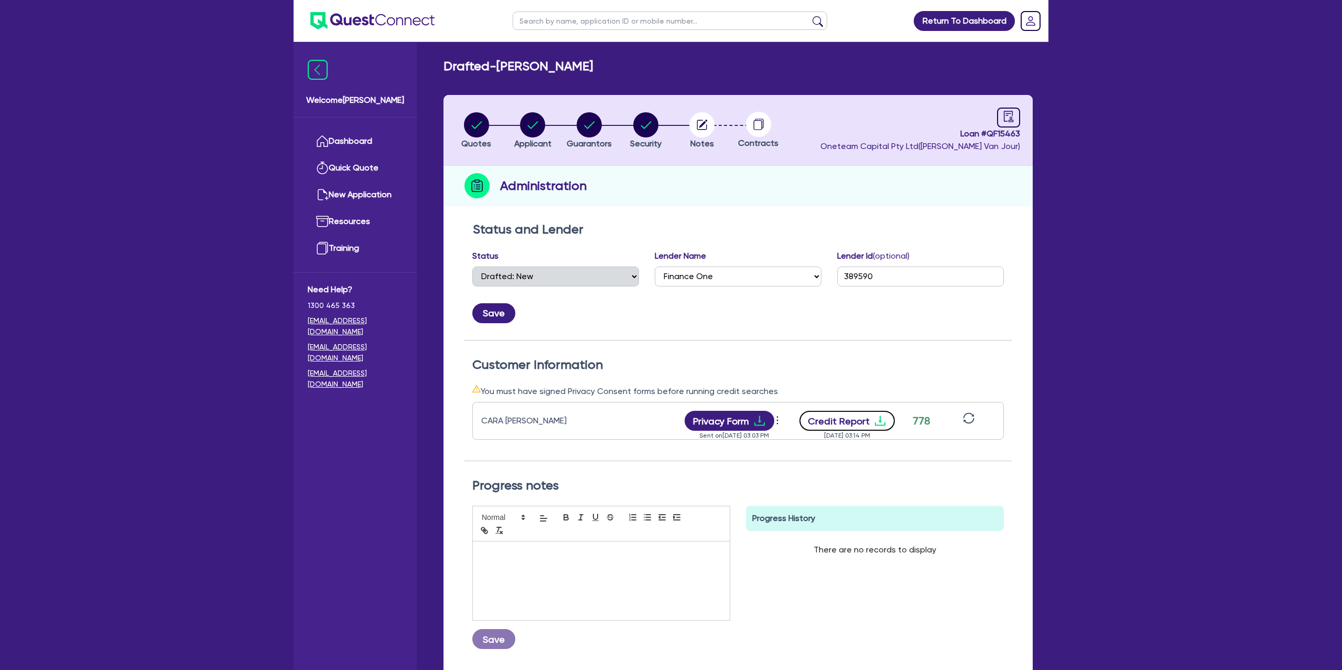
click at [892, 422] on button "Credit Report" at bounding box center [848, 421] width 96 height 20
